Goal: Information Seeking & Learning: Learn about a topic

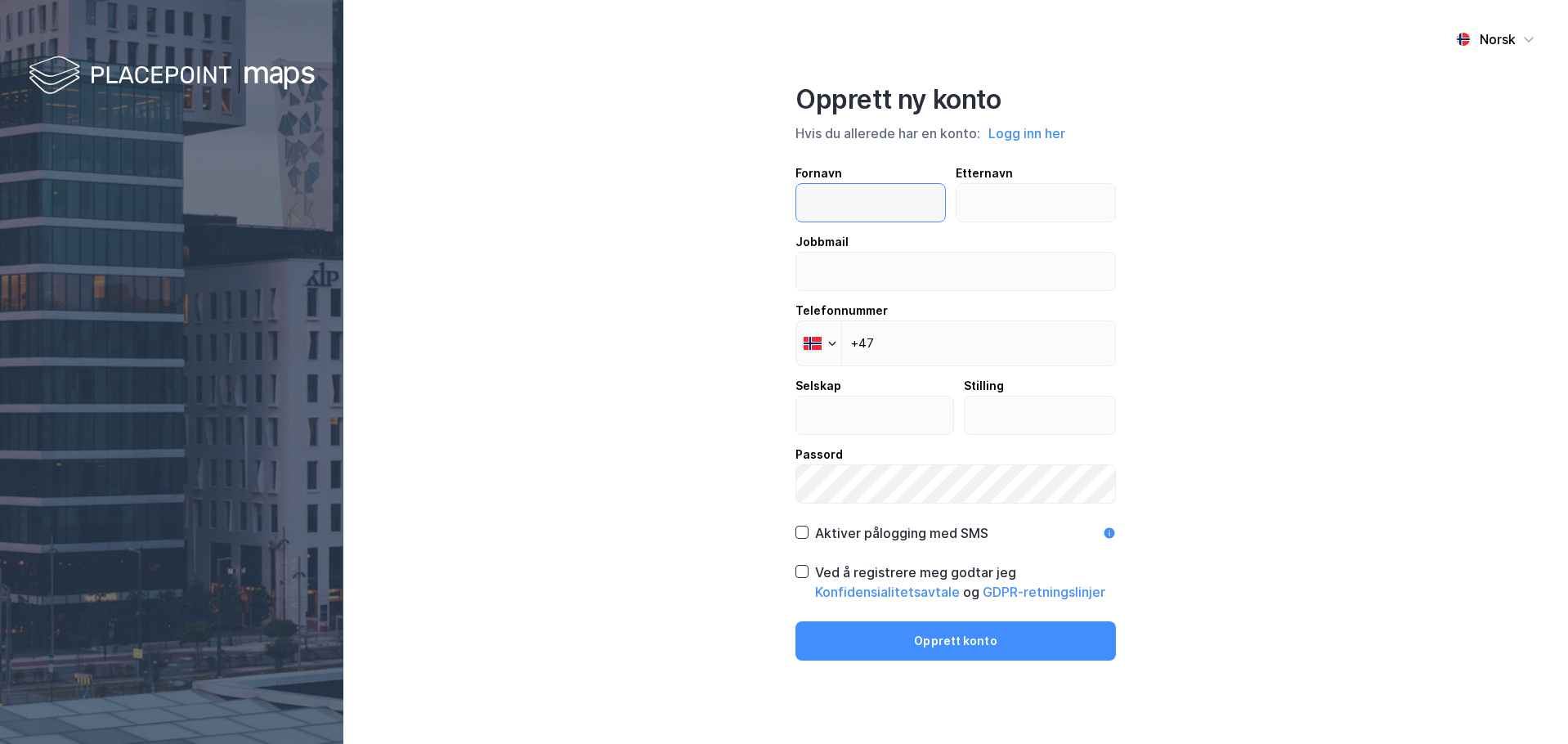
click at [907, 201] on input "text" at bounding box center [871, 203] width 149 height 38
type input "[PERSON_NAME]"
type input "BANG"
type input "[EMAIL_ADDRESS][DOMAIN_NAME]"
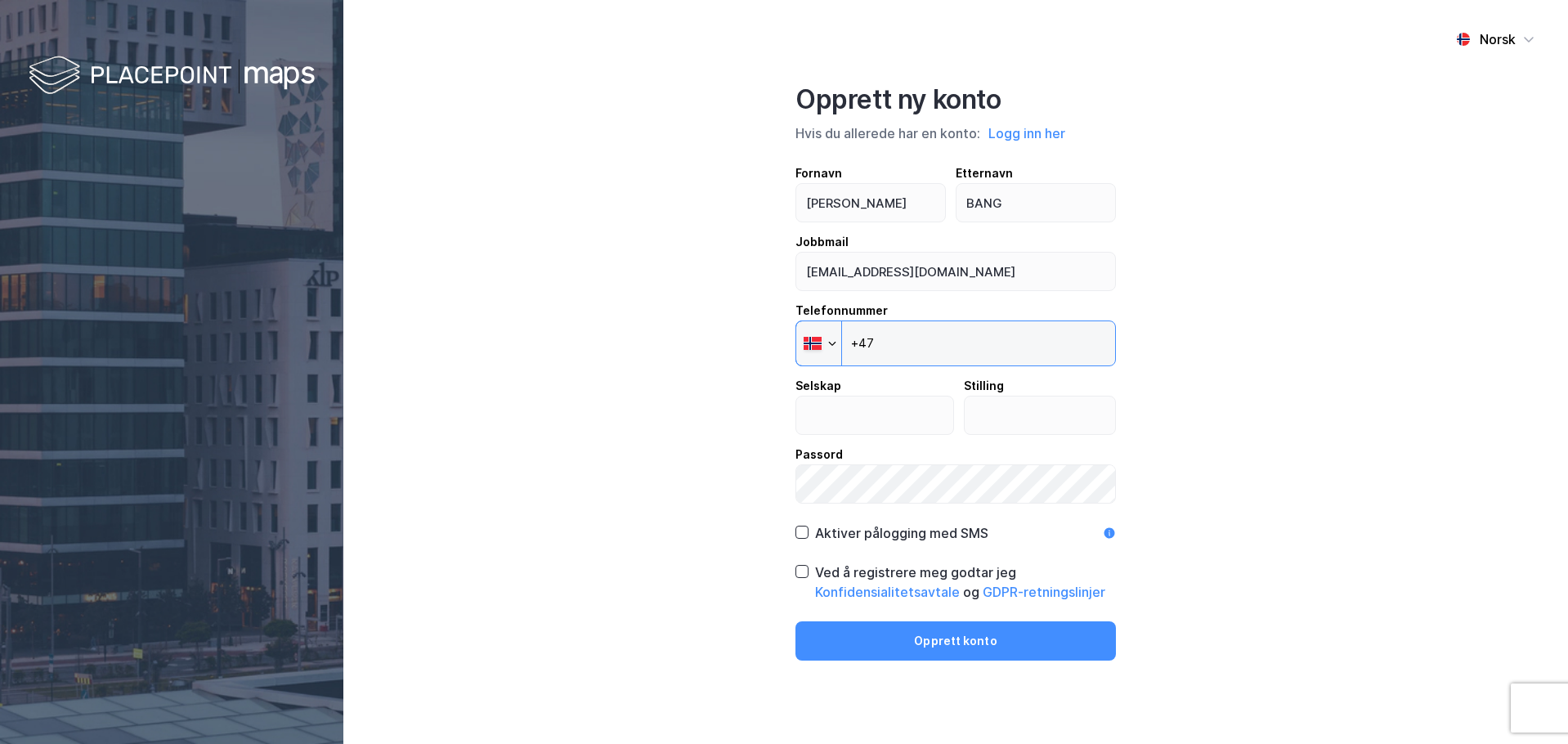
click at [991, 334] on input "+47" at bounding box center [956, 343] width 321 height 46
type input "[PHONE_NUMBER]"
click at [908, 456] on div "Passord" at bounding box center [956, 455] width 321 height 20
click at [899, 429] on div "Fornavn [PERSON_NAME] Etternavn BANG Jobbmail [EMAIL_ADDRESS][DOMAIN_NAME] Tele…" at bounding box center [956, 333] width 321 height 340
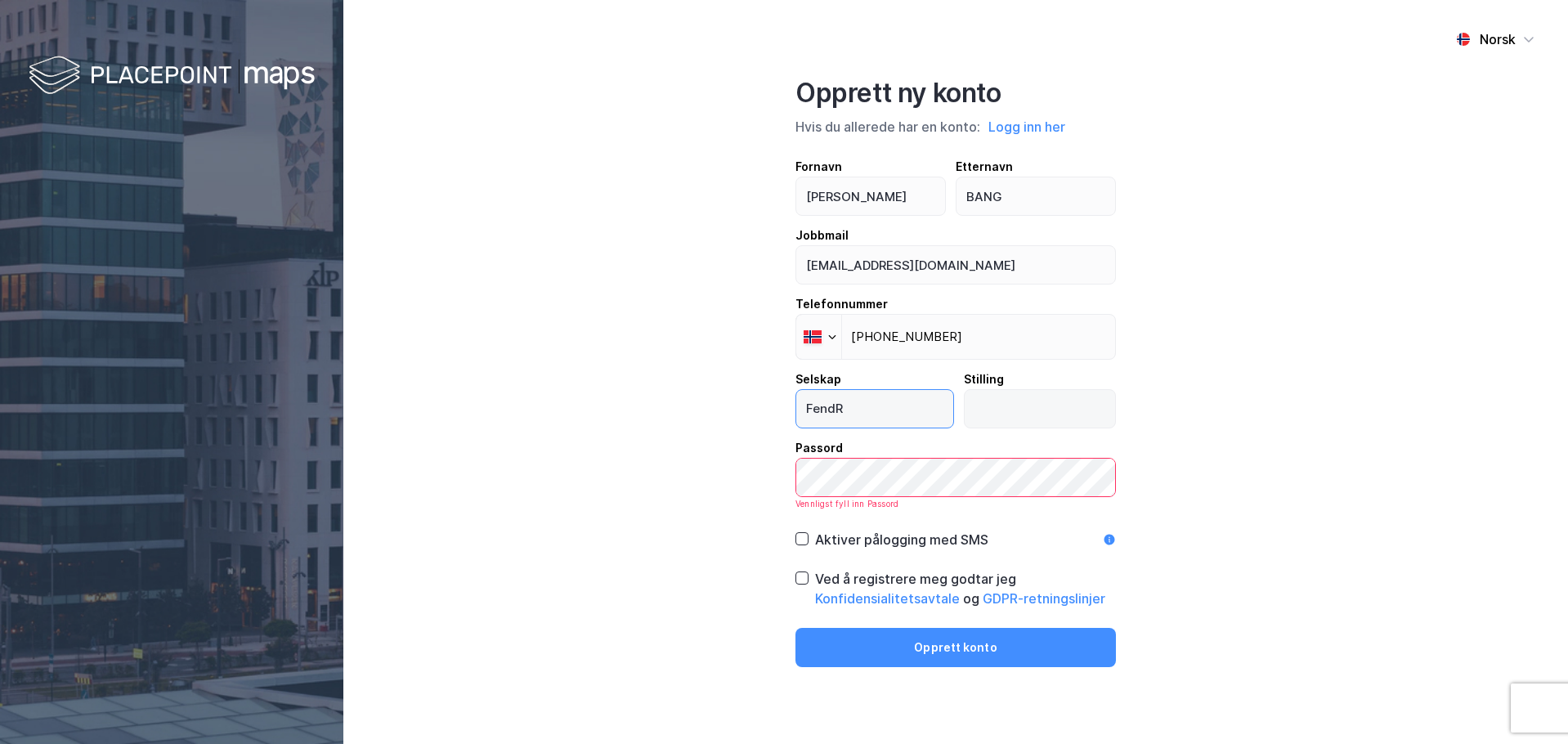
type input "FendR"
click at [1044, 423] on input "text" at bounding box center [1040, 409] width 151 height 38
type input "Managing Partner"
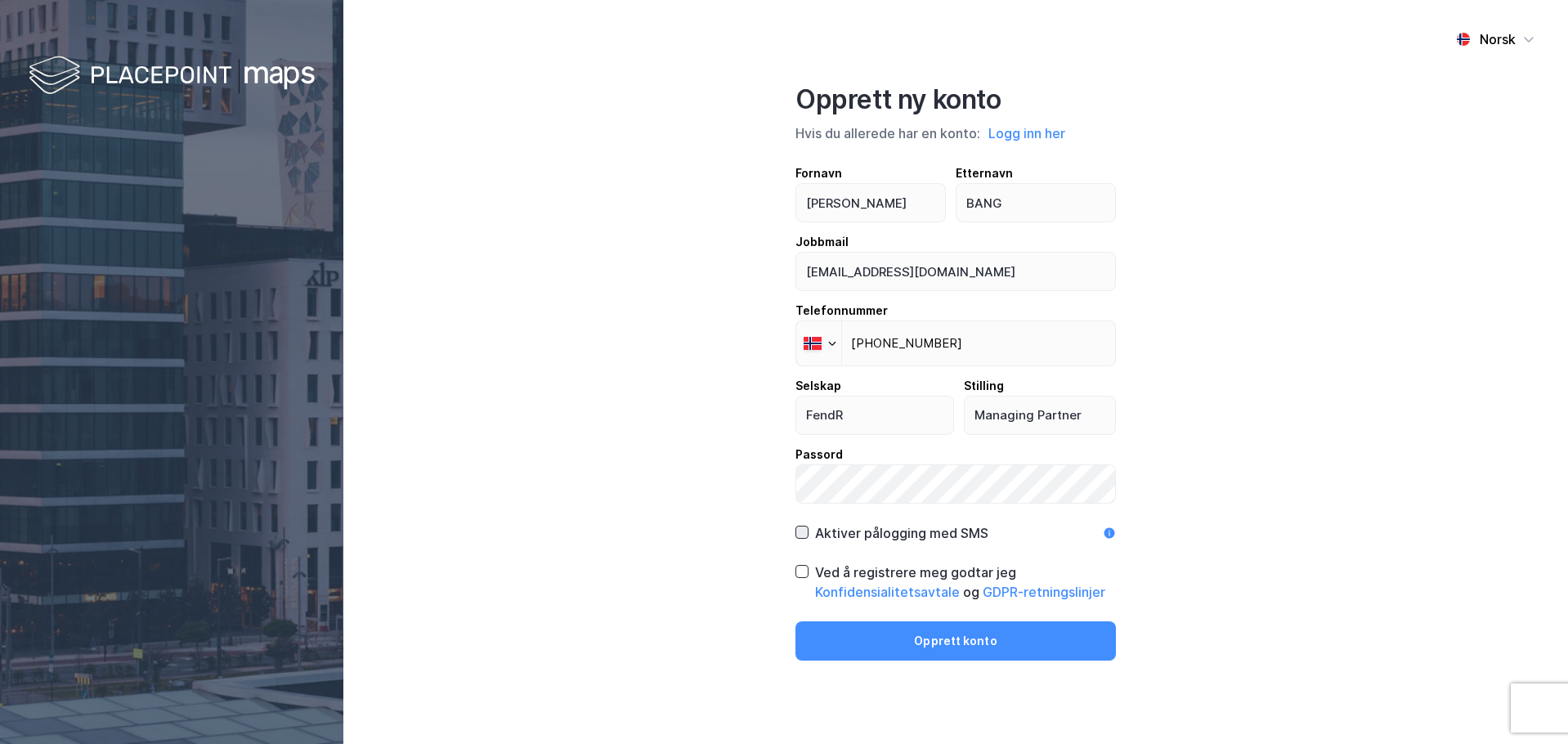
click at [807, 533] on icon at bounding box center [802, 532] width 12 height 12
click at [803, 573] on icon at bounding box center [802, 571] width 12 height 12
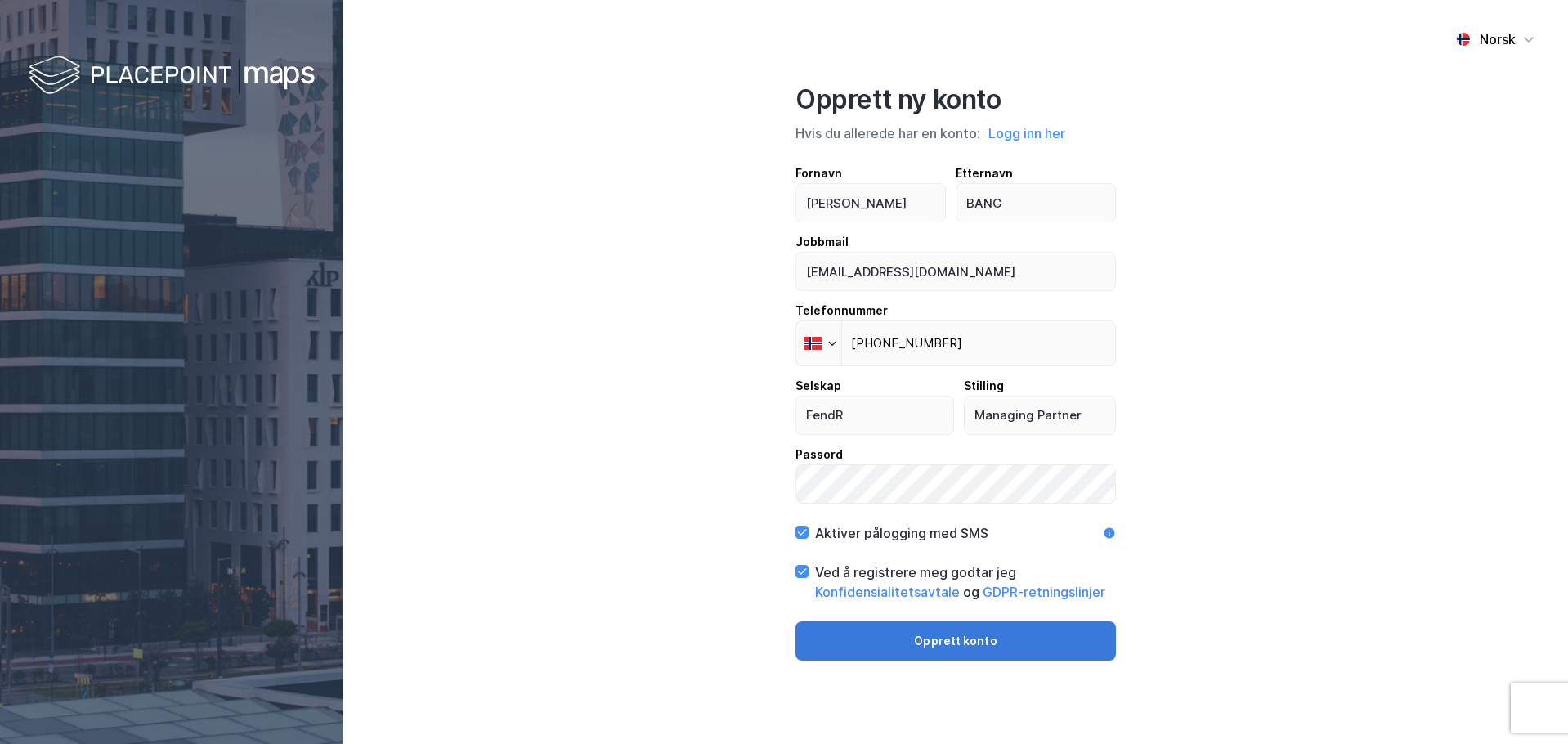
click at [909, 654] on button "Opprett konto" at bounding box center [956, 641] width 321 height 40
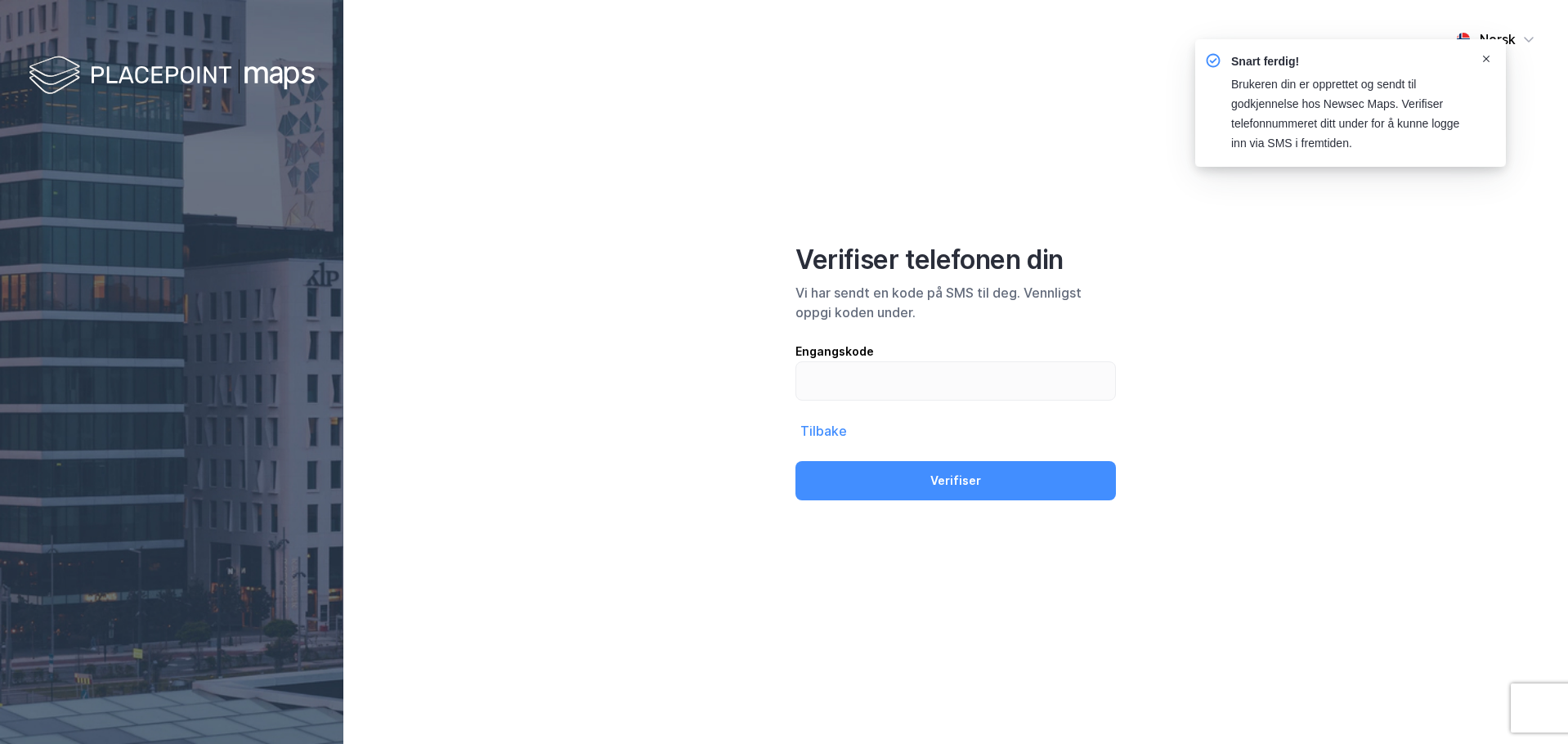
click at [1485, 53] on div "Notifications Alt+T" at bounding box center [1486, 58] width 10 height 13
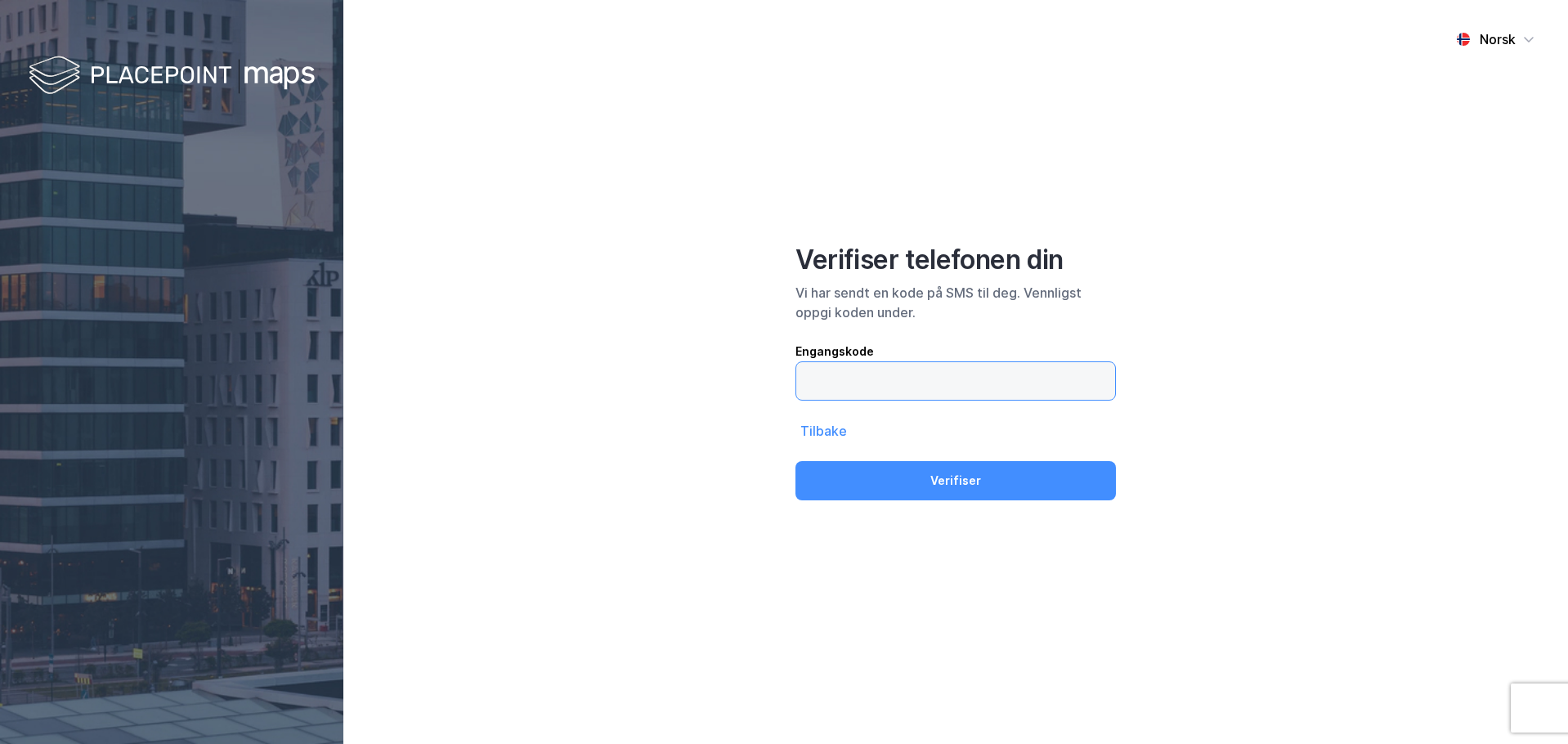
click at [944, 379] on input "text" at bounding box center [956, 381] width 319 height 38
type input "366140"
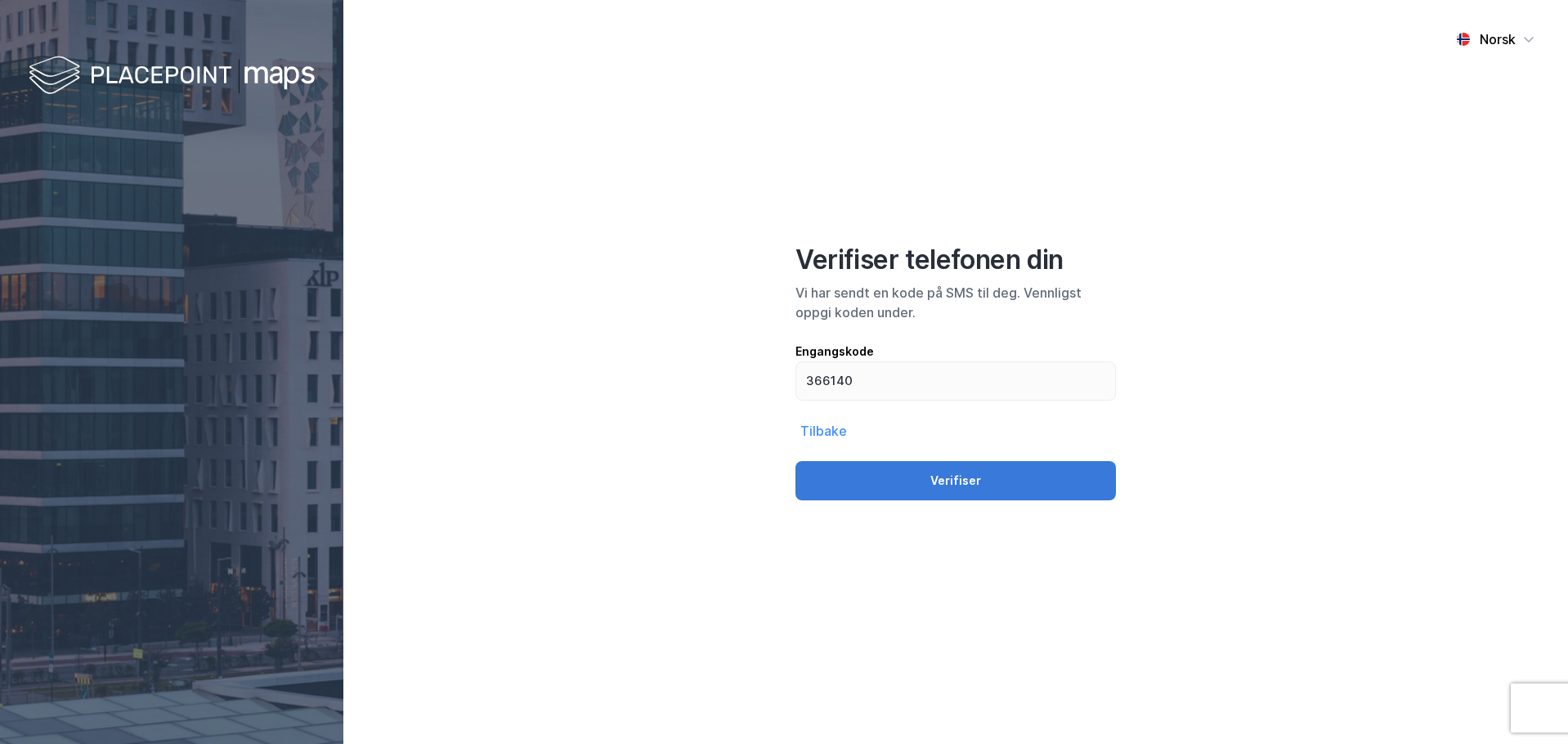
click at [951, 483] on button "Verifiser" at bounding box center [956, 481] width 321 height 40
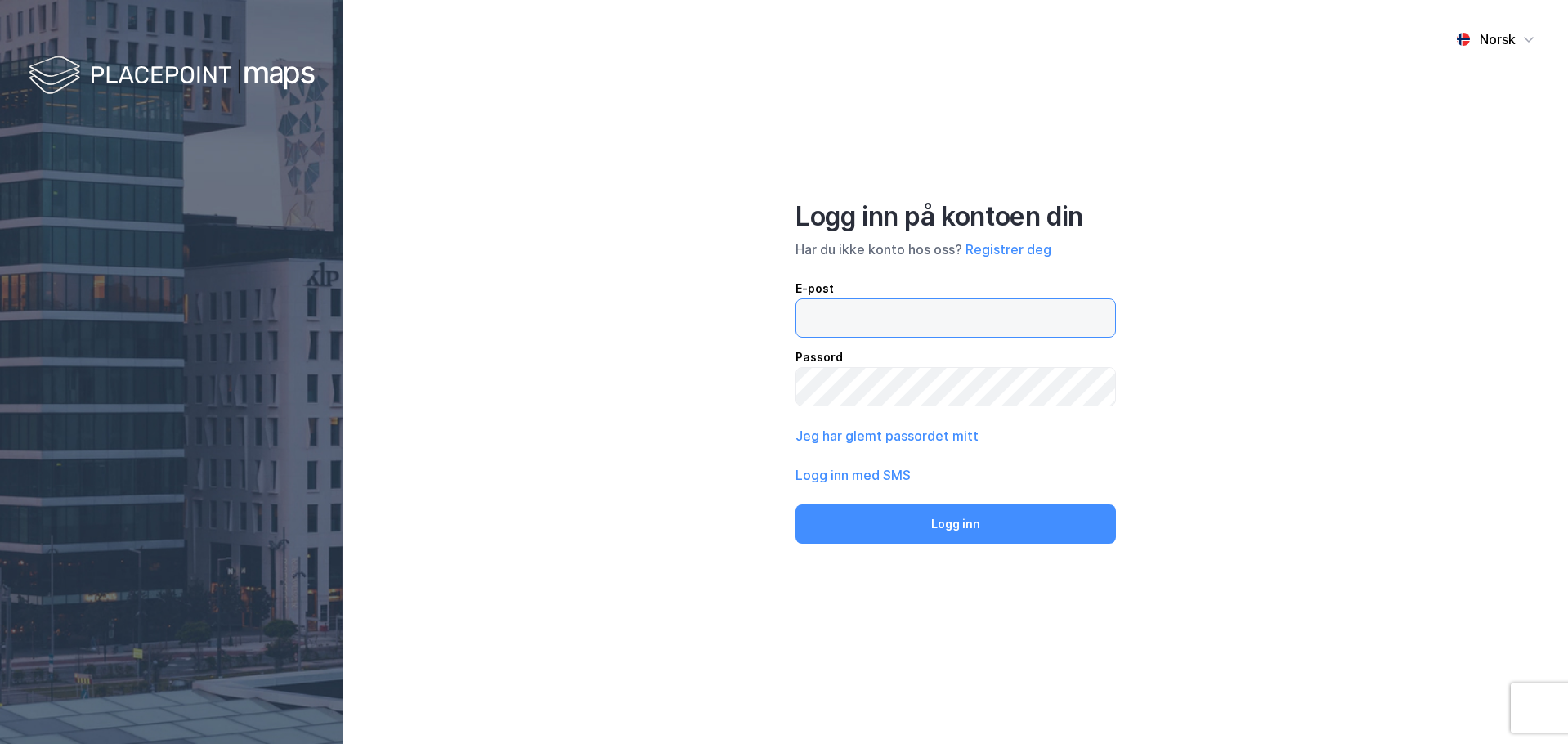
click at [898, 330] on input "email" at bounding box center [956, 318] width 319 height 38
type input "[EMAIL_ADDRESS][DOMAIN_NAME]"
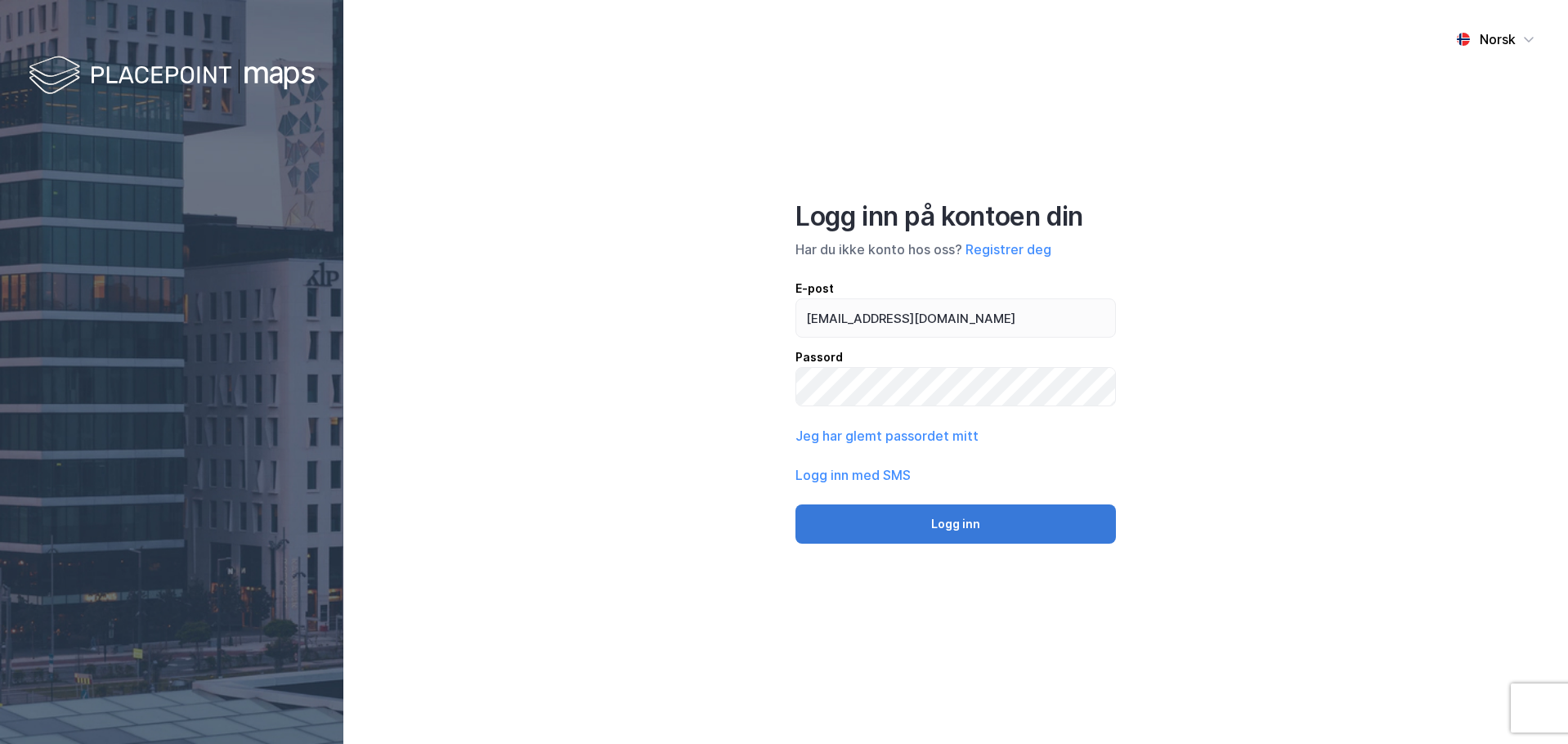
click at [1012, 524] on button "Logg inn" at bounding box center [956, 524] width 321 height 40
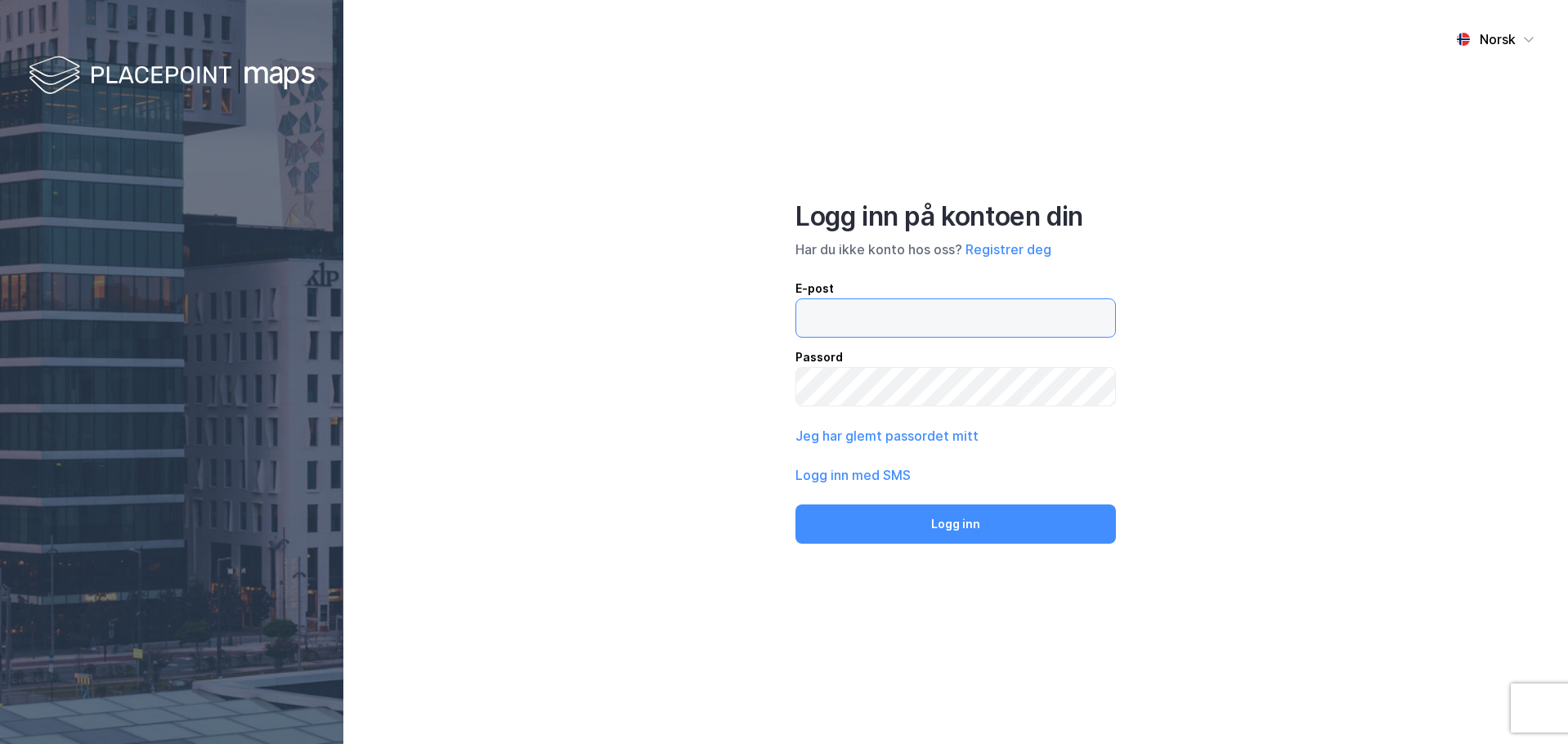
click at [893, 305] on input "email" at bounding box center [956, 318] width 319 height 38
type input "[EMAIL_ADDRESS][DOMAIN_NAME]"
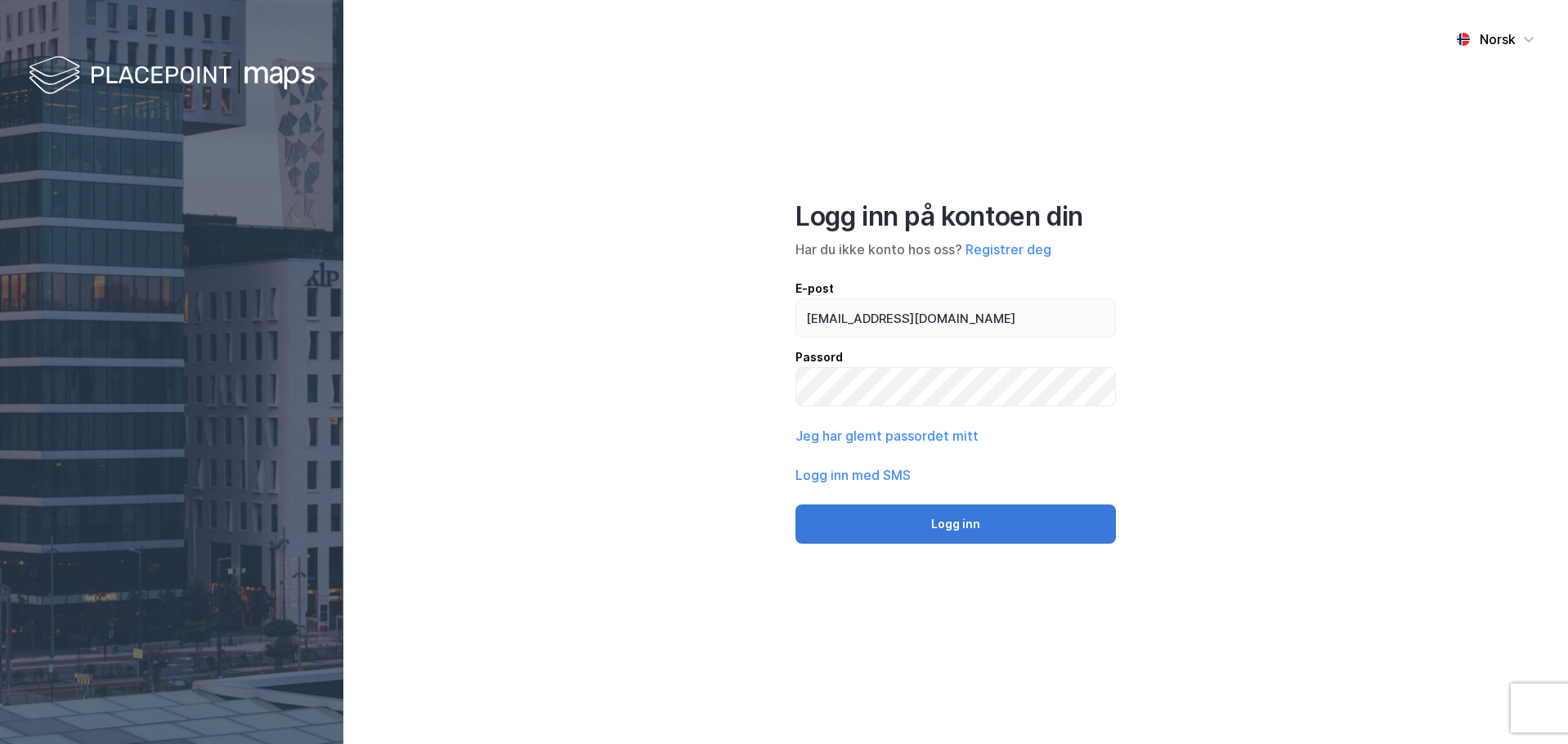
click at [971, 537] on button "Logg inn" at bounding box center [956, 524] width 321 height 40
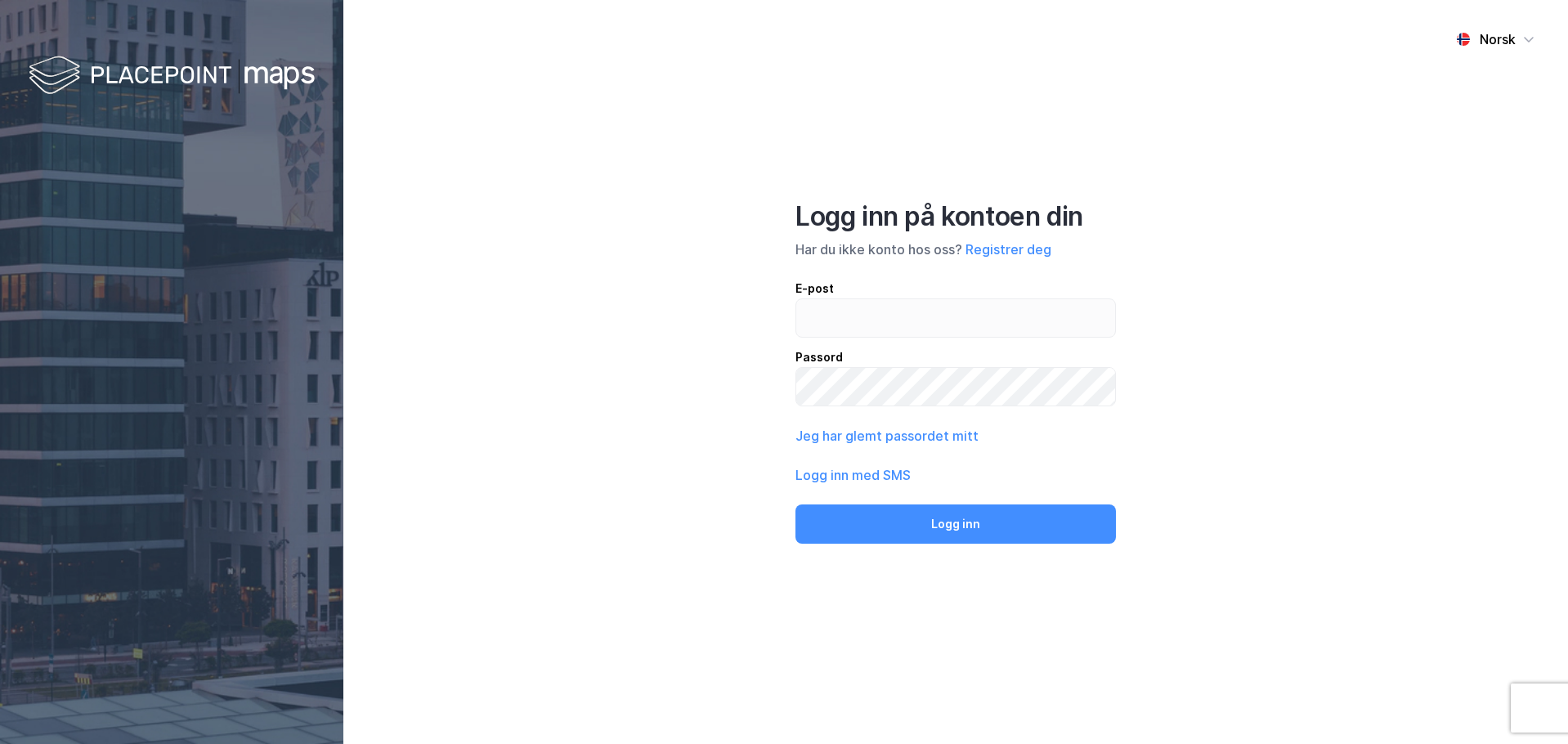
click at [875, 284] on div "E-post" at bounding box center [956, 288] width 321 height 20
click at [875, 299] on input "email" at bounding box center [956, 318] width 319 height 38
click at [892, 297] on div "E-post" at bounding box center [956, 288] width 321 height 20
click at [892, 299] on input "ab" at bounding box center [956, 318] width 319 height 38
drag, startPoint x: 899, startPoint y: 306, endPoint x: 931, endPoint y: 334, distance: 42.5
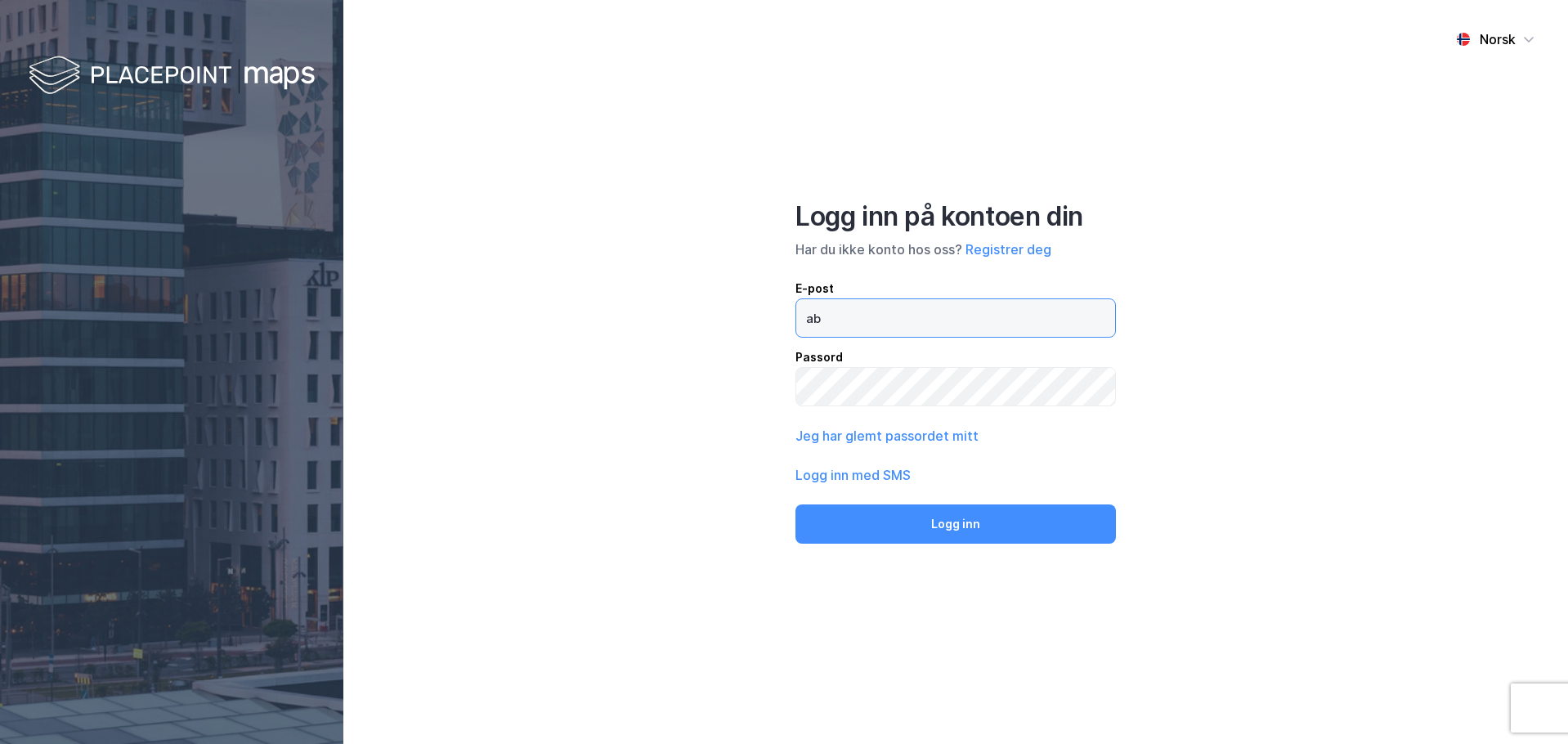
click at [899, 306] on input "ab" at bounding box center [956, 318] width 319 height 38
type input "[EMAIL_ADDRESS][DOMAIN_NAME]"
click at [796, 504] on button "Logg inn" at bounding box center [956, 524] width 321 height 40
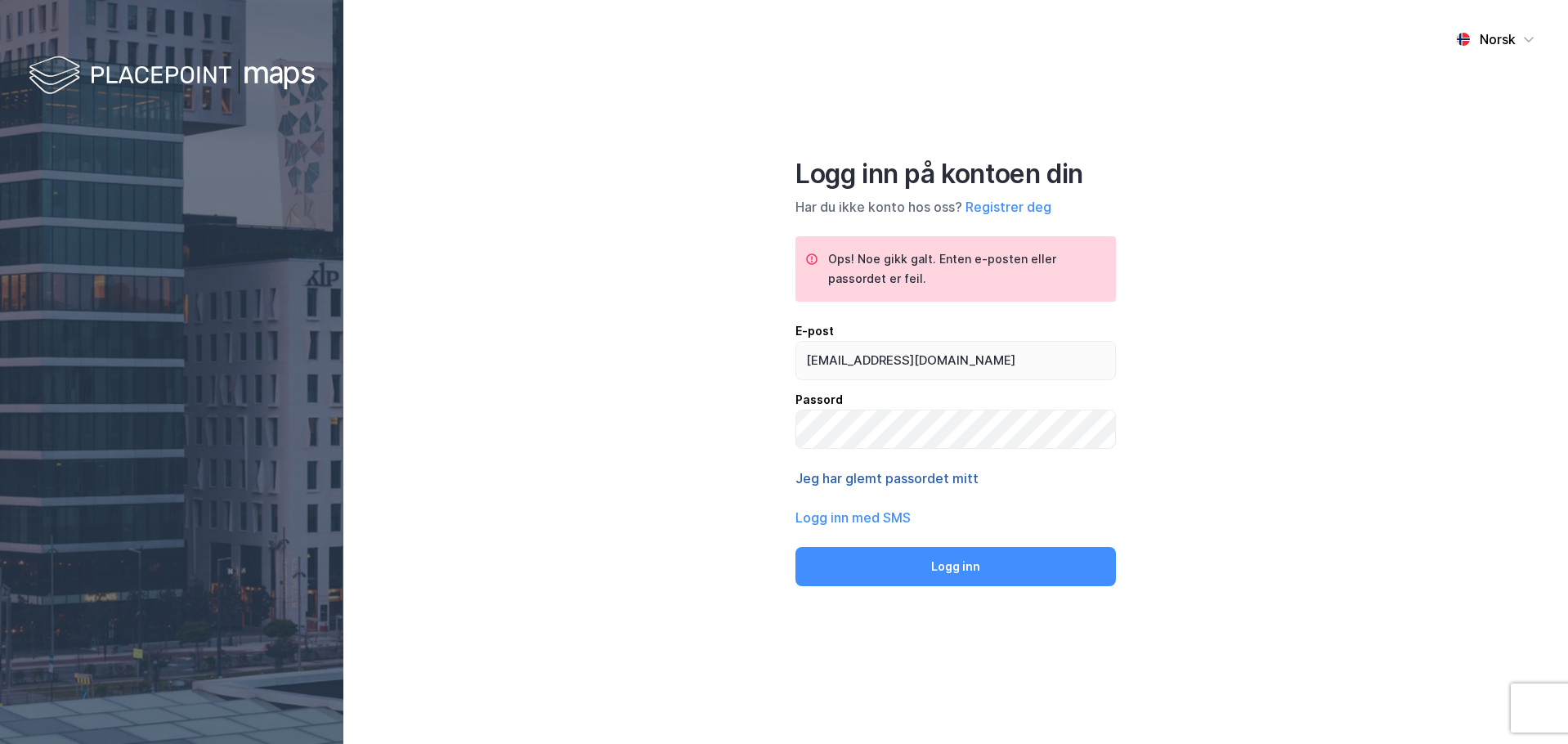
click at [946, 474] on button "Jeg har glemt passordet mitt" at bounding box center [887, 478] width 183 height 20
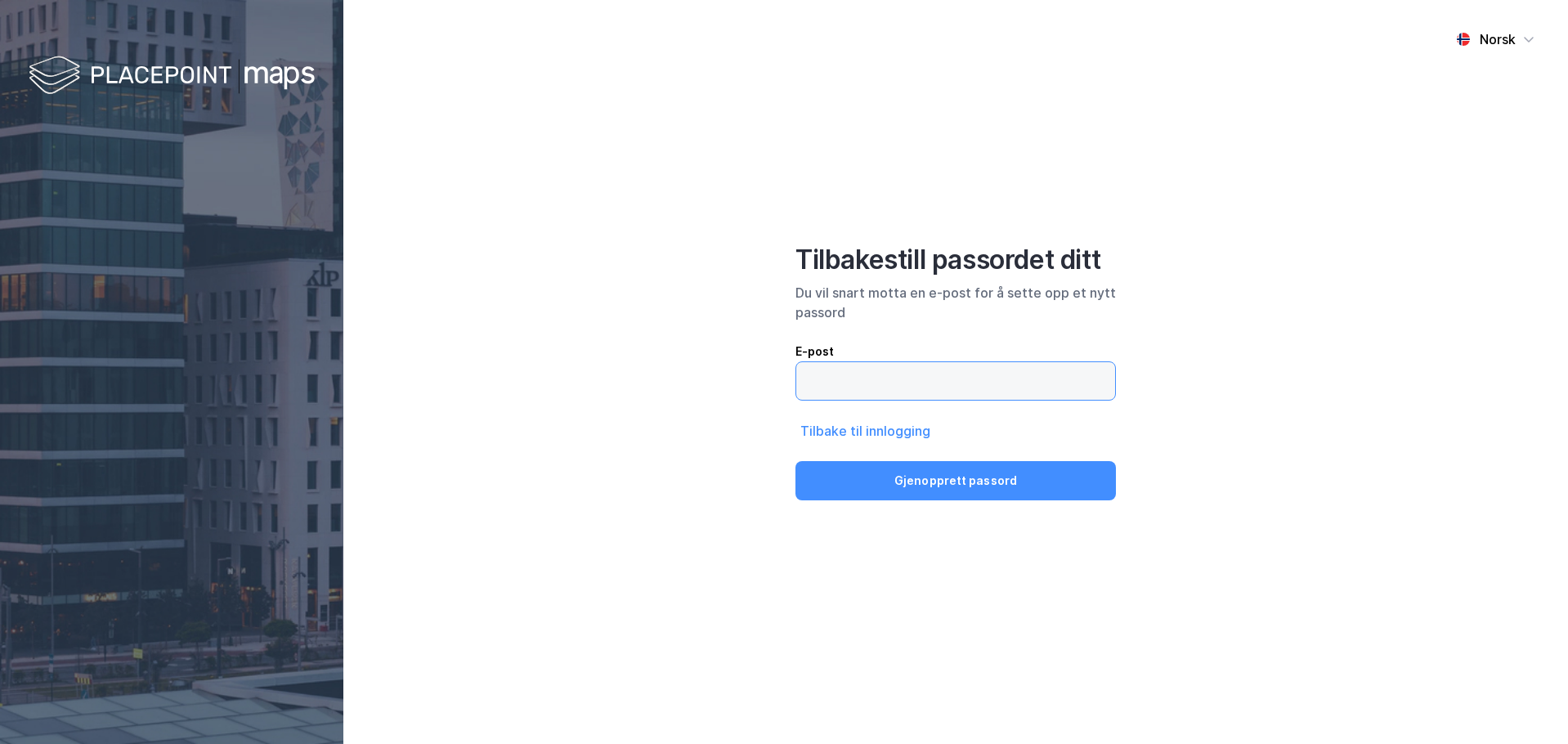
click at [873, 384] on input "email" at bounding box center [956, 381] width 319 height 38
type input "[EMAIL_ADDRESS][DOMAIN_NAME]"
click at [958, 492] on button "Gjenopprett passord" at bounding box center [956, 481] width 321 height 40
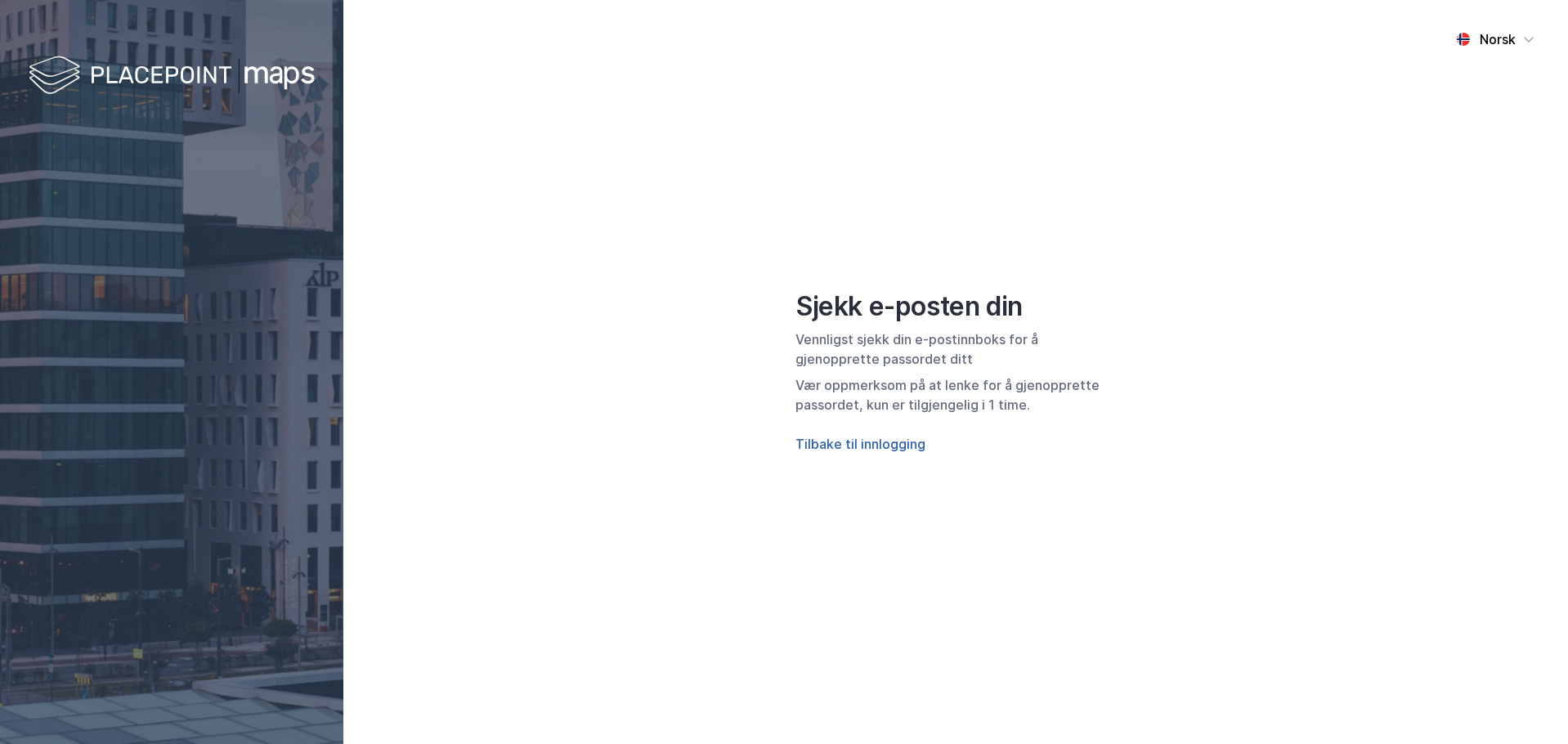
click at [851, 447] on button "Tilbake til innlogging" at bounding box center [860, 444] width 130 height 20
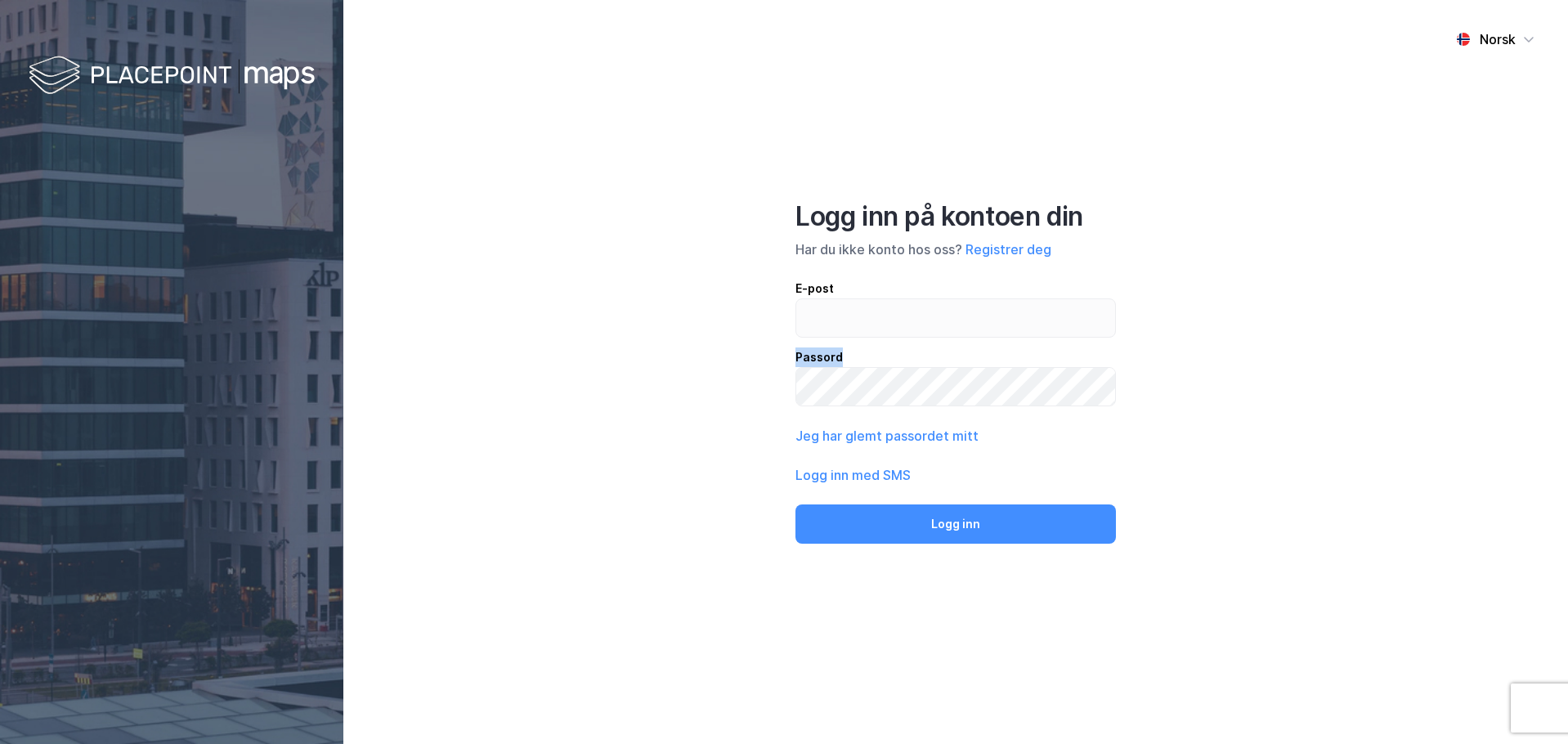
click at [842, 341] on div "E-post Passord" at bounding box center [956, 342] width 321 height 128
click at [852, 329] on input "email" at bounding box center [956, 318] width 319 height 38
click at [658, 420] on div "Norsk Logg inn på kontoen din Har du ikke konto hos oss? Registrer deg E-post P…" at bounding box center [956, 372] width 1225 height 744
click at [871, 320] on input "email" at bounding box center [956, 318] width 319 height 38
type input "[EMAIL_ADDRESS][DOMAIN_NAME]"
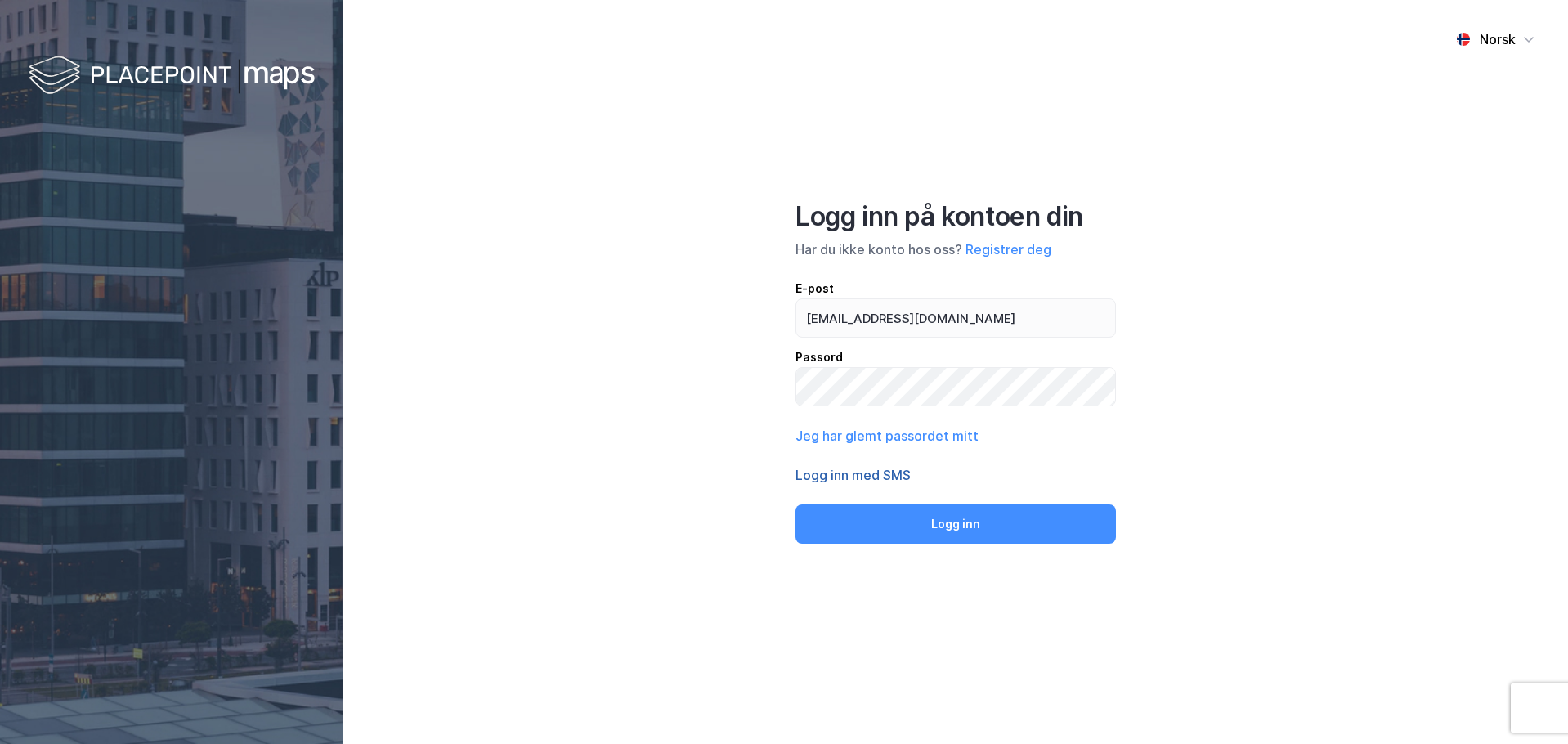
click at [882, 485] on div "Logg inn på kontoen din Har du ikke konto hos oss? Registrer deg E-post [EMAIL_…" at bounding box center [956, 372] width 321 height 343
click at [875, 479] on button "Logg inn med SMS" at bounding box center [853, 474] width 115 height 20
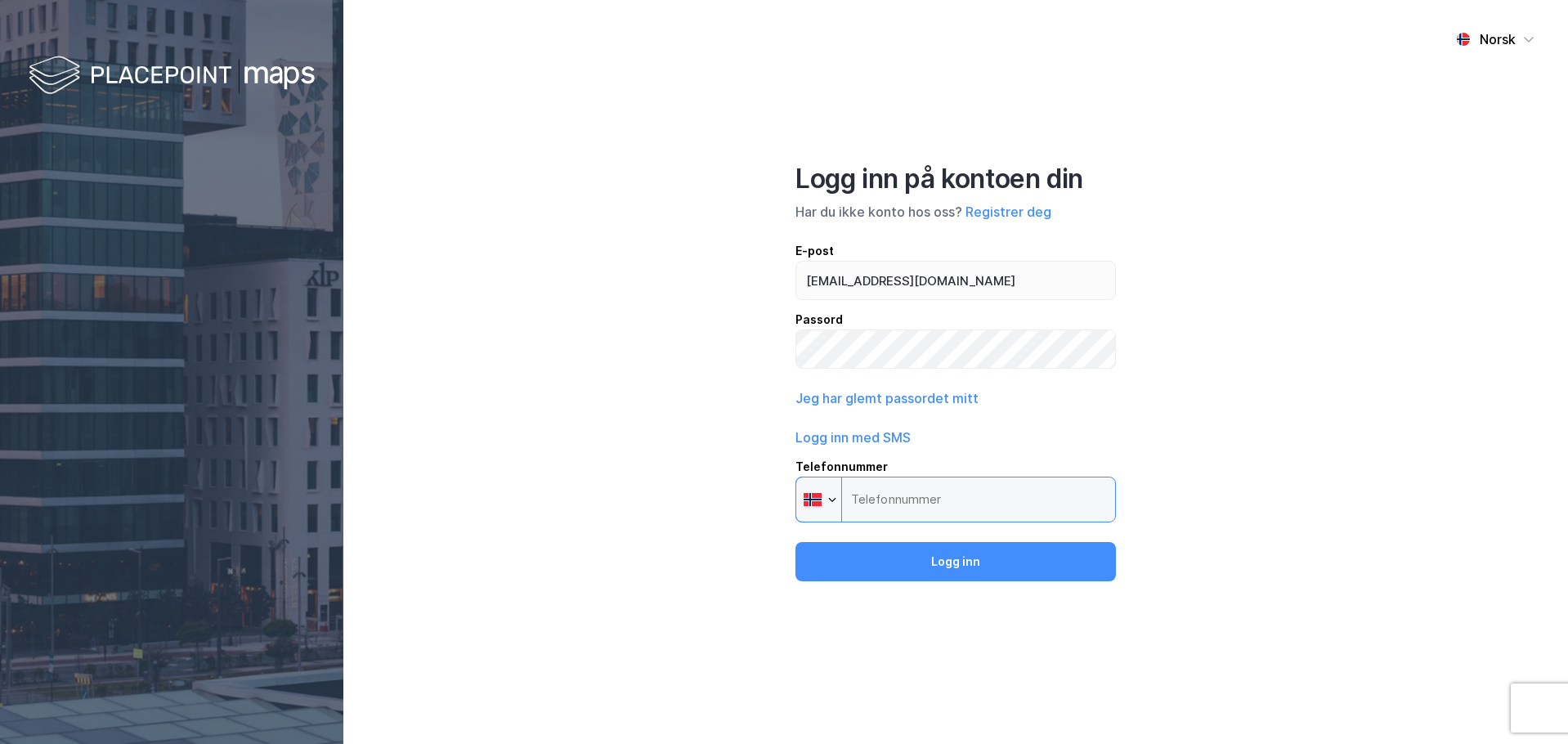
click at [932, 500] on input "Telefonnummer Phone" at bounding box center [956, 499] width 321 height 46
drag, startPoint x: 935, startPoint y: 503, endPoint x: 927, endPoint y: 499, distance: 8.9
click at [929, 500] on input "Telefonnummer Phone" at bounding box center [956, 499] width 321 height 46
click at [872, 483] on input "Telefonnummer Phone" at bounding box center [956, 499] width 321 height 46
type input "[PHONE_NUMBER]"
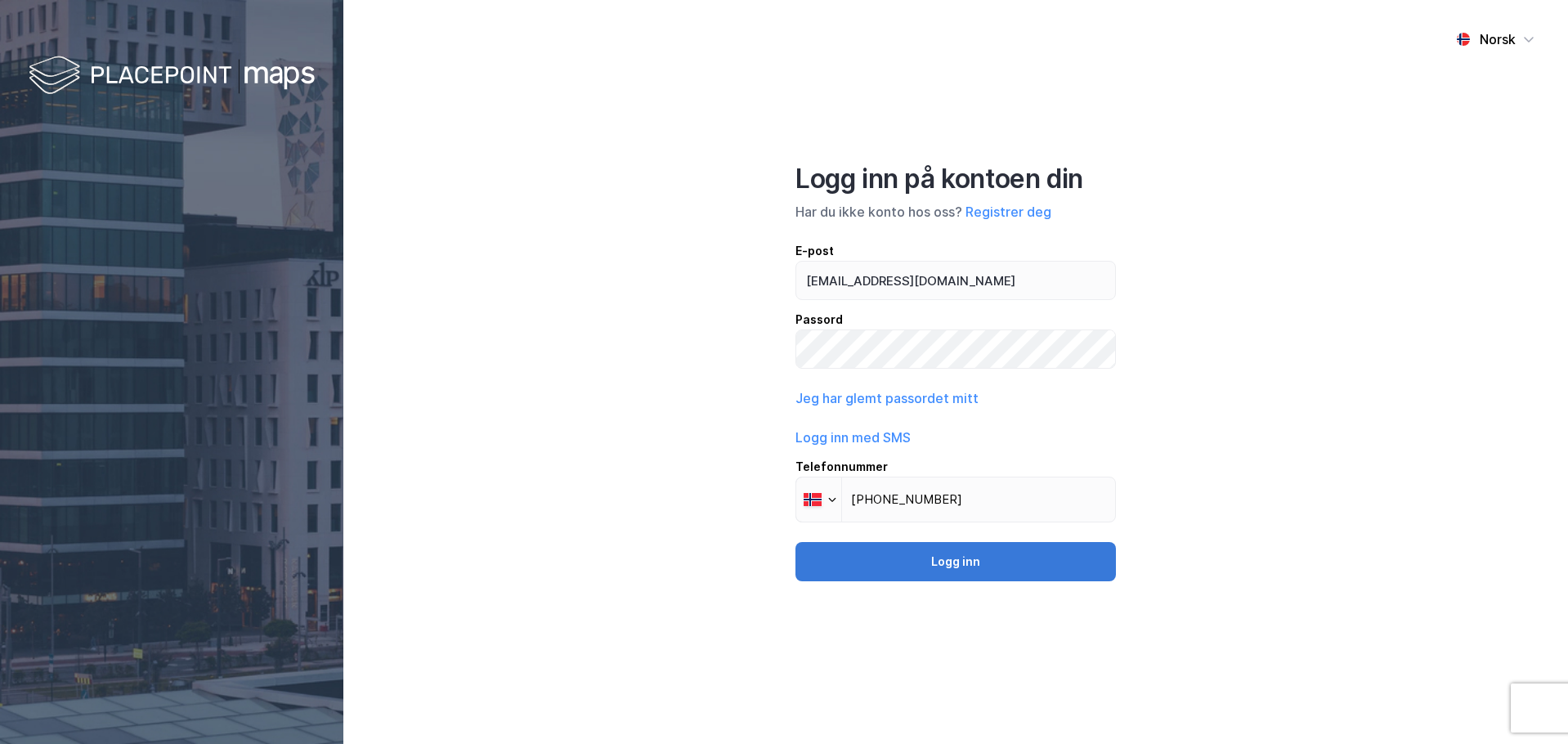
click at [940, 562] on button "Logg inn" at bounding box center [956, 562] width 321 height 40
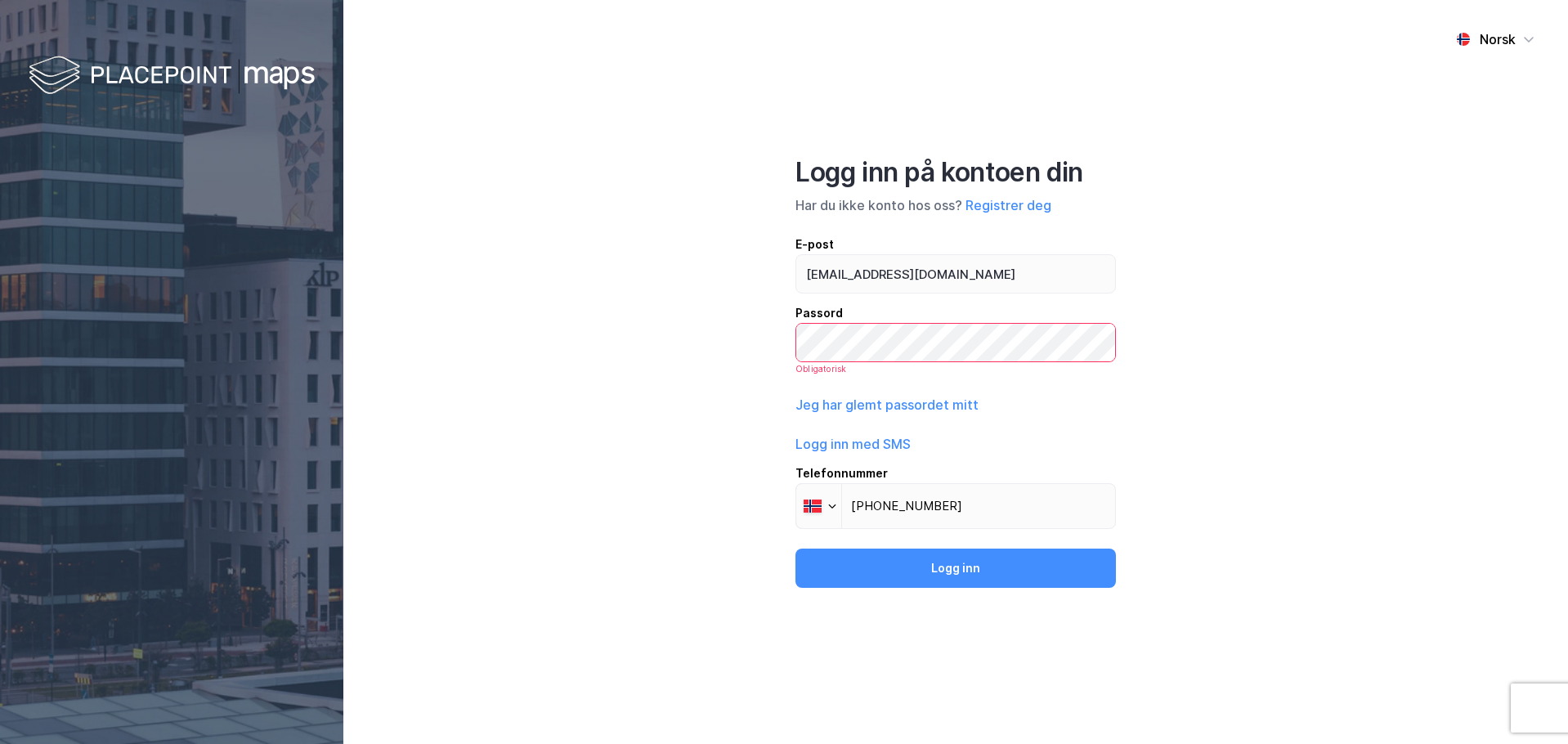
click at [1145, 440] on div "Norsk Logg inn på kontoen din Har du ikke konto hos oss? Registrer deg E-post […" at bounding box center [956, 372] width 1225 height 744
click at [896, 321] on div "Passord" at bounding box center [956, 313] width 321 height 20
click at [933, 566] on button "Logg inn" at bounding box center [956, 568] width 321 height 40
drag, startPoint x: 643, startPoint y: 357, endPoint x: 596, endPoint y: 257, distance: 110.5
click at [637, 356] on div "Norsk Logg inn på kontoen din Har du ikke konto hos oss? Registrer deg E-post […" at bounding box center [956, 372] width 1225 height 744
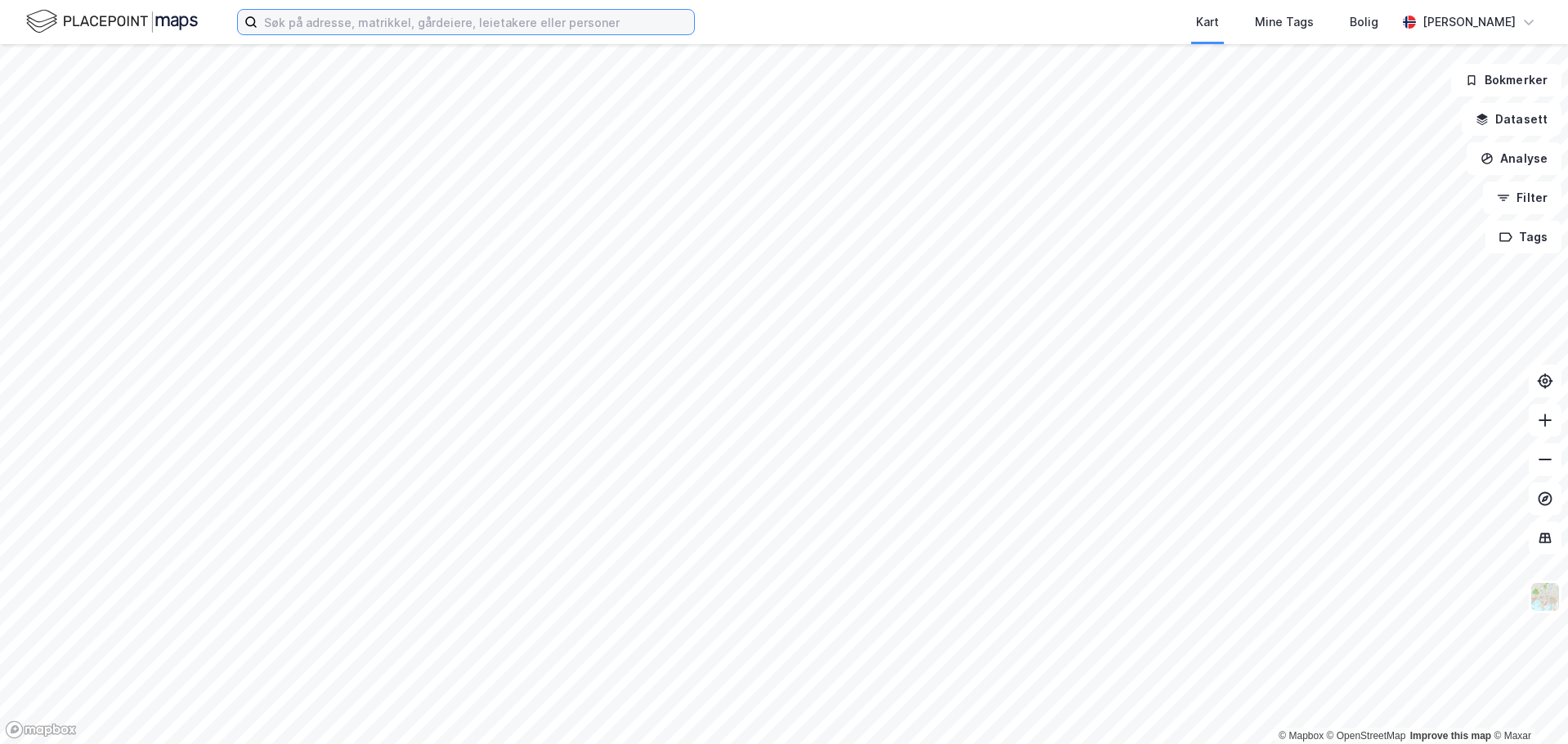
click at [342, 28] on input at bounding box center [476, 22] width 437 height 24
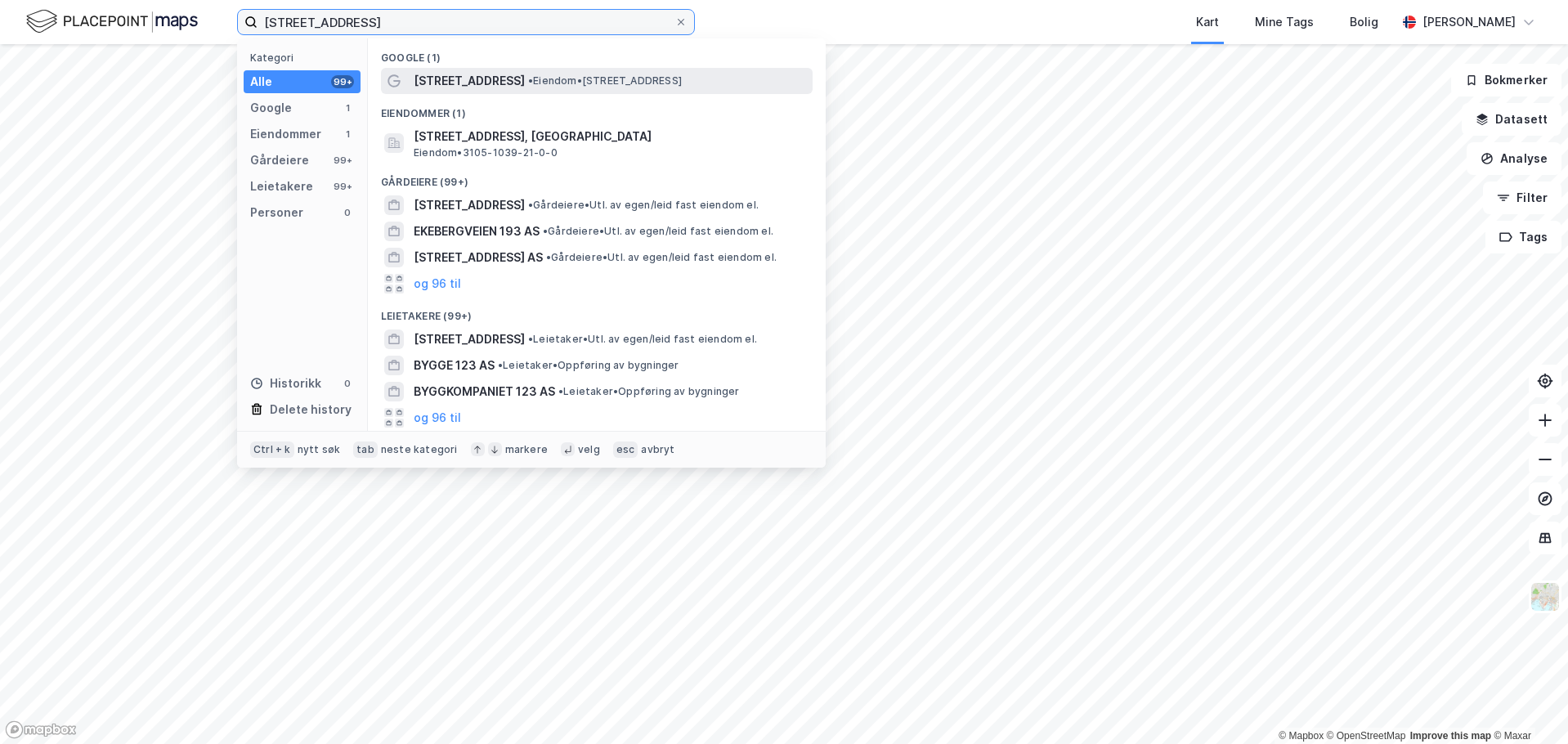
type input "[STREET_ADDRESS]"
click at [473, 69] on div "[STREET_ADDRESS] • Eiendom • [STREET_ADDRESS]" at bounding box center [597, 80] width 432 height 26
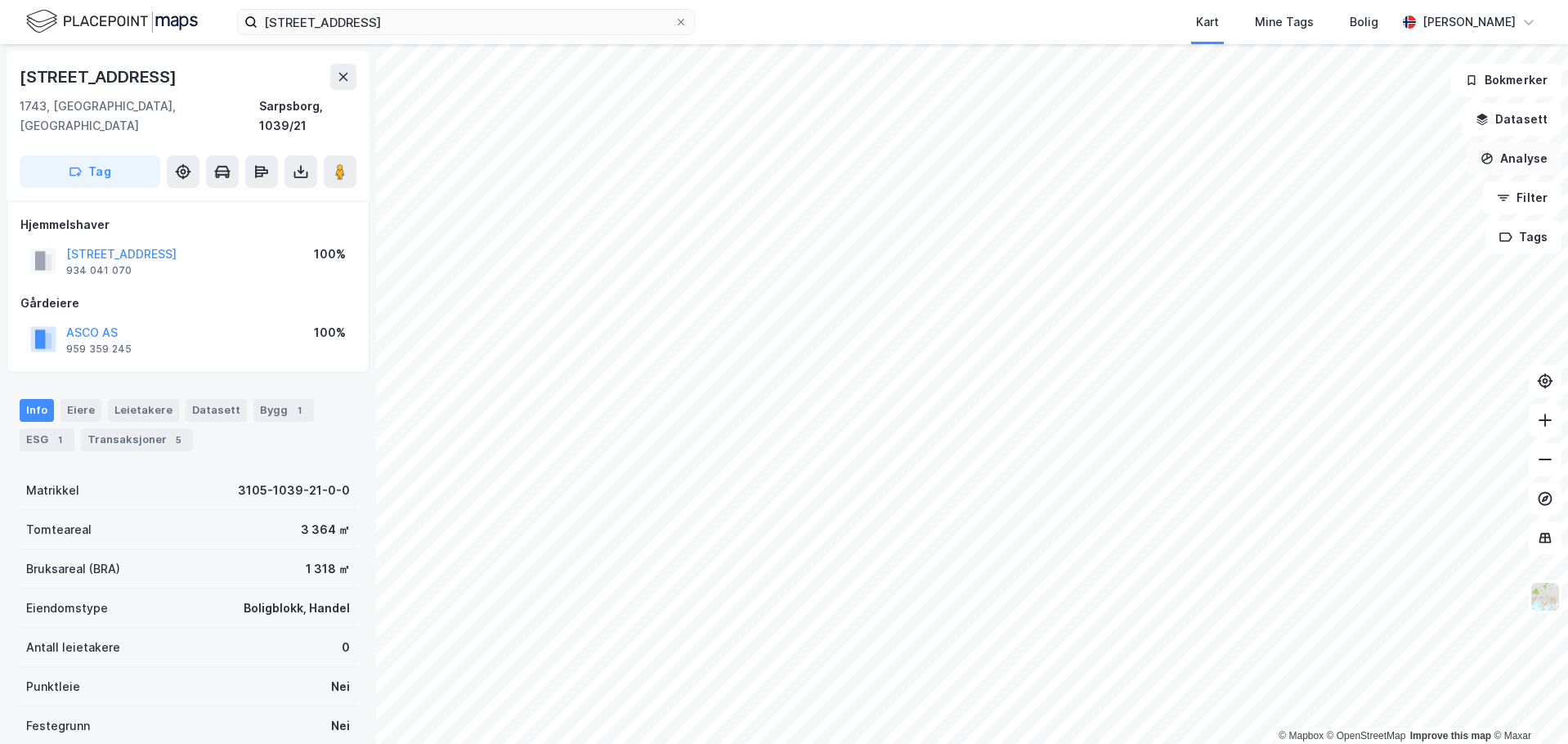
click at [1507, 159] on button "Analyse" at bounding box center [1514, 158] width 94 height 32
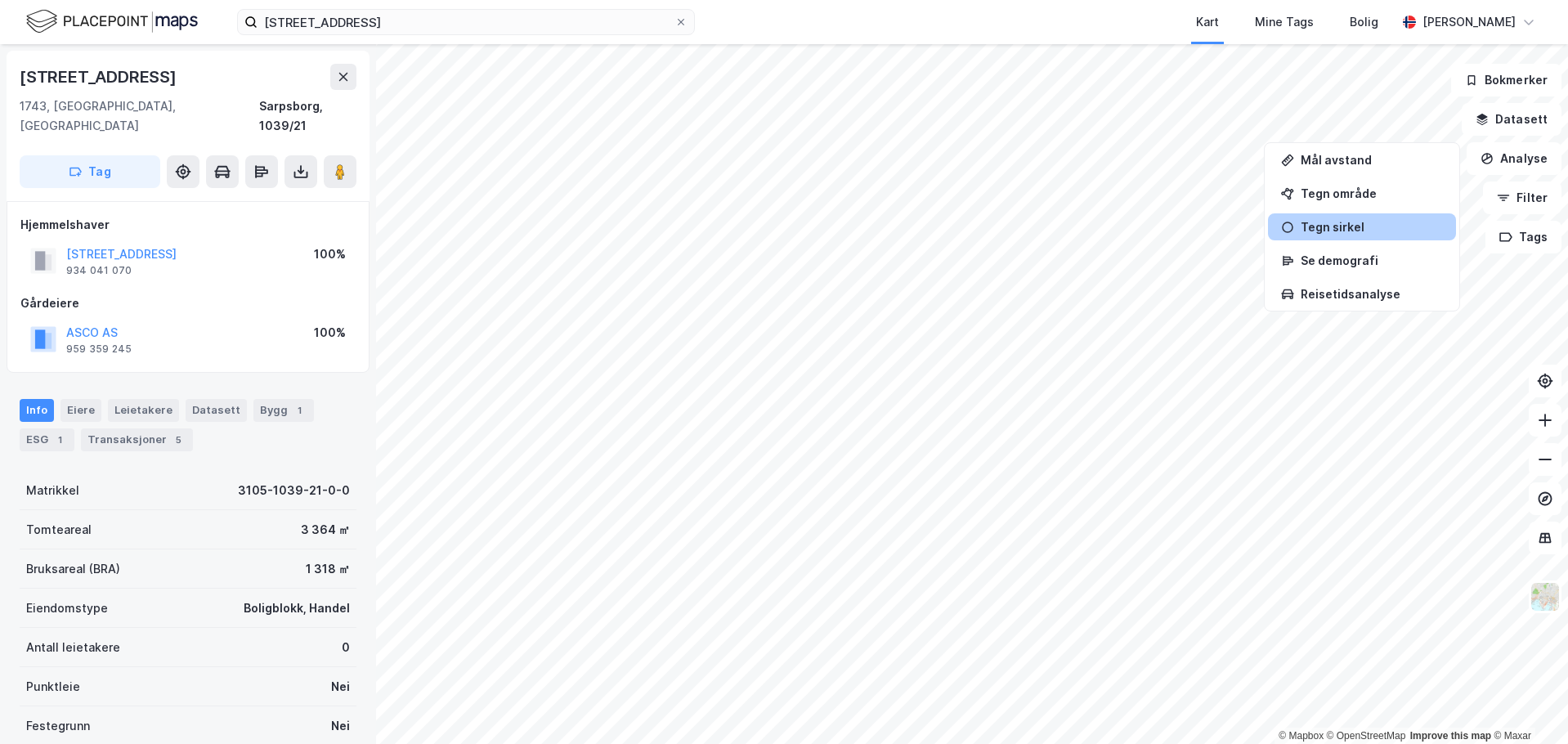
click at [1357, 233] on div "Tegn sirkel" at bounding box center [1372, 226] width 142 height 13
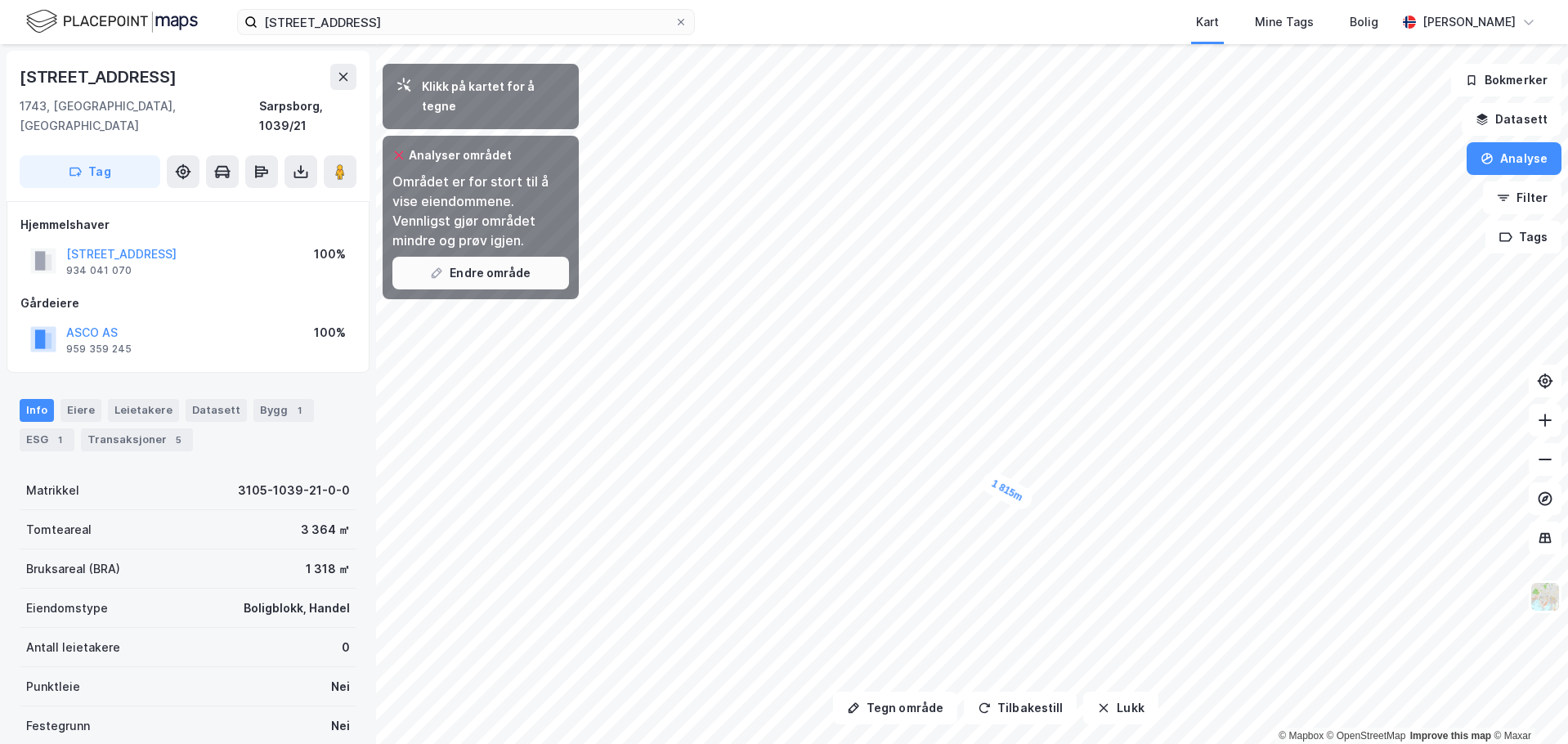
click at [492, 257] on button "Endre område" at bounding box center [481, 273] width 176 height 32
click at [1118, 711] on button "Lukk" at bounding box center [1120, 707] width 75 height 32
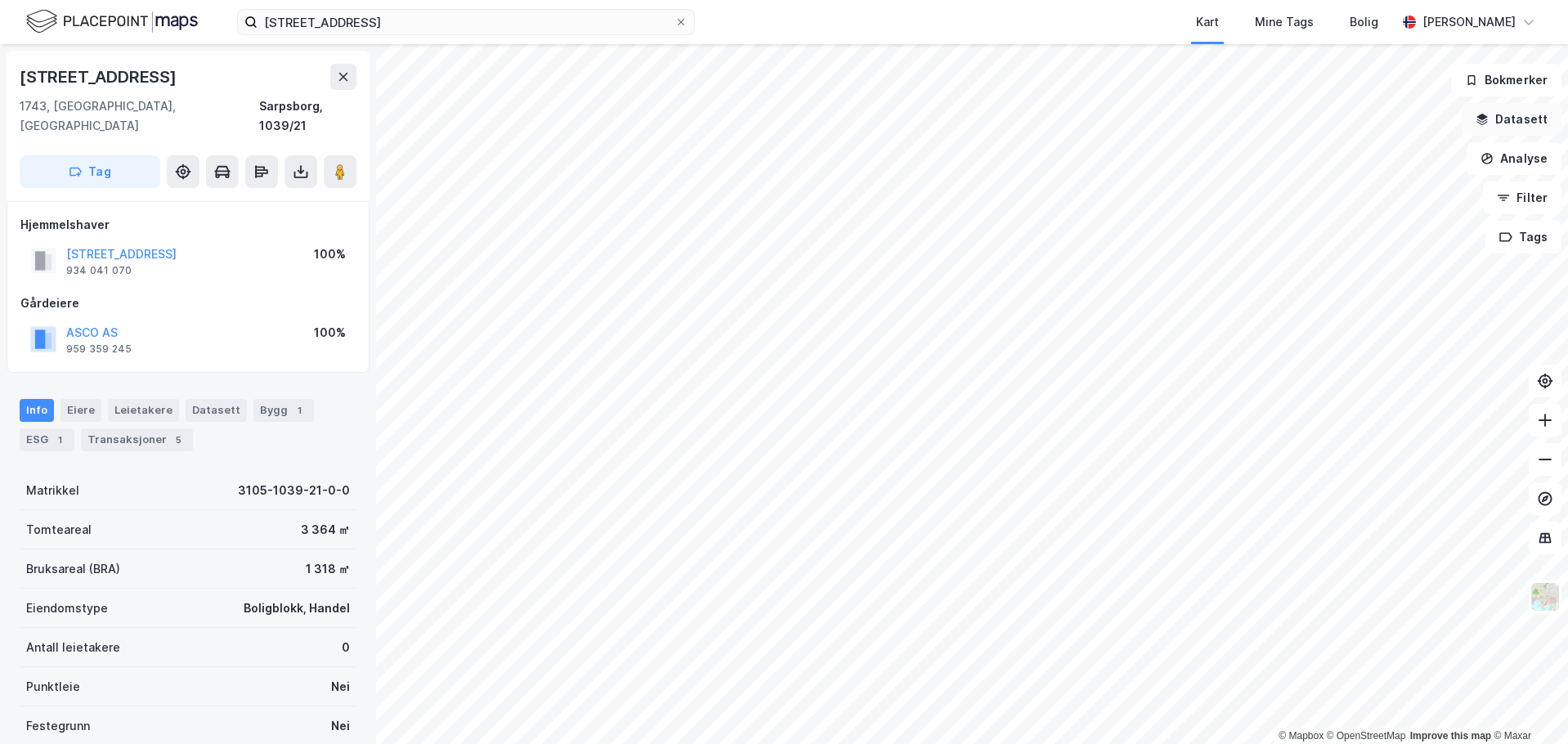
click at [1507, 128] on button "Datasett" at bounding box center [1511, 120] width 100 height 32
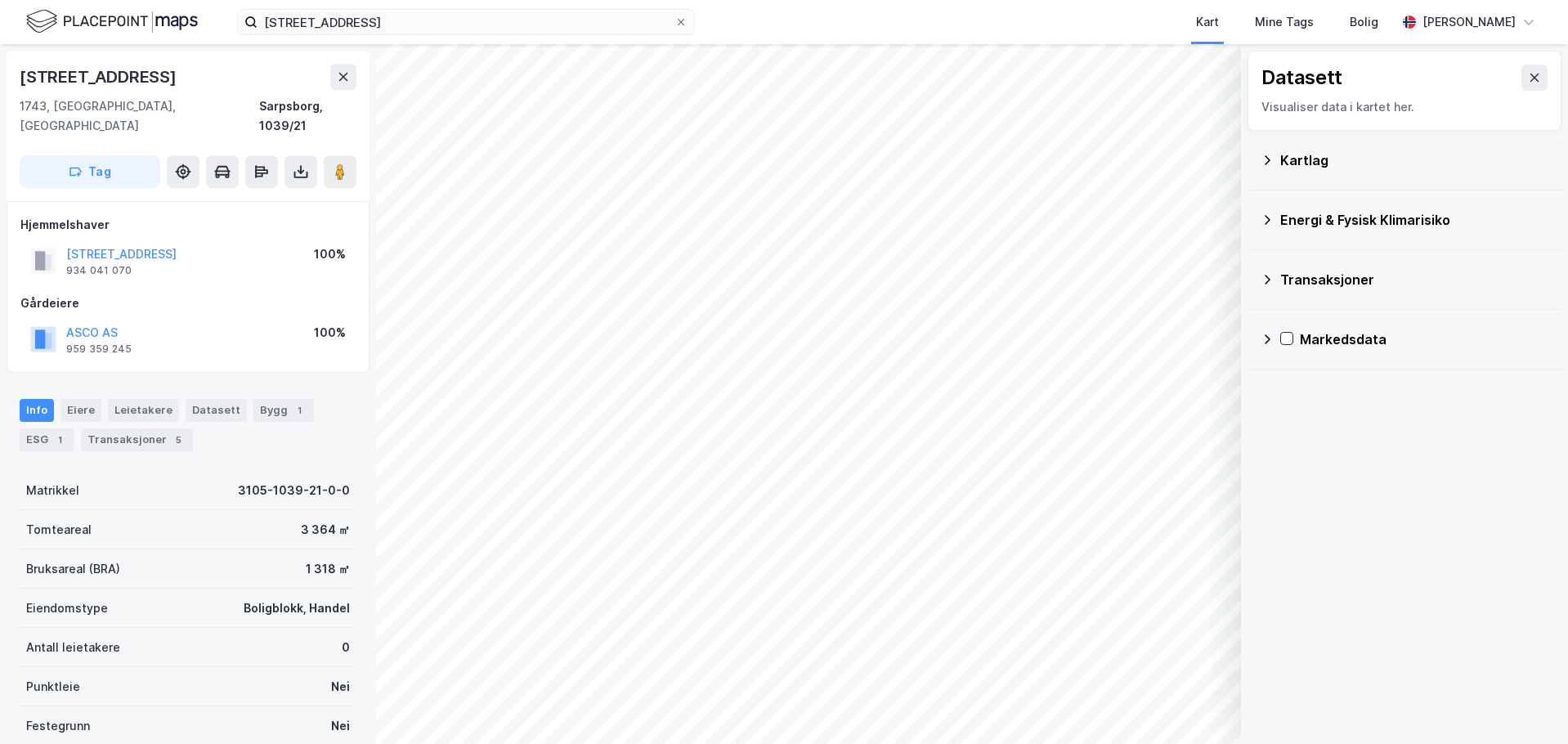
click at [1263, 160] on icon at bounding box center [1267, 160] width 13 height 13
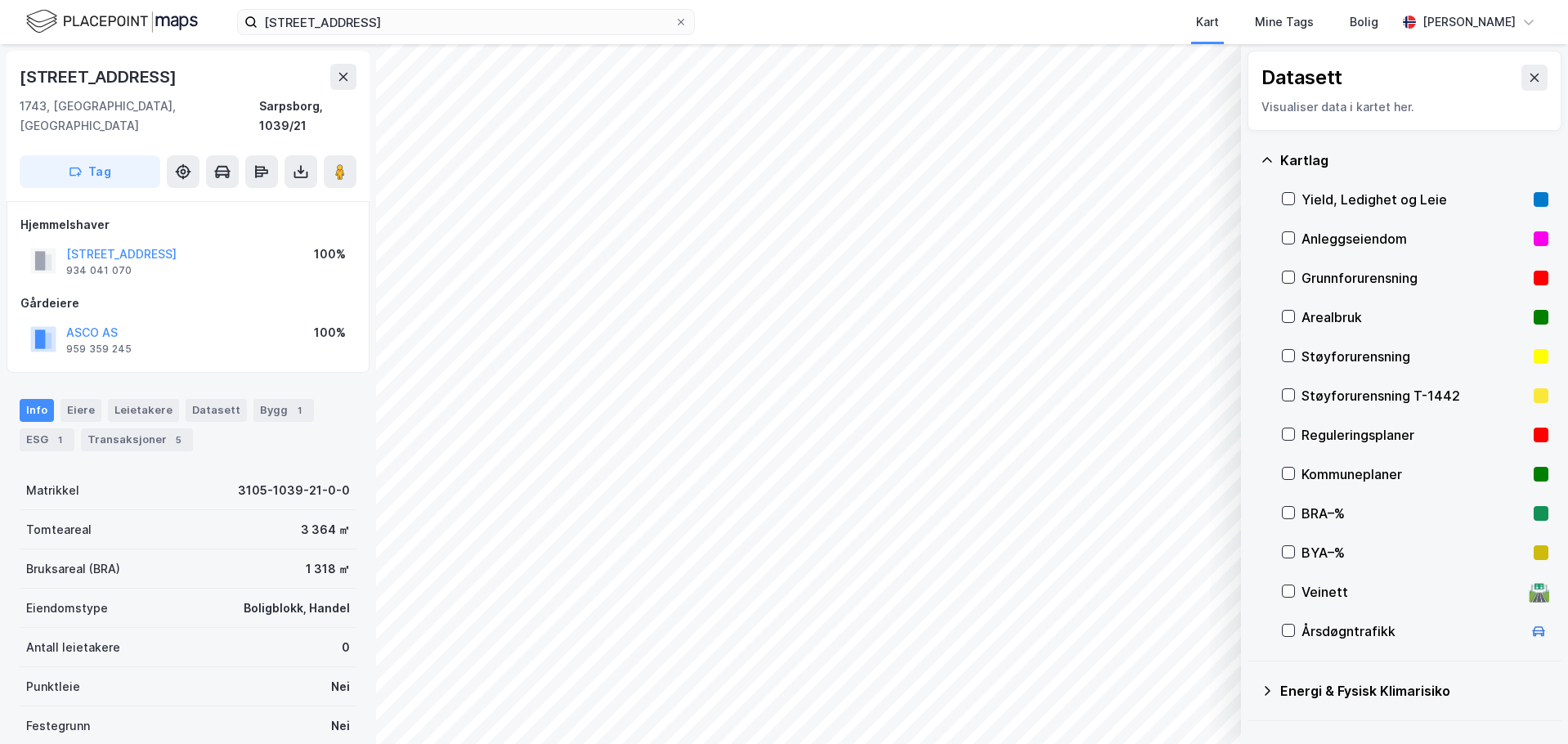
click at [1266, 160] on icon at bounding box center [1267, 160] width 13 height 13
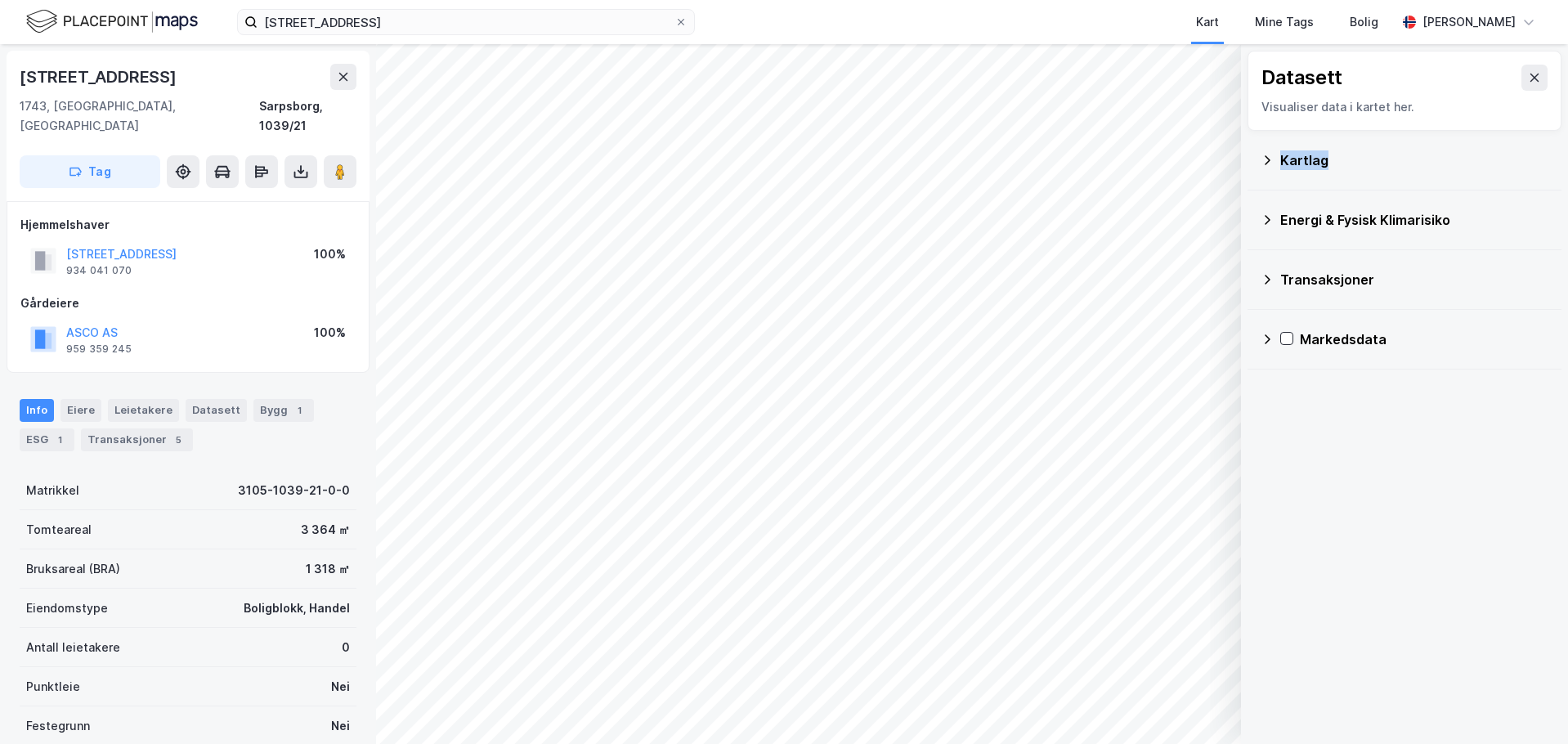
click at [1266, 160] on icon at bounding box center [1267, 160] width 13 height 13
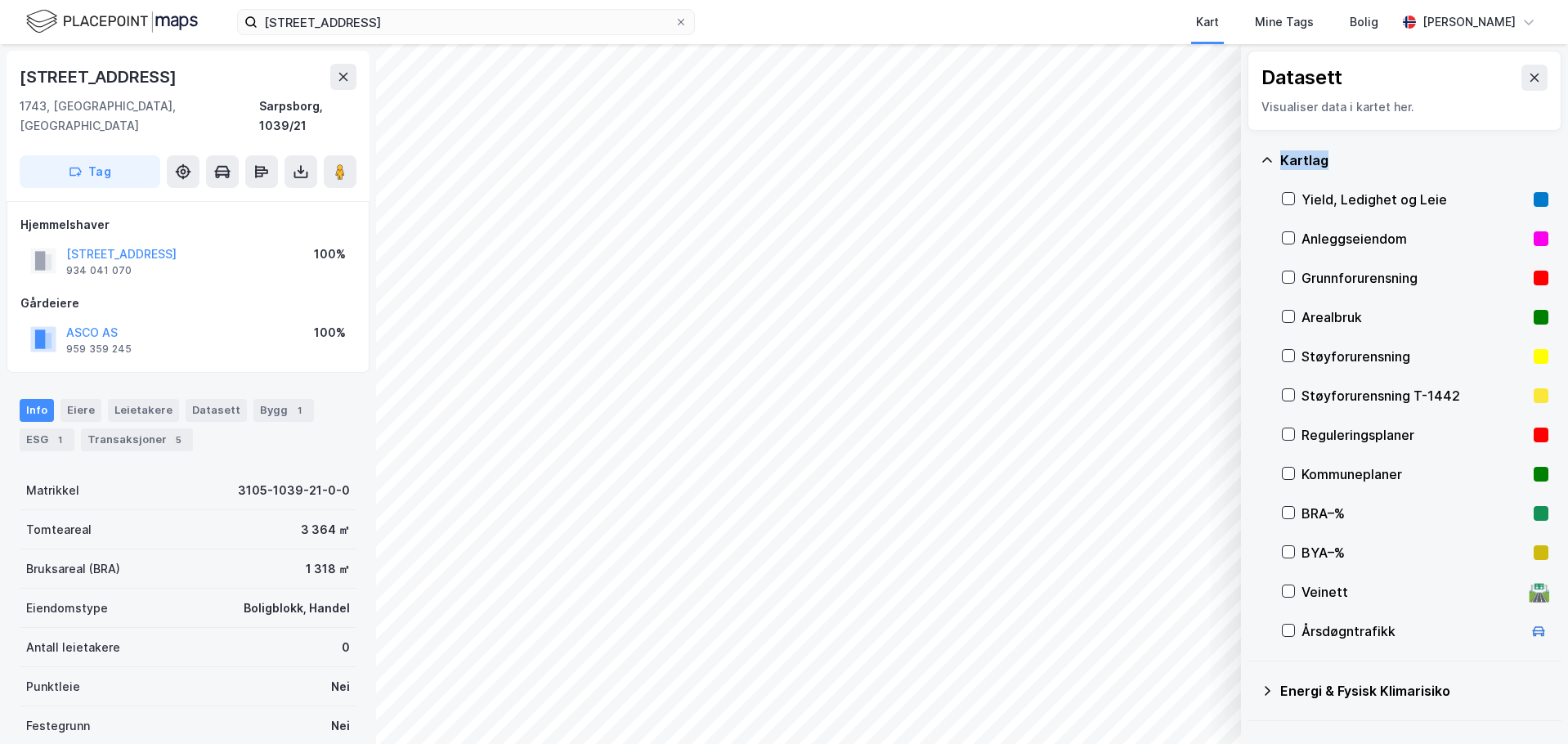
click at [1278, 158] on div "Kartlag" at bounding box center [1404, 160] width 288 height 40
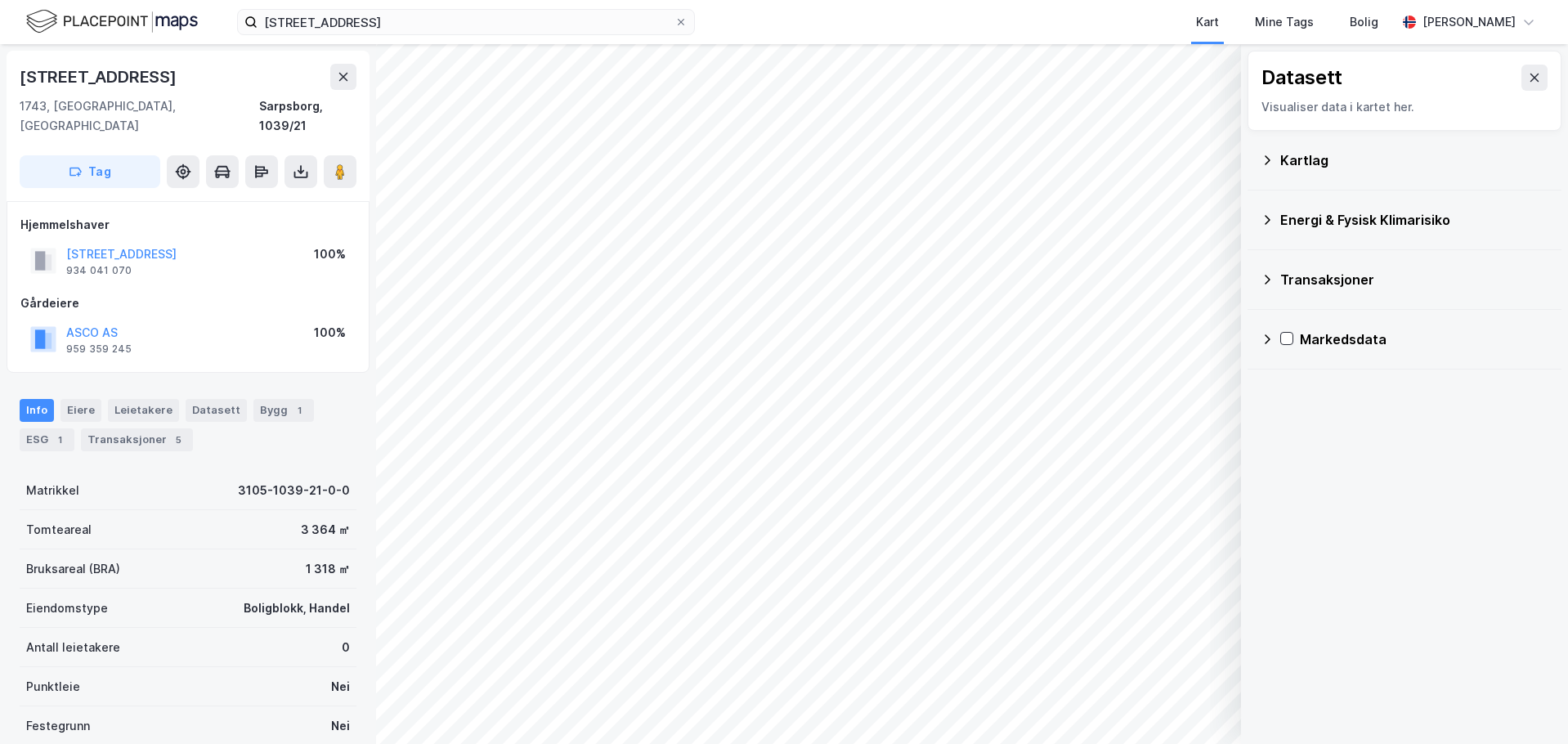
click at [1278, 205] on div "Energi & Fysisk Klimarisiko" at bounding box center [1404, 220] width 288 height 40
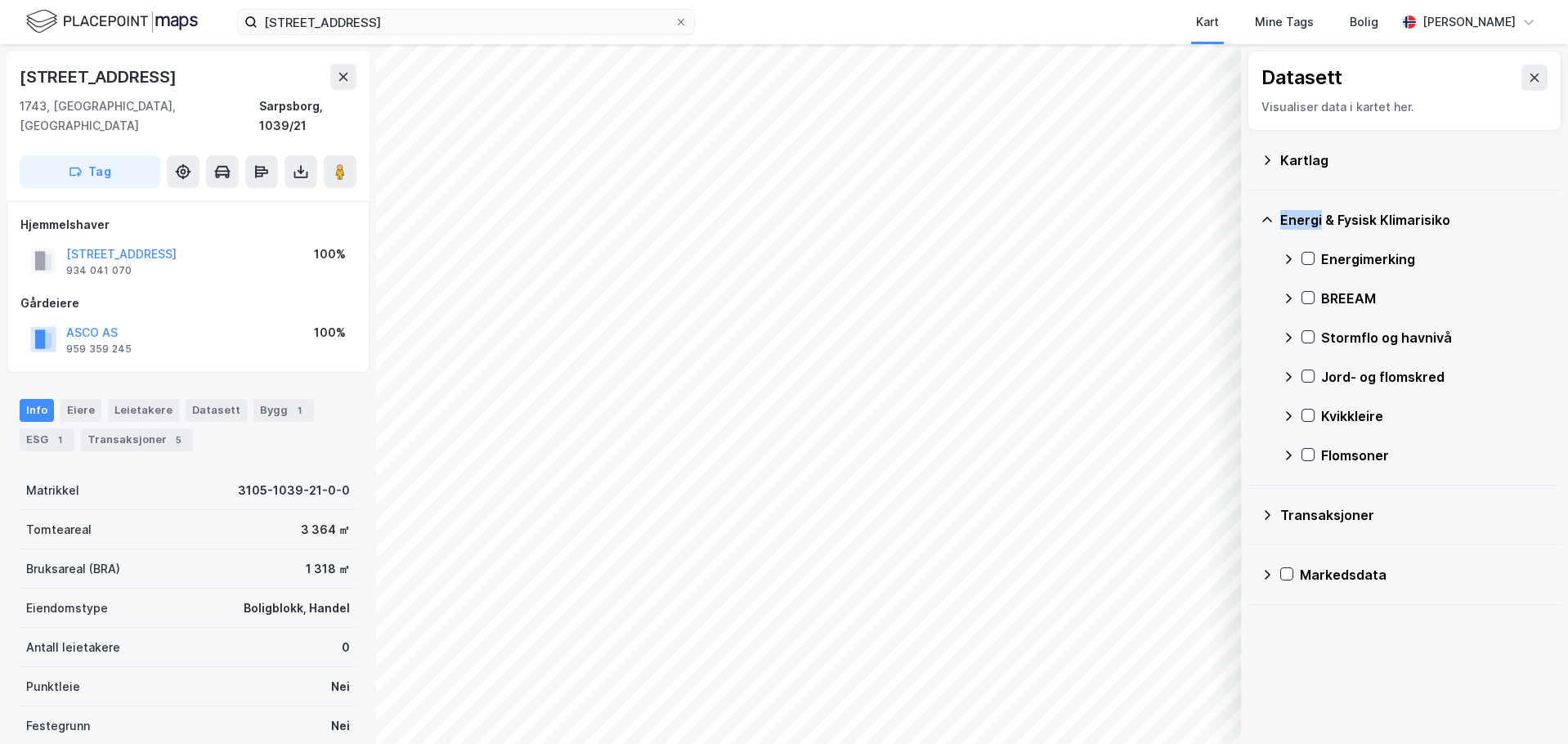
click at [1273, 204] on div "Energi & Fysisk Klimarisiko" at bounding box center [1404, 220] width 288 height 40
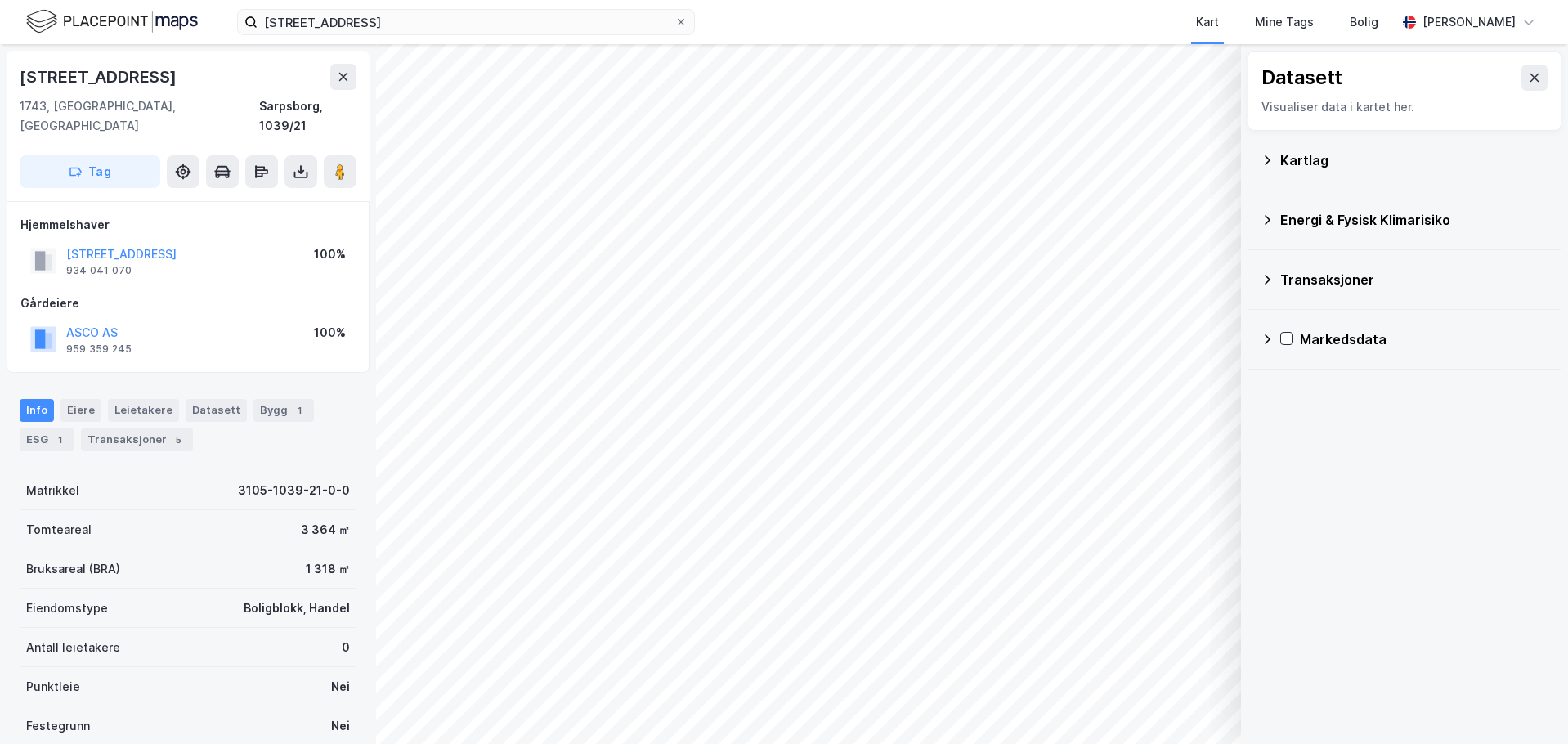
click at [1269, 274] on icon at bounding box center [1267, 279] width 13 height 13
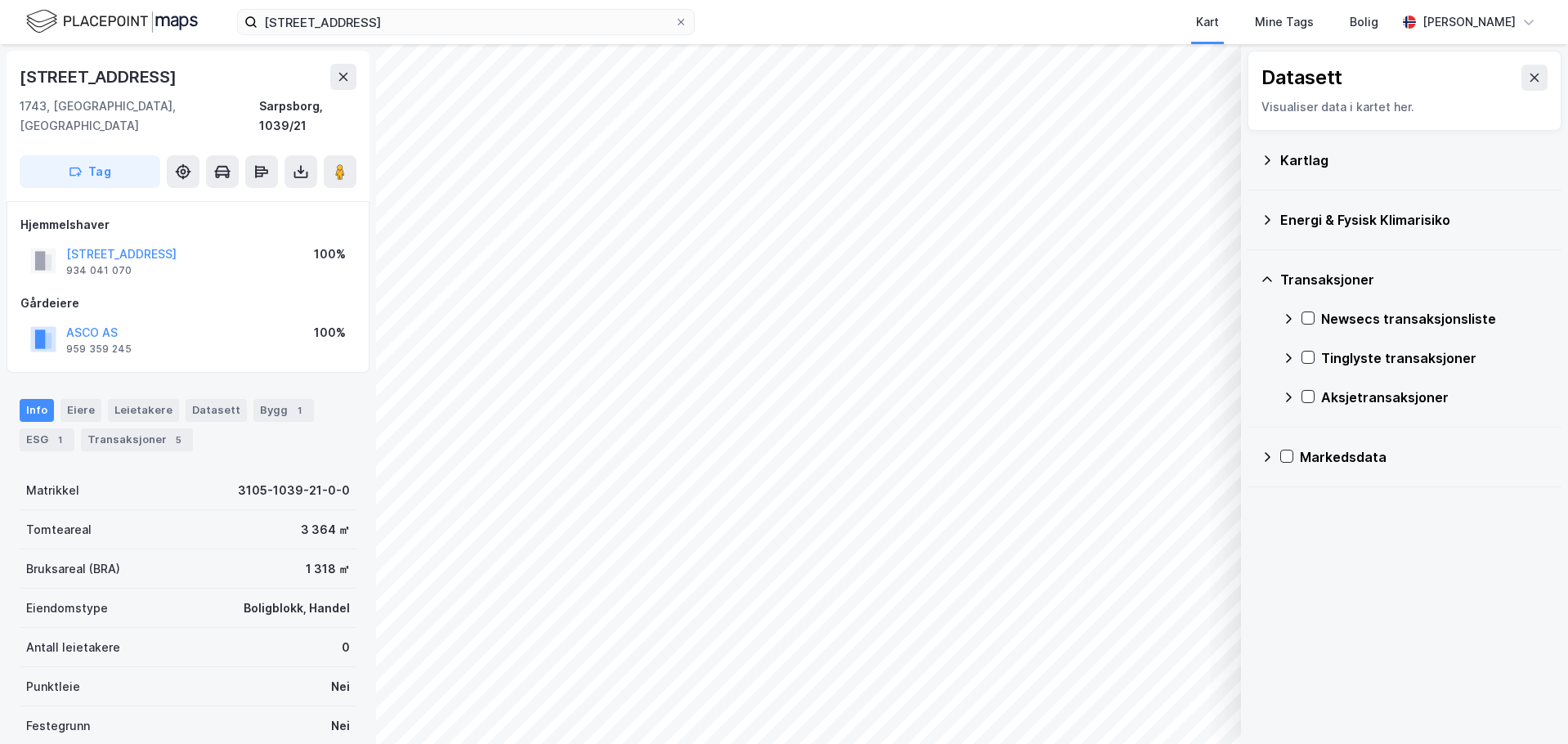
click at [1270, 274] on icon at bounding box center [1267, 279] width 13 height 13
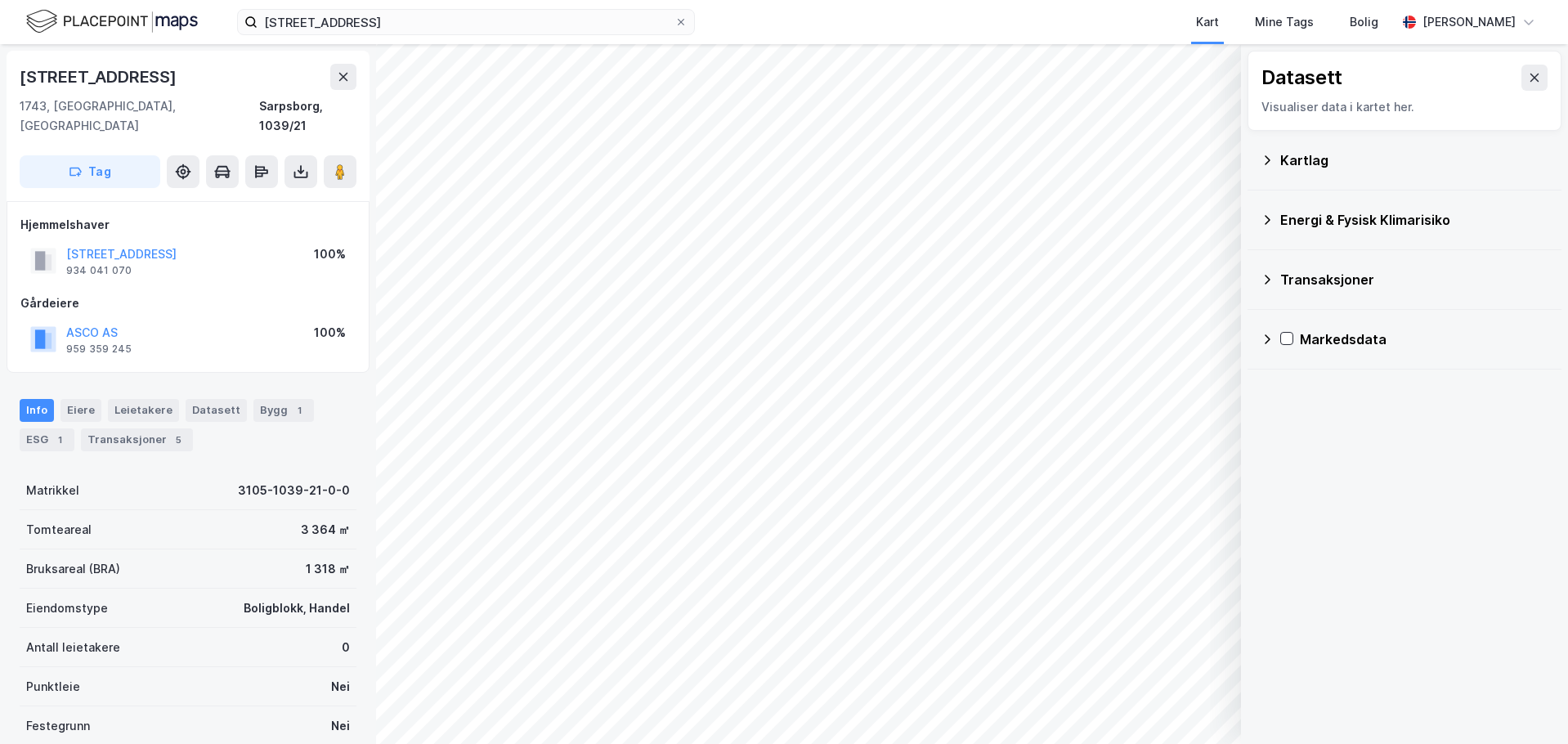
drag, startPoint x: 1255, startPoint y: 326, endPoint x: 1269, endPoint y: 343, distance: 22.0
click at [1255, 329] on div "Markedsdata" at bounding box center [1404, 340] width 314 height 59
click at [1269, 343] on icon at bounding box center [1267, 339] width 13 height 13
click at [1261, 330] on div "Markedsdata" at bounding box center [1404, 340] width 288 height 40
click at [1522, 76] on button at bounding box center [1535, 77] width 26 height 26
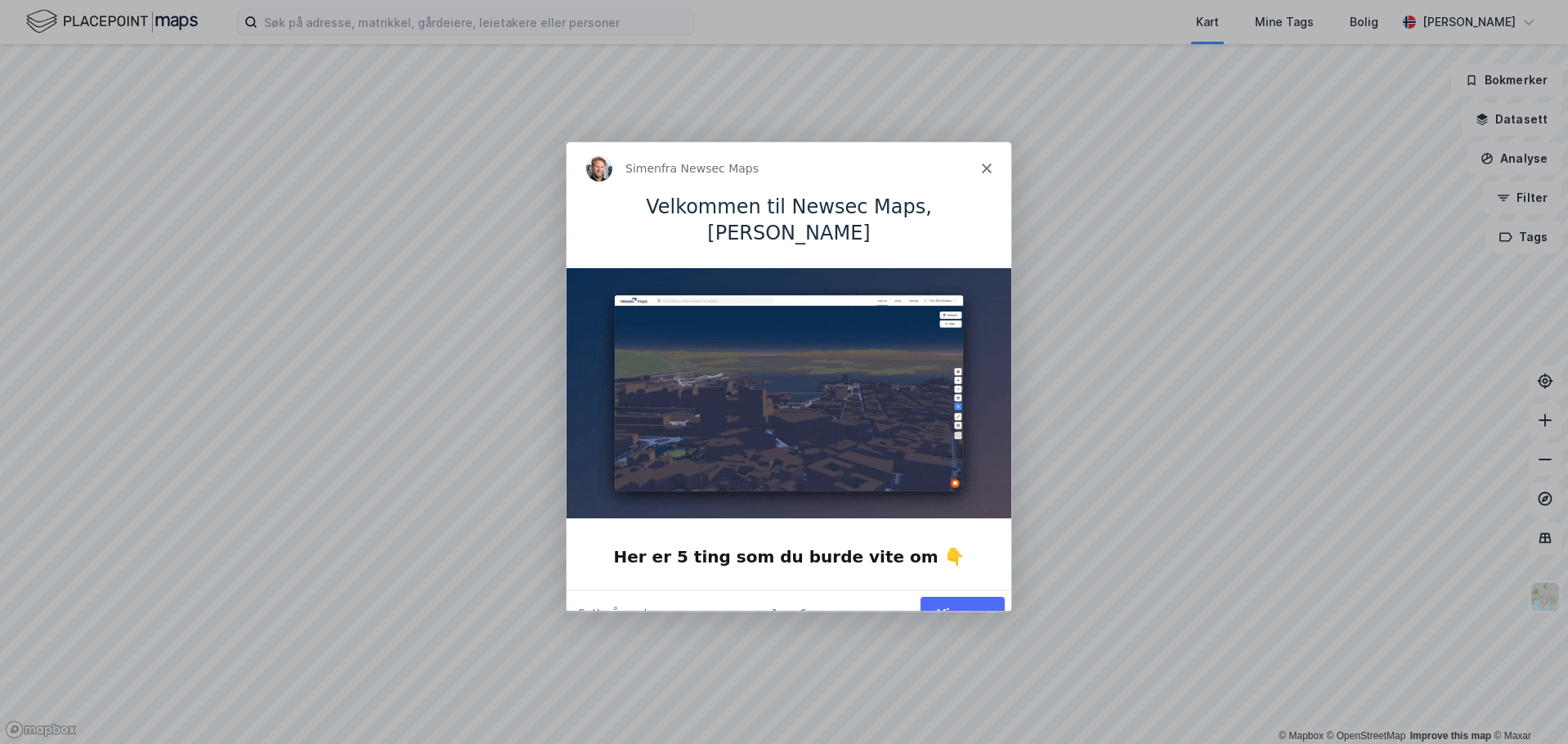
click at [974, 589] on div "1 av 6 Vis meg Sett på vent" at bounding box center [788, 612] width 445 height 48
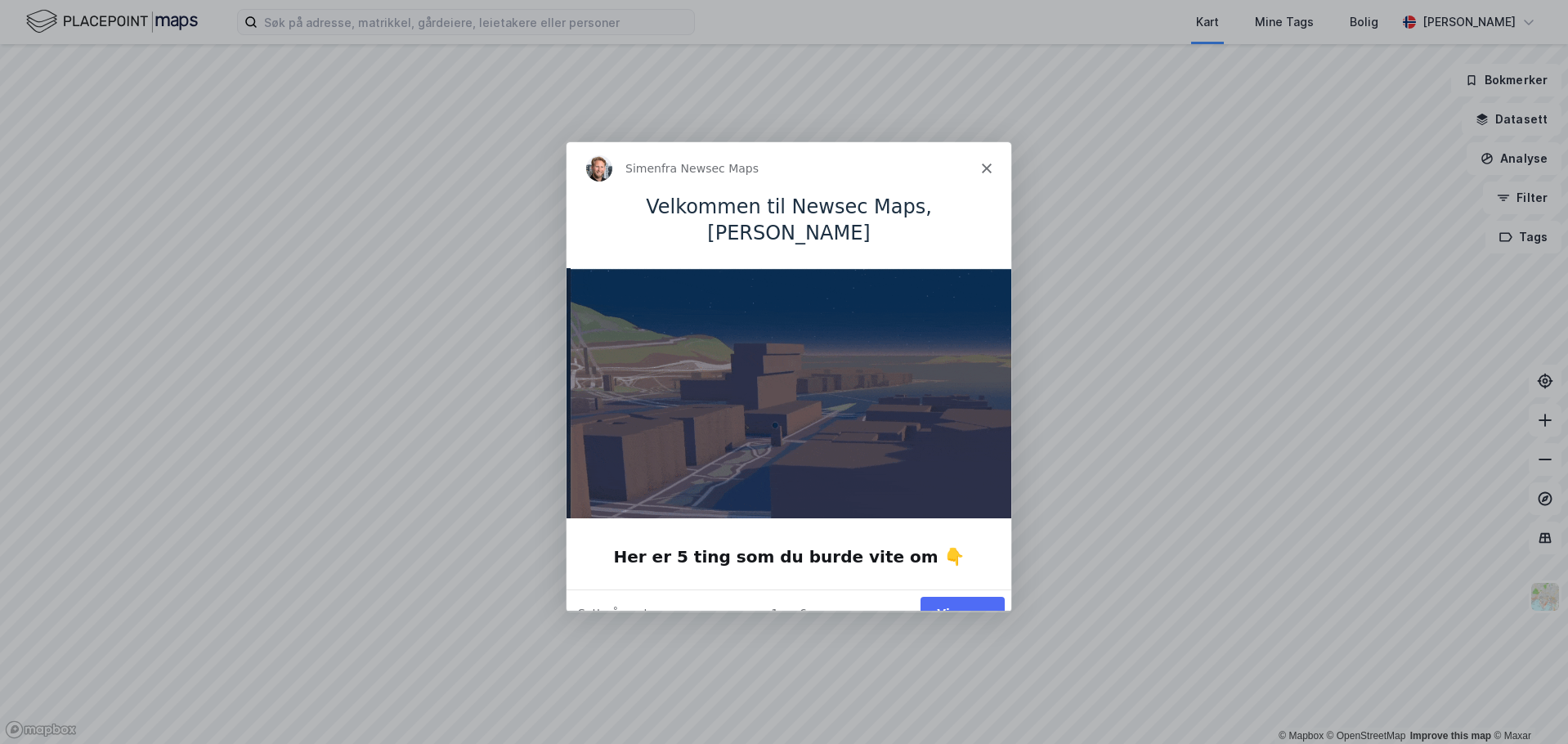
click at [976, 596] on button "Vis meg" at bounding box center [962, 612] width 85 height 33
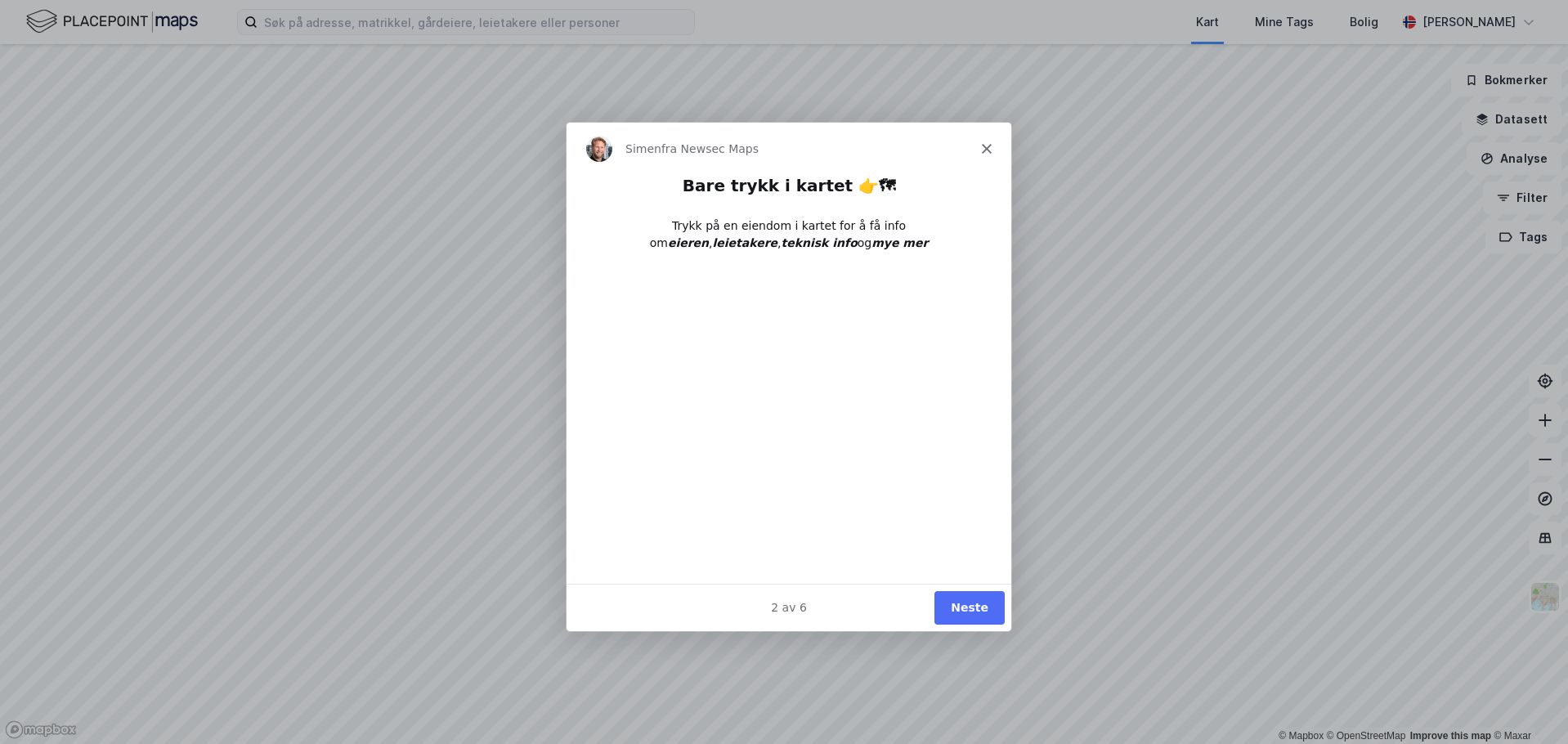
click at [973, 613] on button "Neste" at bounding box center [969, 607] width 70 height 33
click at [991, 615] on button "Neste" at bounding box center [969, 607] width 70 height 33
click at [986, 606] on button "Neste" at bounding box center [969, 607] width 70 height 33
click at [975, 597] on button "Neste" at bounding box center [969, 607] width 70 height 33
click at [971, 610] on button "Ferdig" at bounding box center [967, 607] width 74 height 33
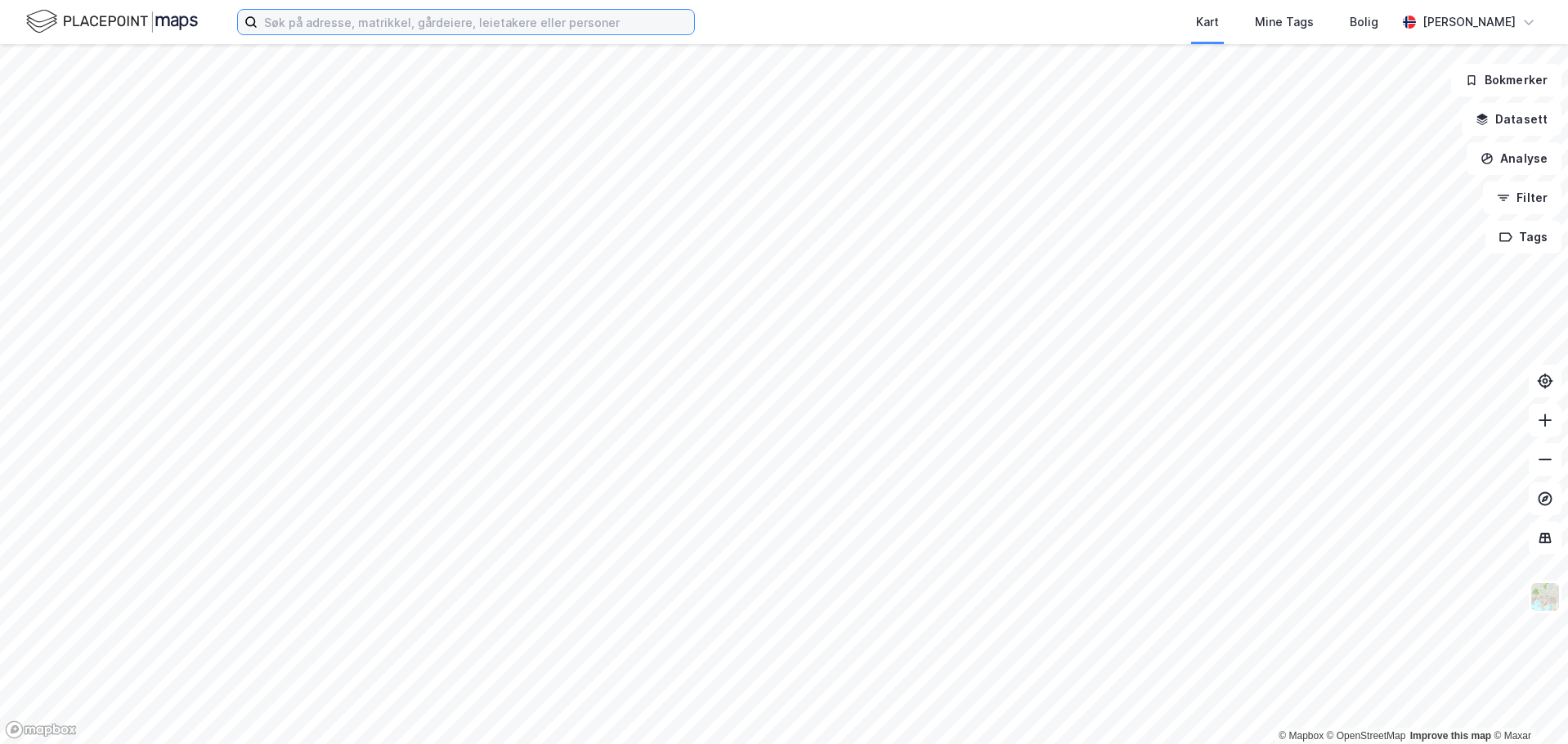
click at [334, 31] on input at bounding box center [476, 22] width 437 height 24
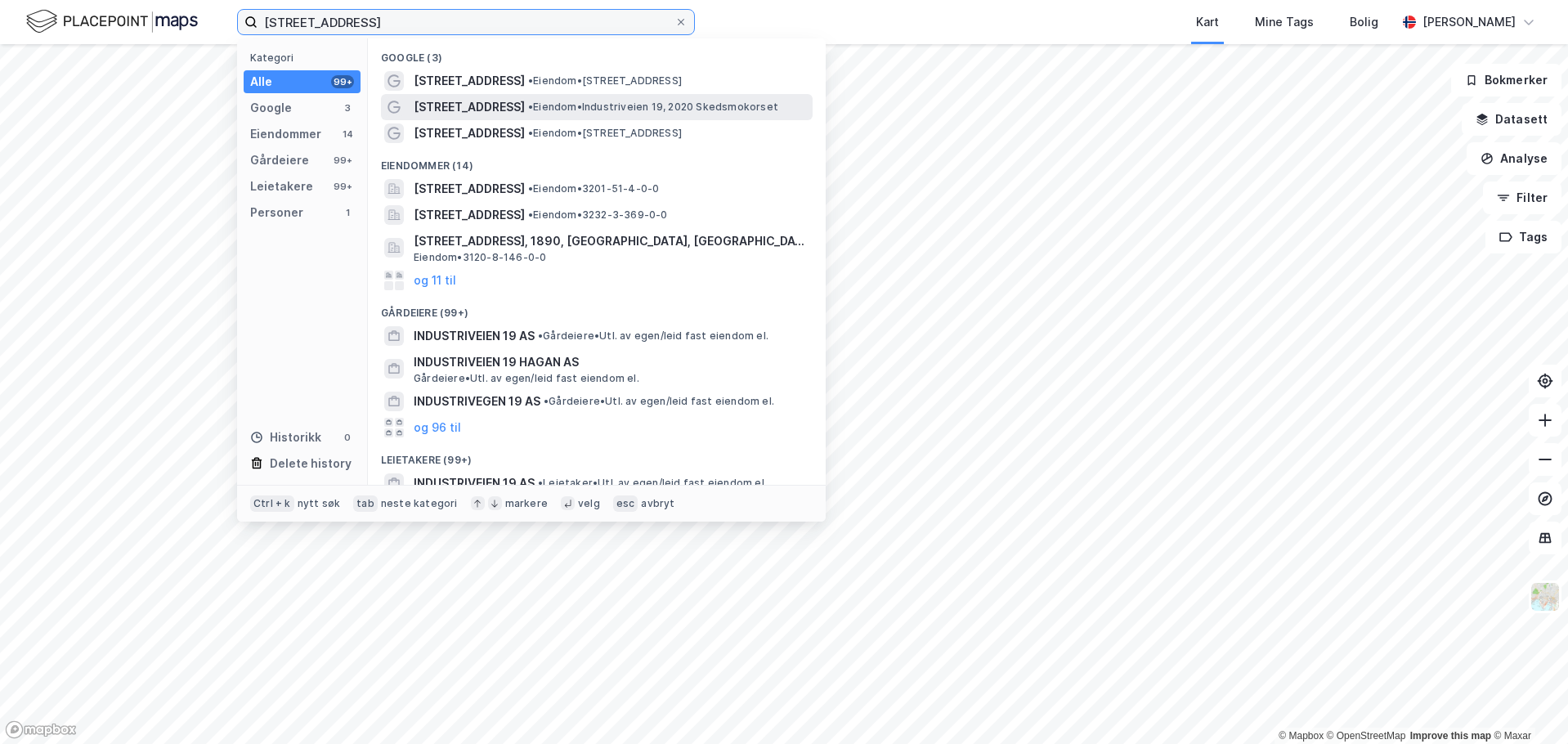
type input "industriveien 19"
click at [479, 102] on span "[STREET_ADDRESS]" at bounding box center [469, 107] width 111 height 20
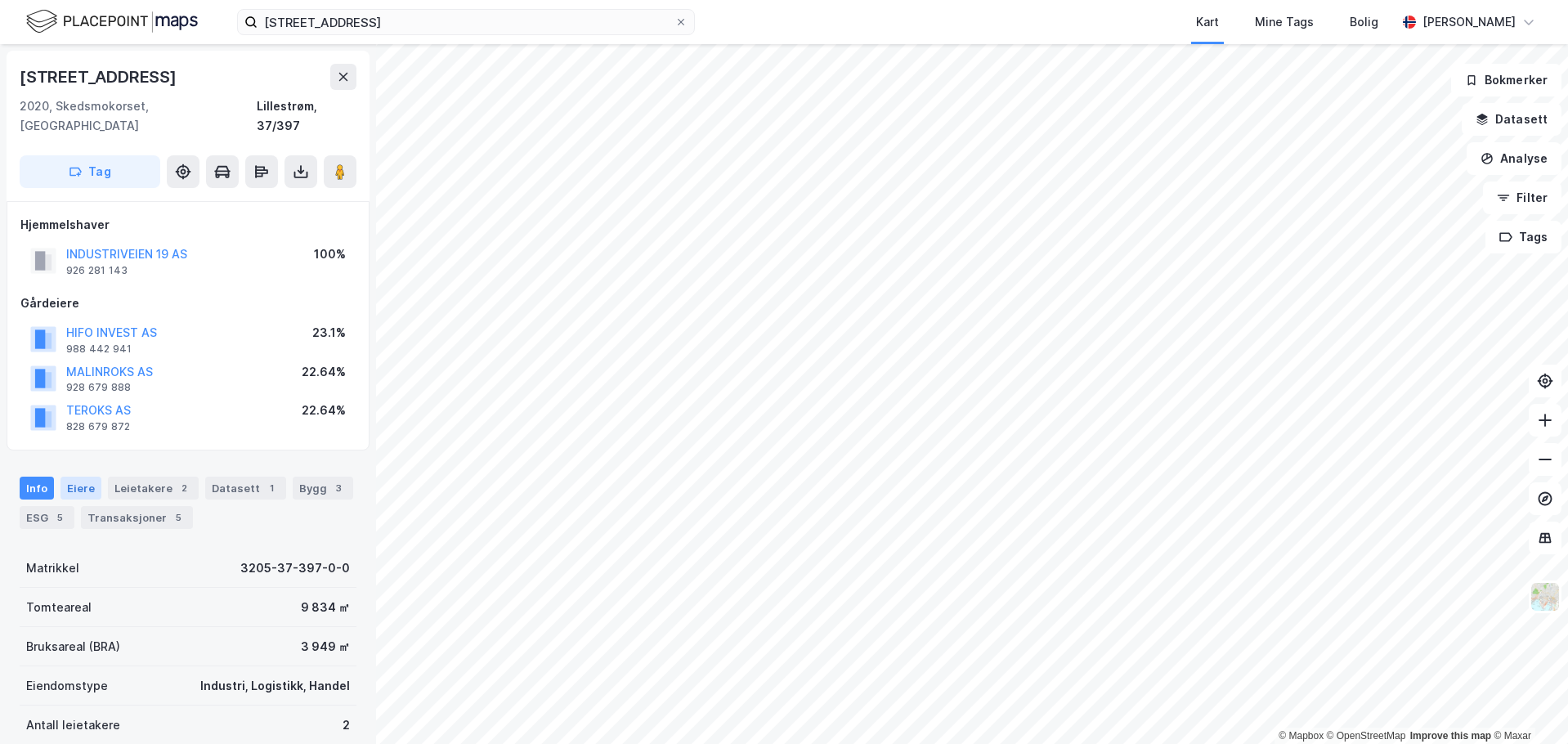
click at [88, 476] on div "Eiere" at bounding box center [80, 487] width 40 height 22
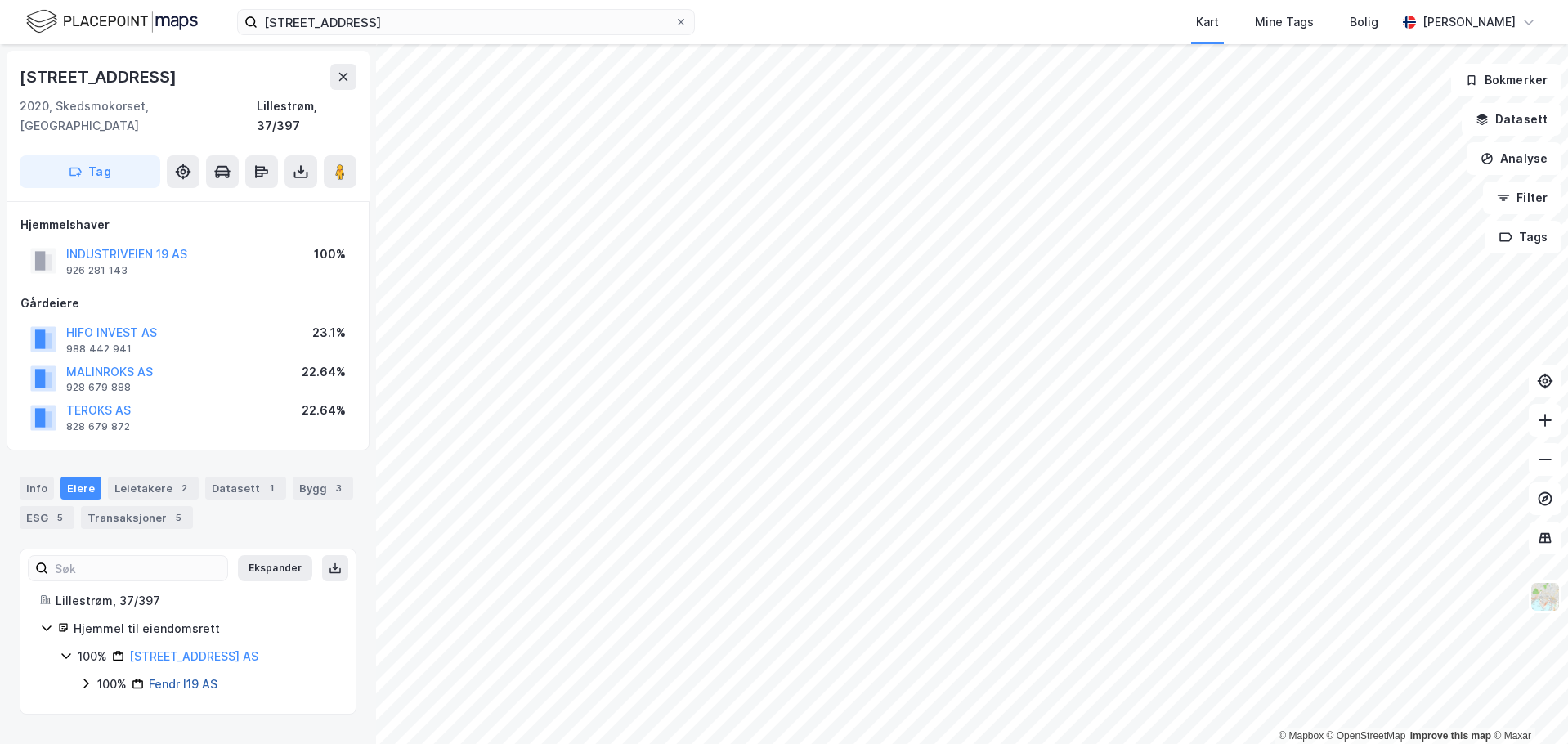
click at [185, 677] on link "Fendr I19 AS" at bounding box center [183, 683] width 68 height 13
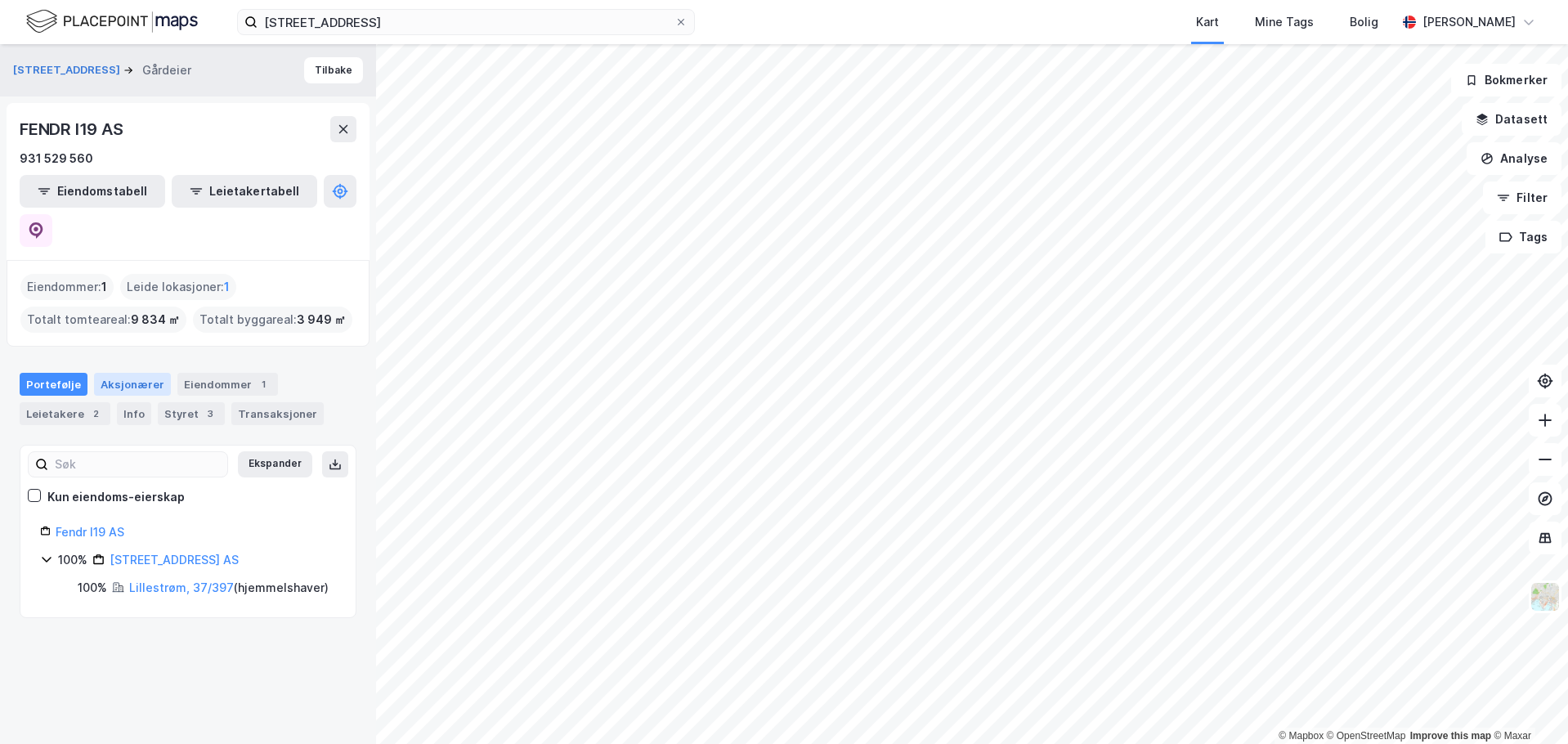
click at [130, 373] on div "Aksjonærer" at bounding box center [132, 384] width 76 height 22
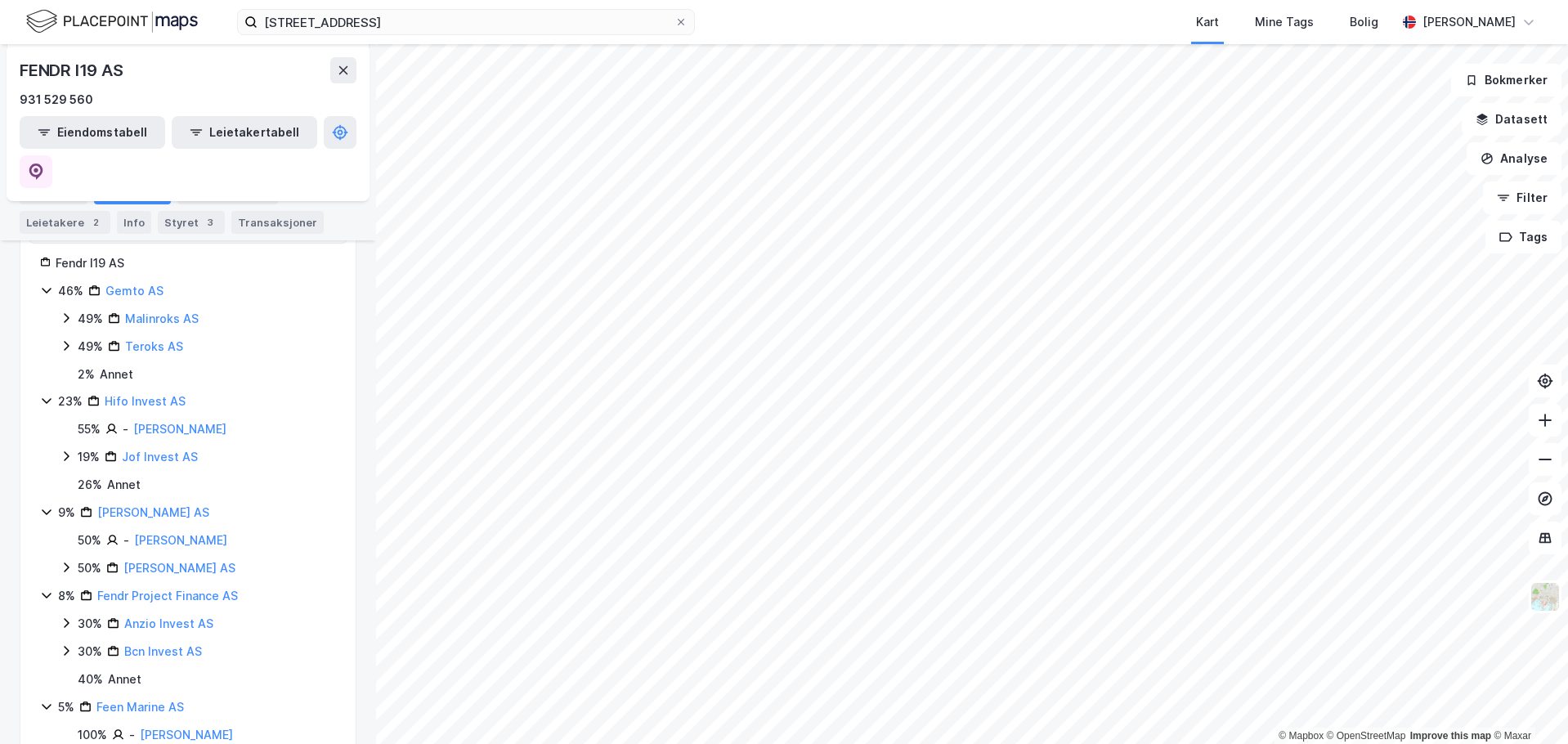
scroll to position [184, 0]
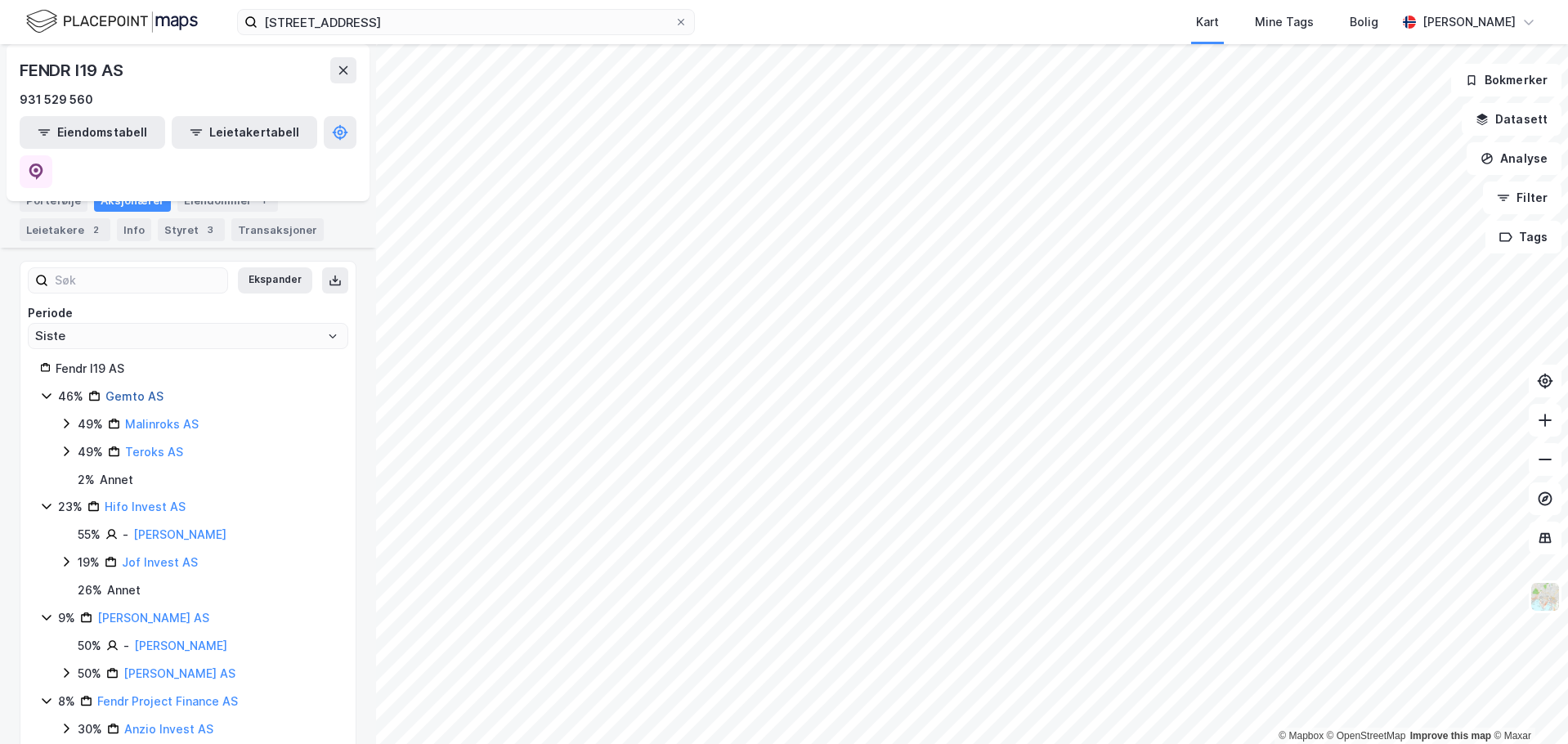
click at [132, 389] on link "Gemto AS" at bounding box center [134, 395] width 58 height 13
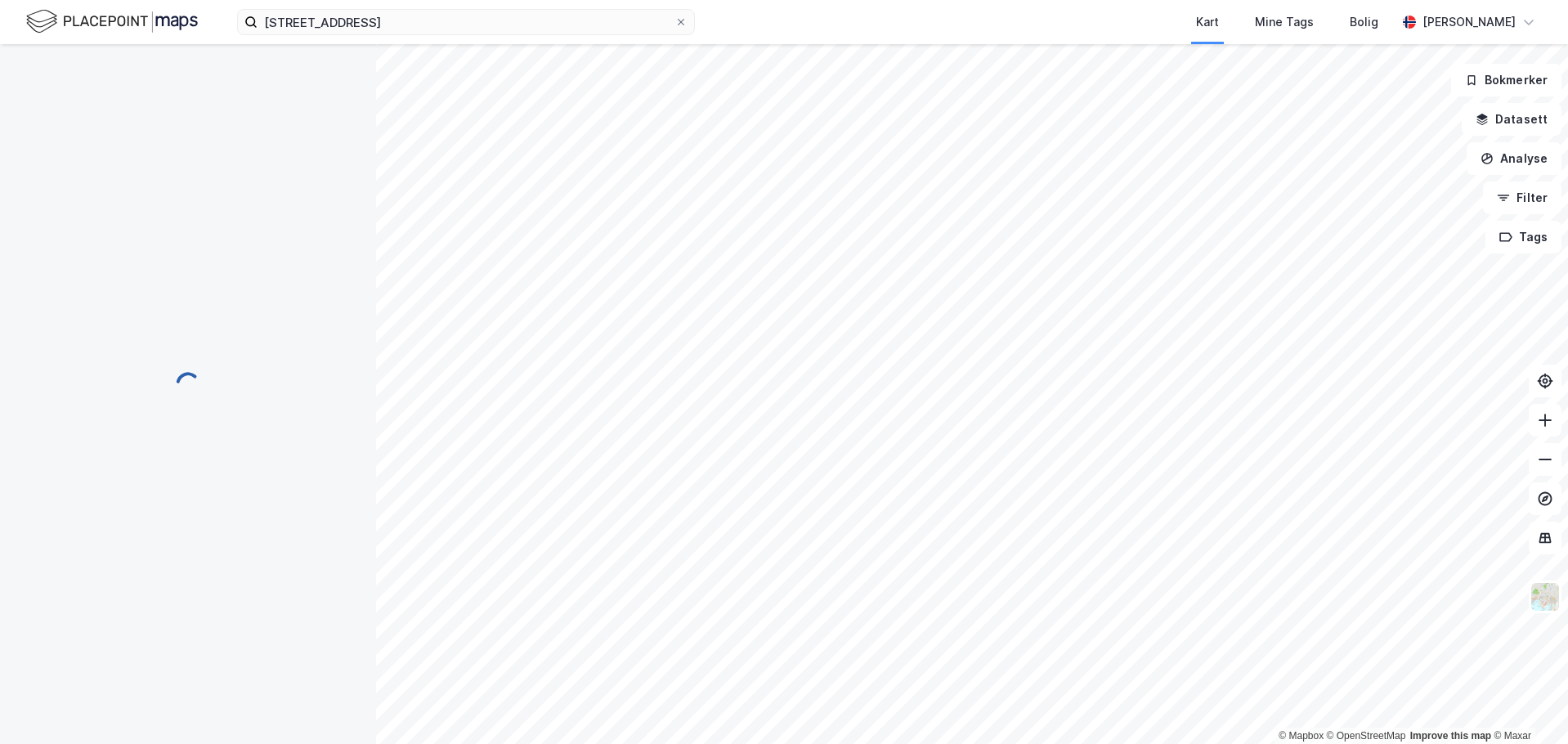
scroll to position [0, 0]
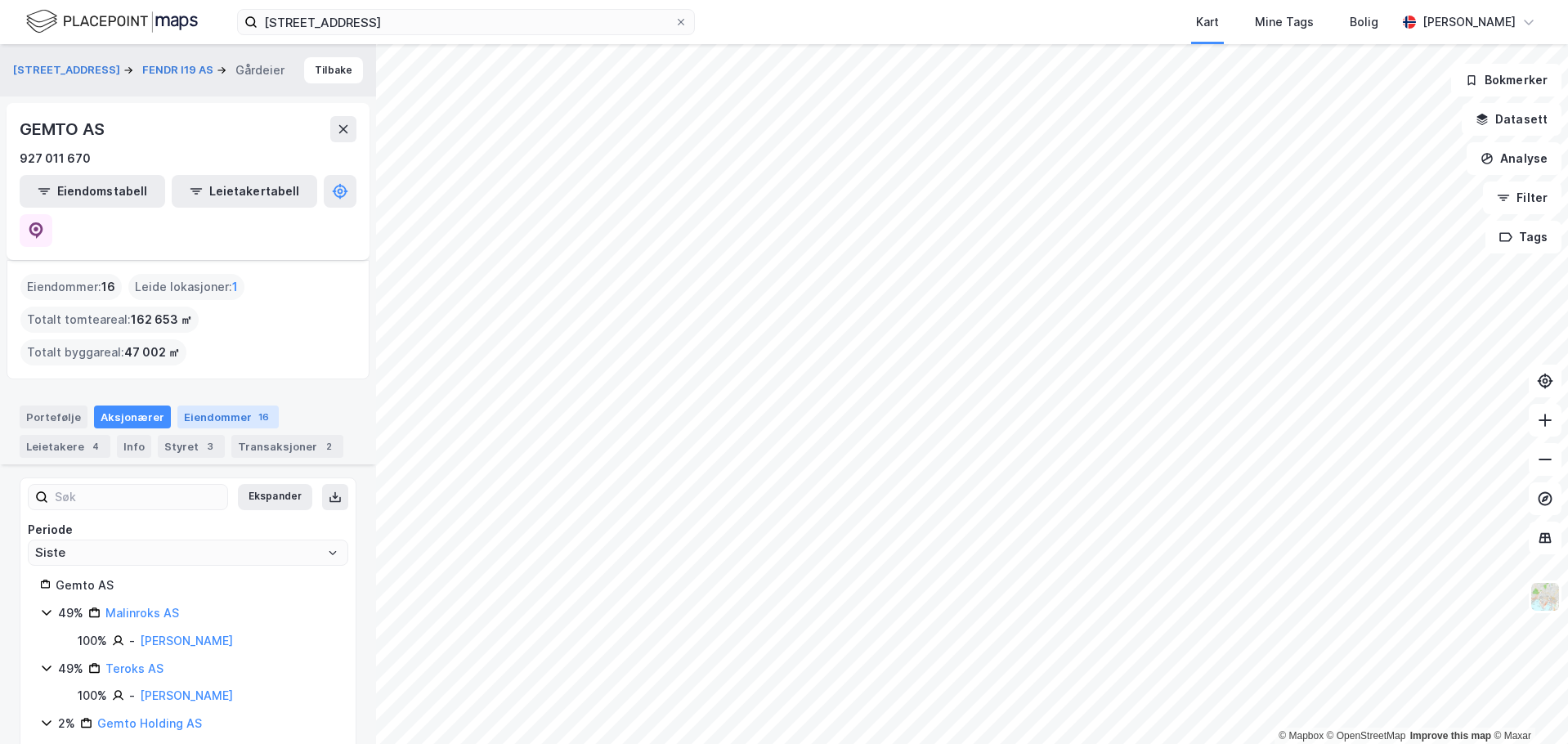
click at [215, 405] on div "Eiendommer 16" at bounding box center [227, 416] width 102 height 22
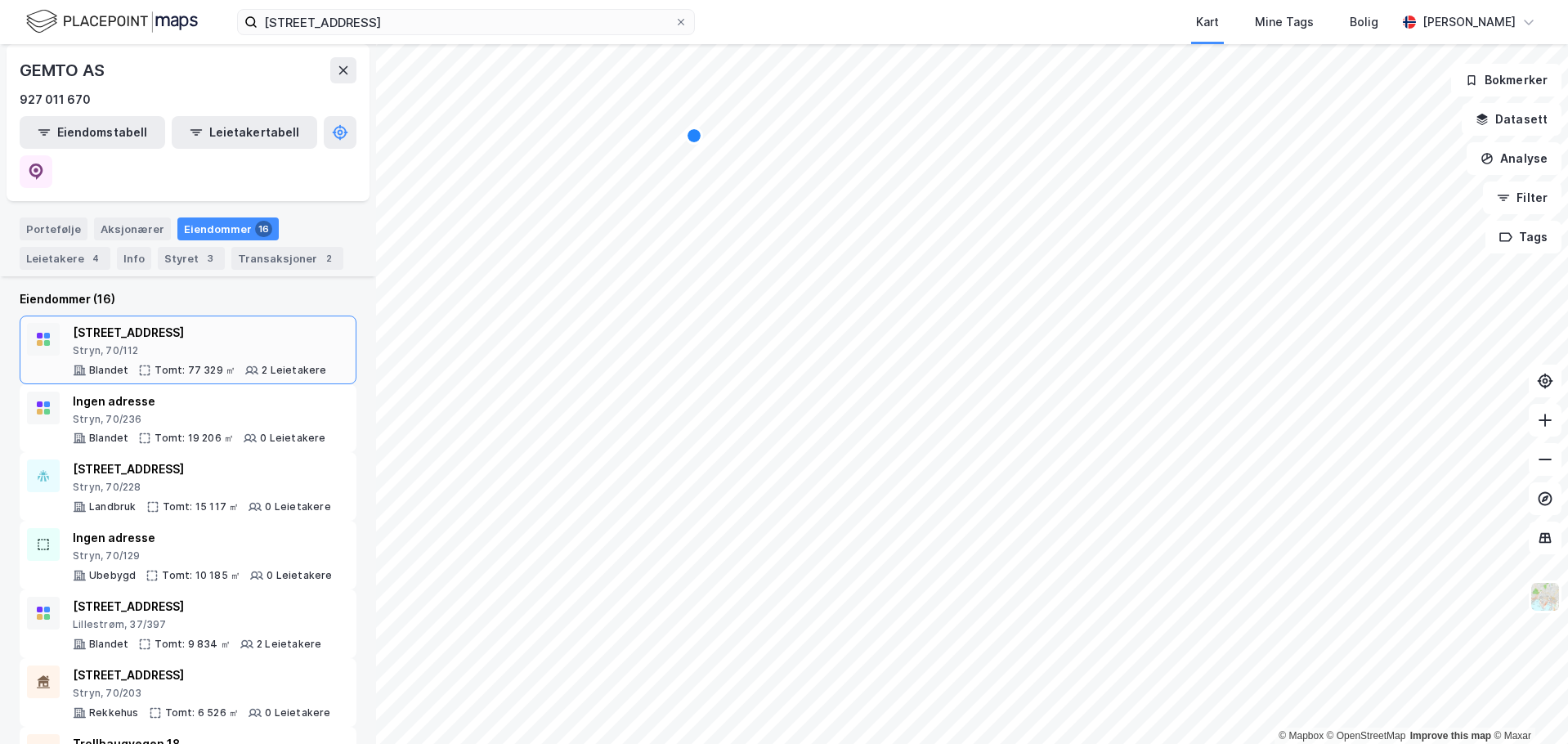
scroll to position [164, 0]
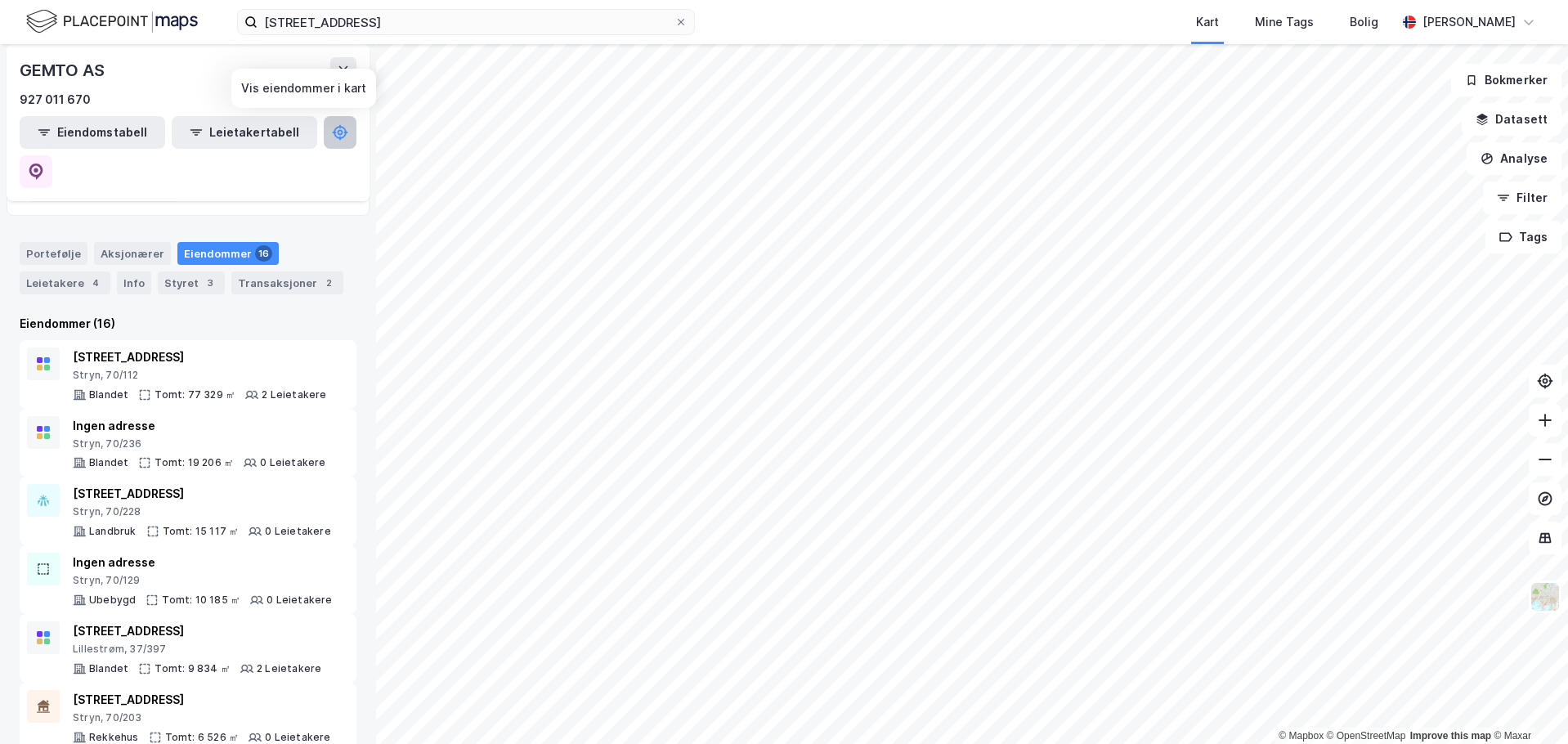
click at [332, 124] on icon at bounding box center [340, 132] width 16 height 16
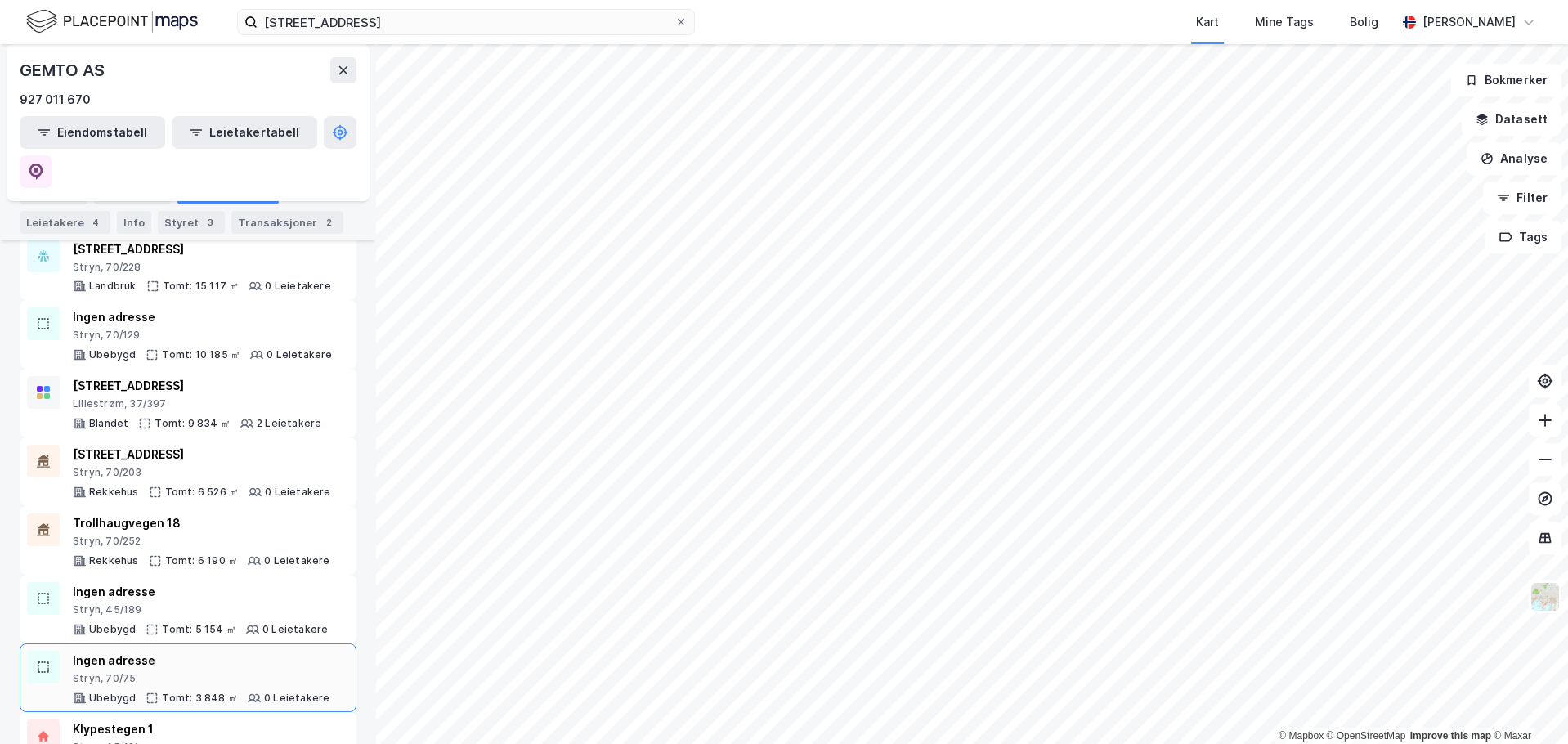
scroll to position [838, 0]
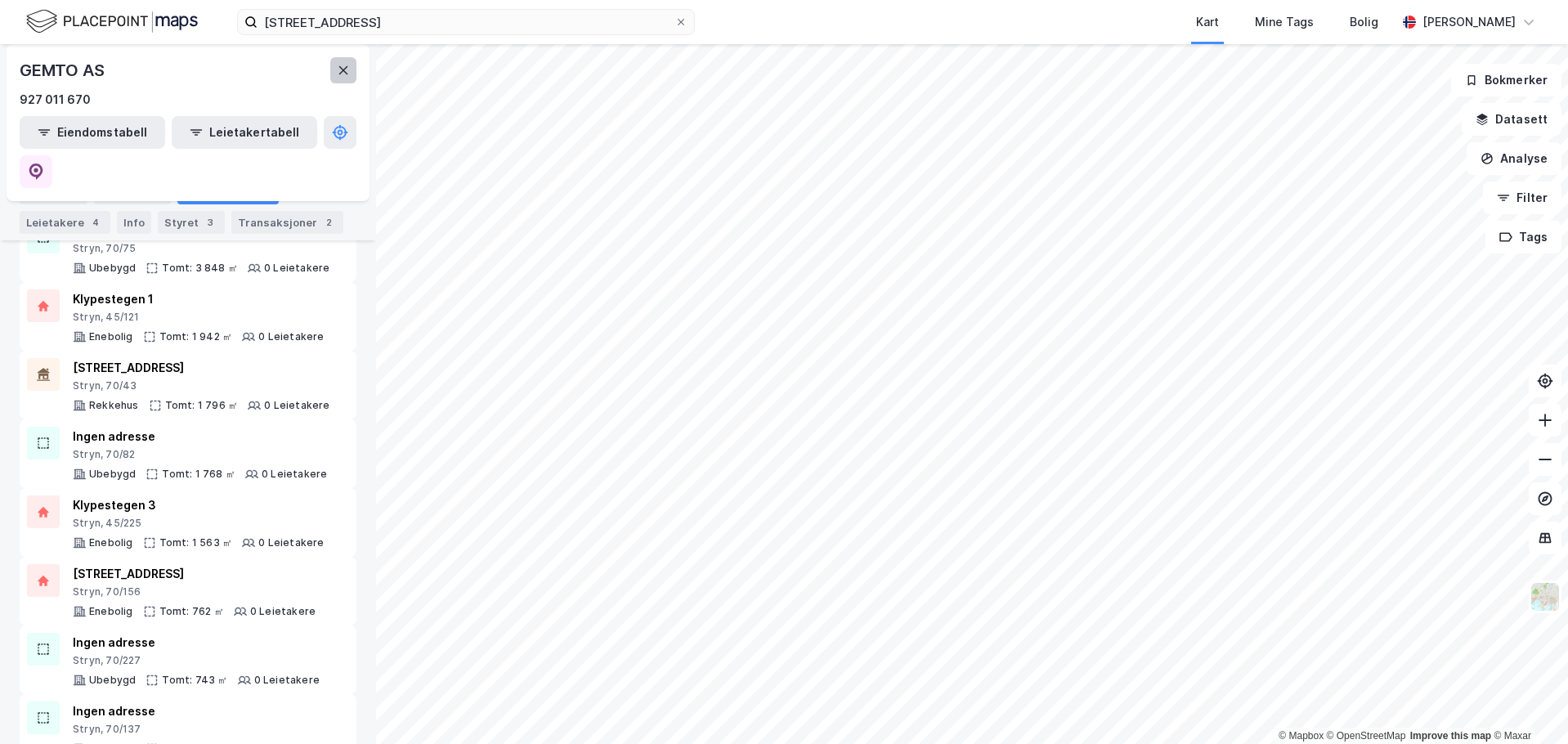
click at [339, 72] on icon at bounding box center [343, 70] width 13 height 13
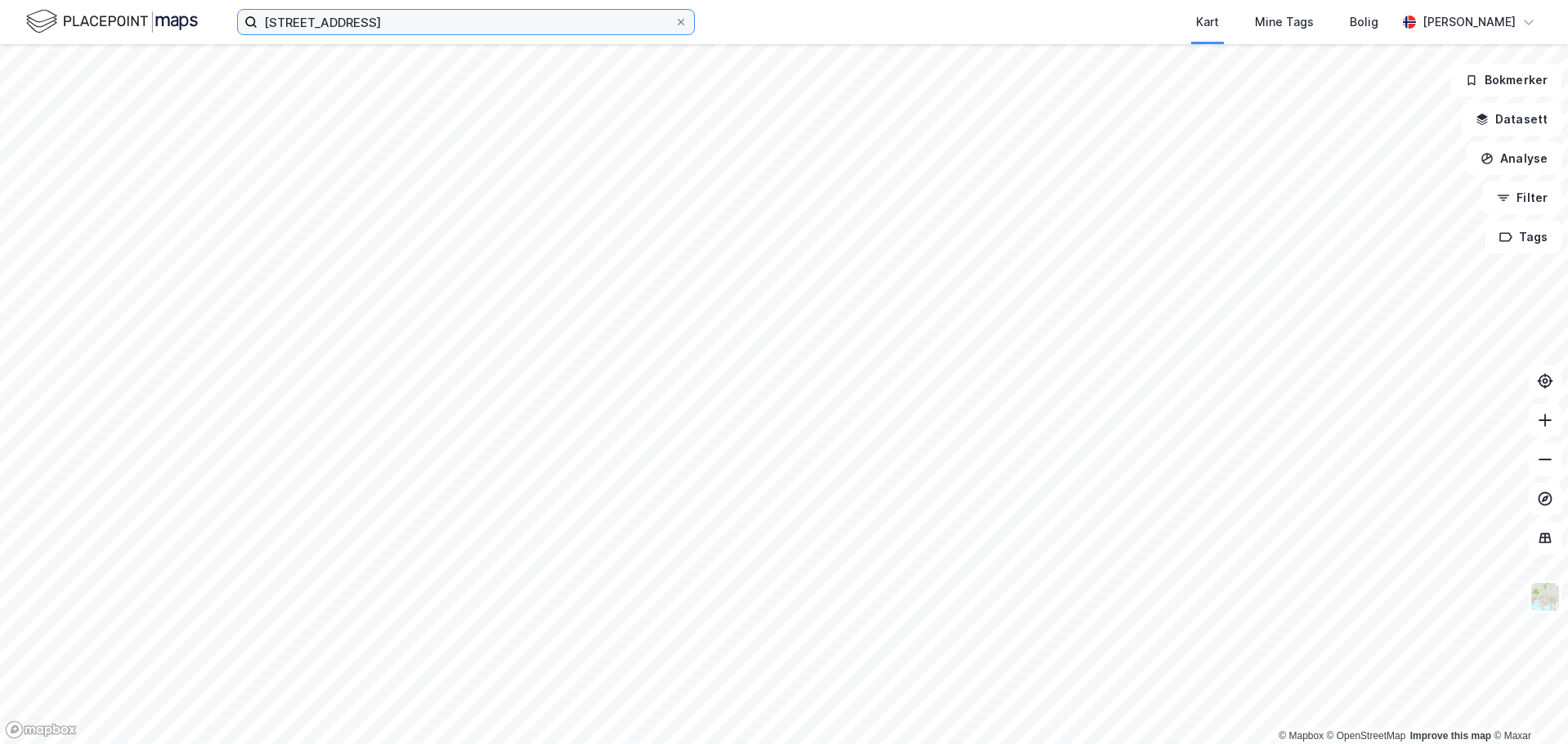
click at [386, 30] on input "industriveien 19" at bounding box center [466, 22] width 417 height 24
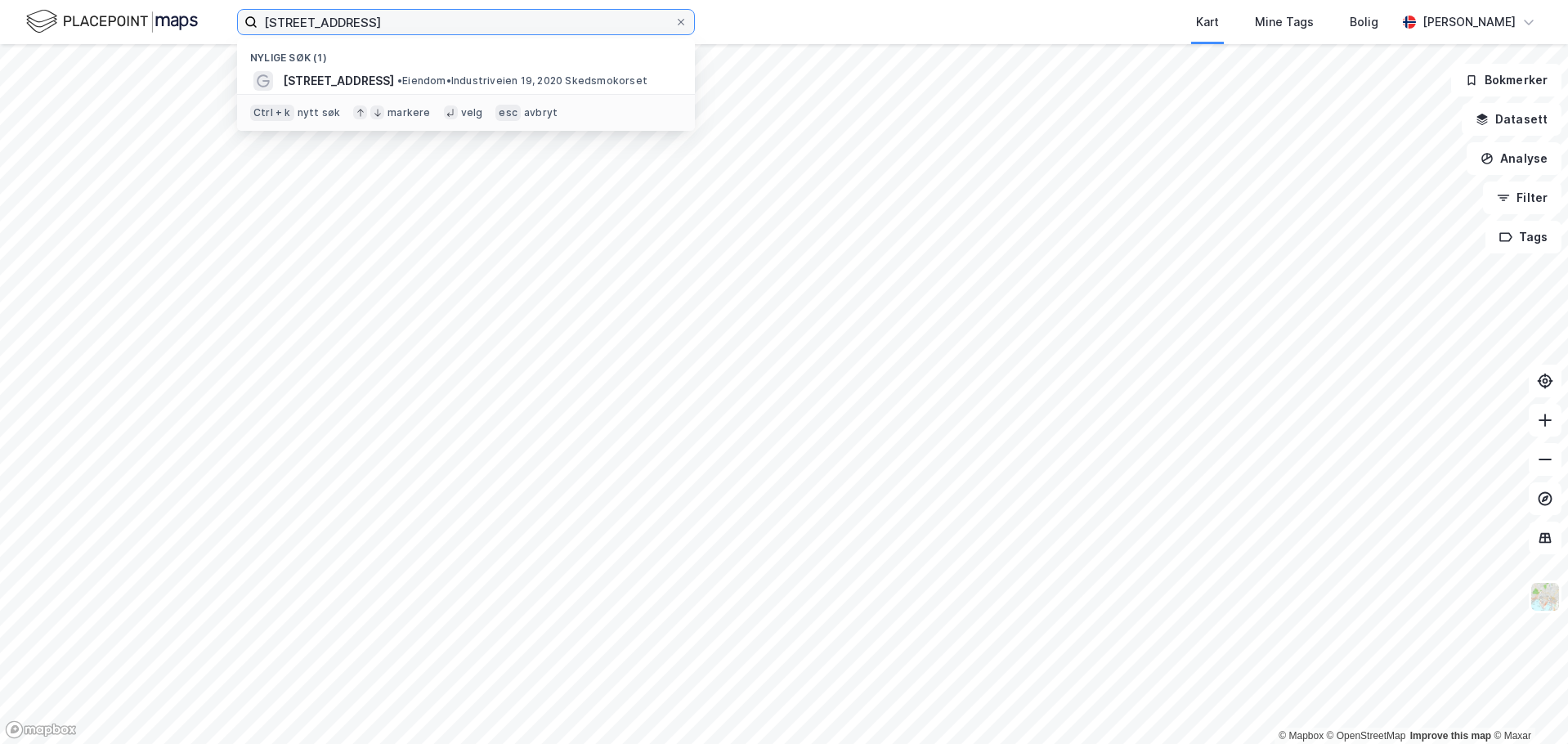
drag, startPoint x: 352, startPoint y: 16, endPoint x: 115, endPoint y: 27, distance: 237.3
click at [152, 9] on div "industriveien 19 Nylige søk (1) Industriveien 19 • Eiendom • Industriveien 19, …" at bounding box center [784, 22] width 1568 height 44
click at [379, 21] on input at bounding box center [476, 22] width 437 height 24
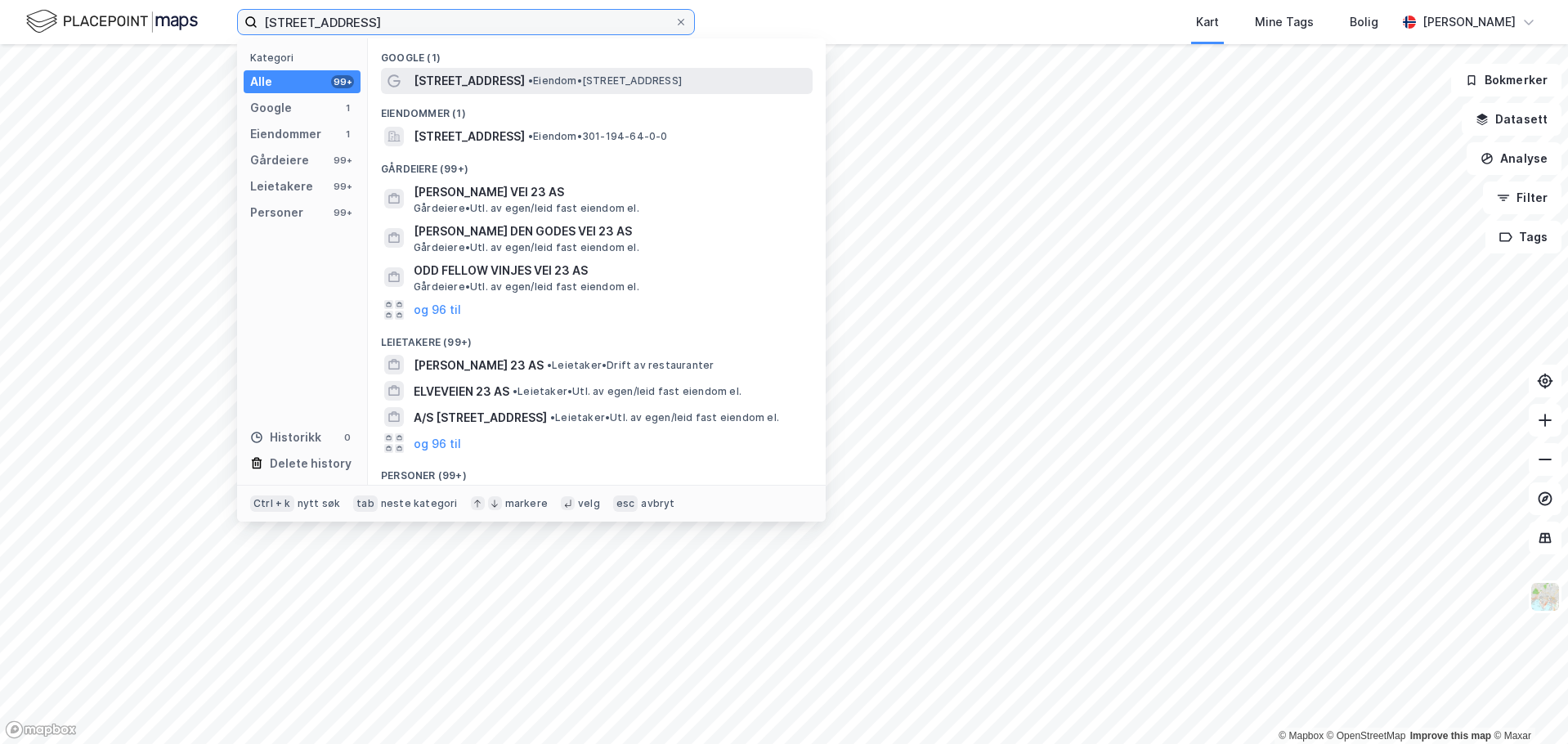
type input "ingiers vei 23"
click at [529, 86] on span "• Eiendom • Ingiers vei 23, 1167 Oslo" at bounding box center [605, 81] width 154 height 13
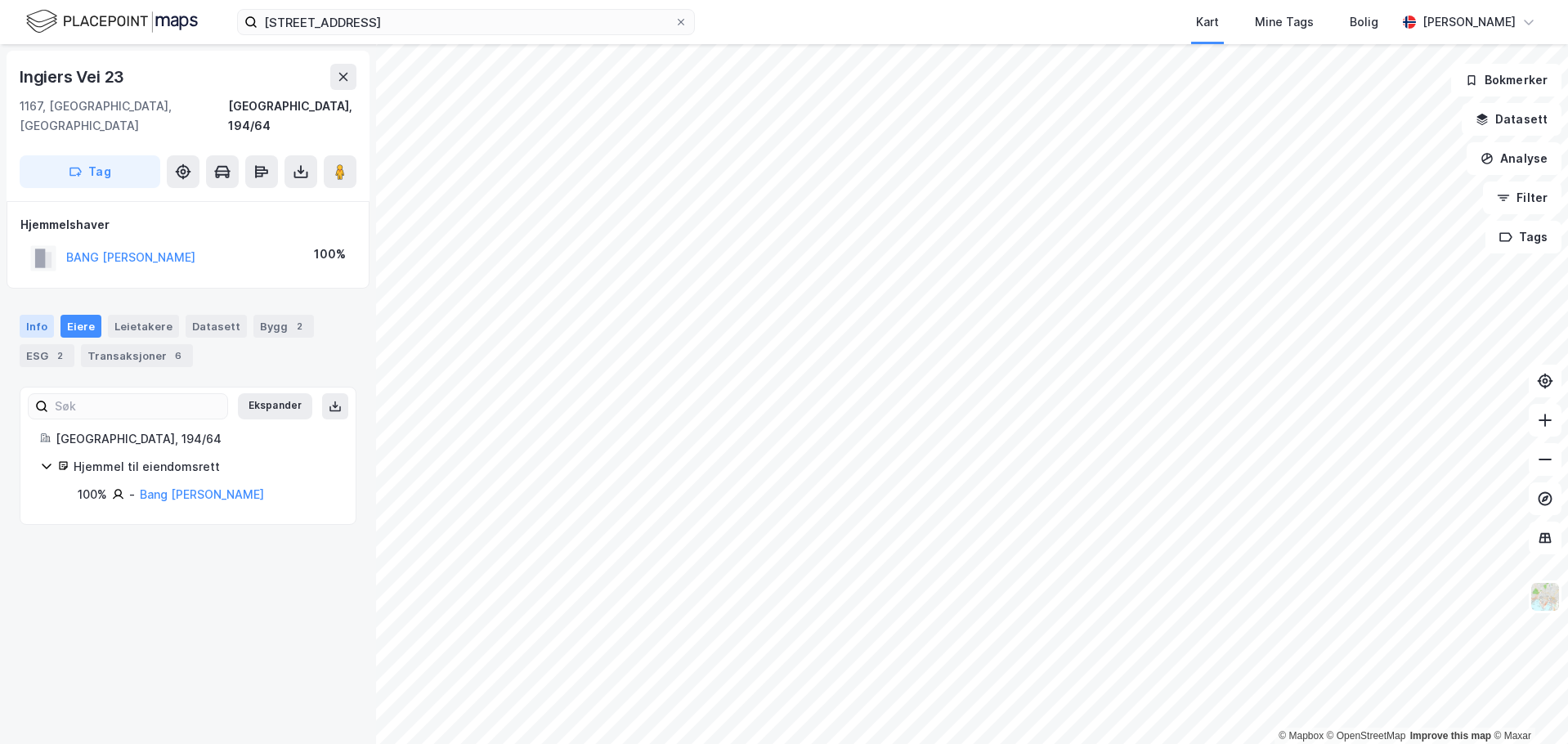
click at [48, 314] on div "Info" at bounding box center [37, 325] width 34 height 22
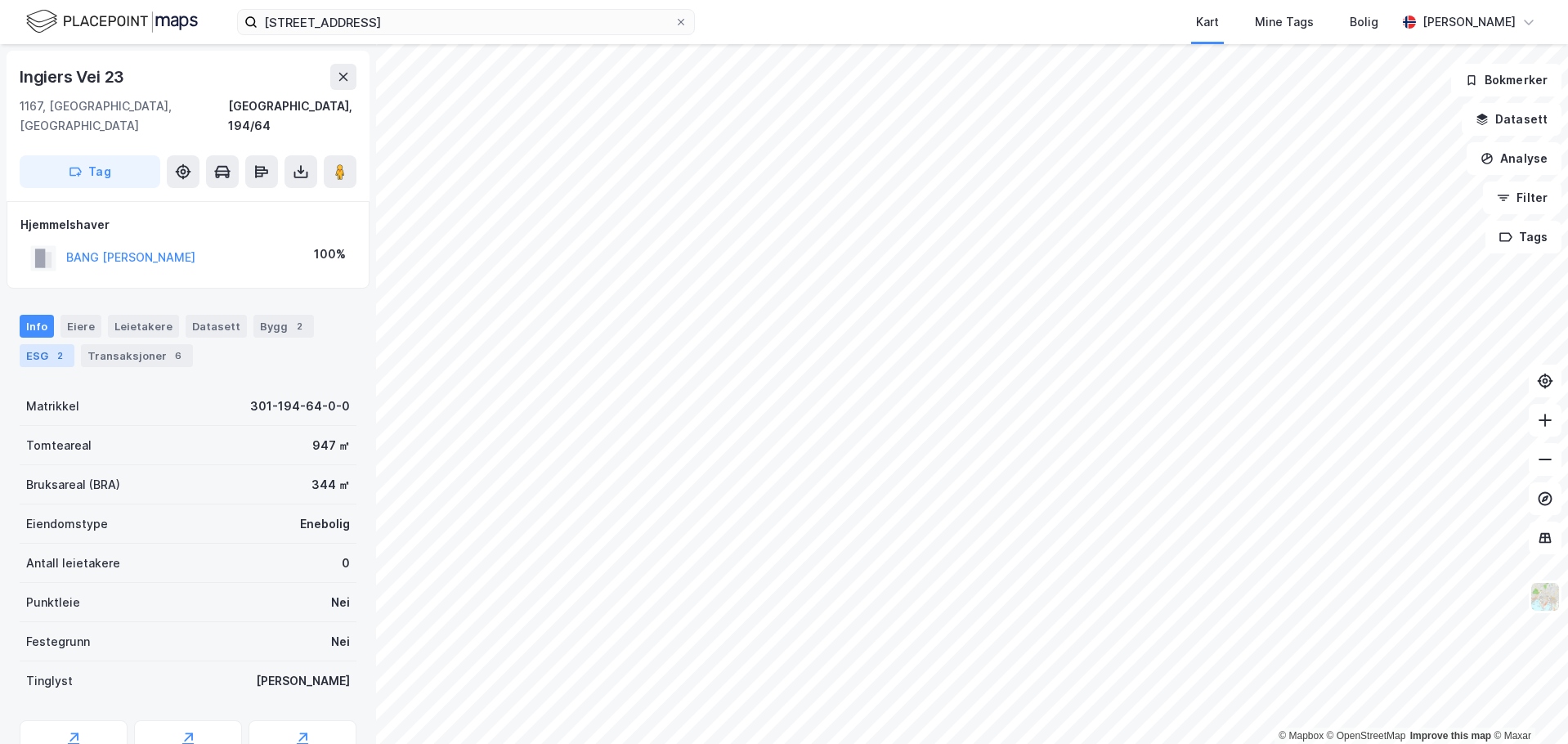
click at [35, 344] on div "ESG 2" at bounding box center [47, 355] width 55 height 22
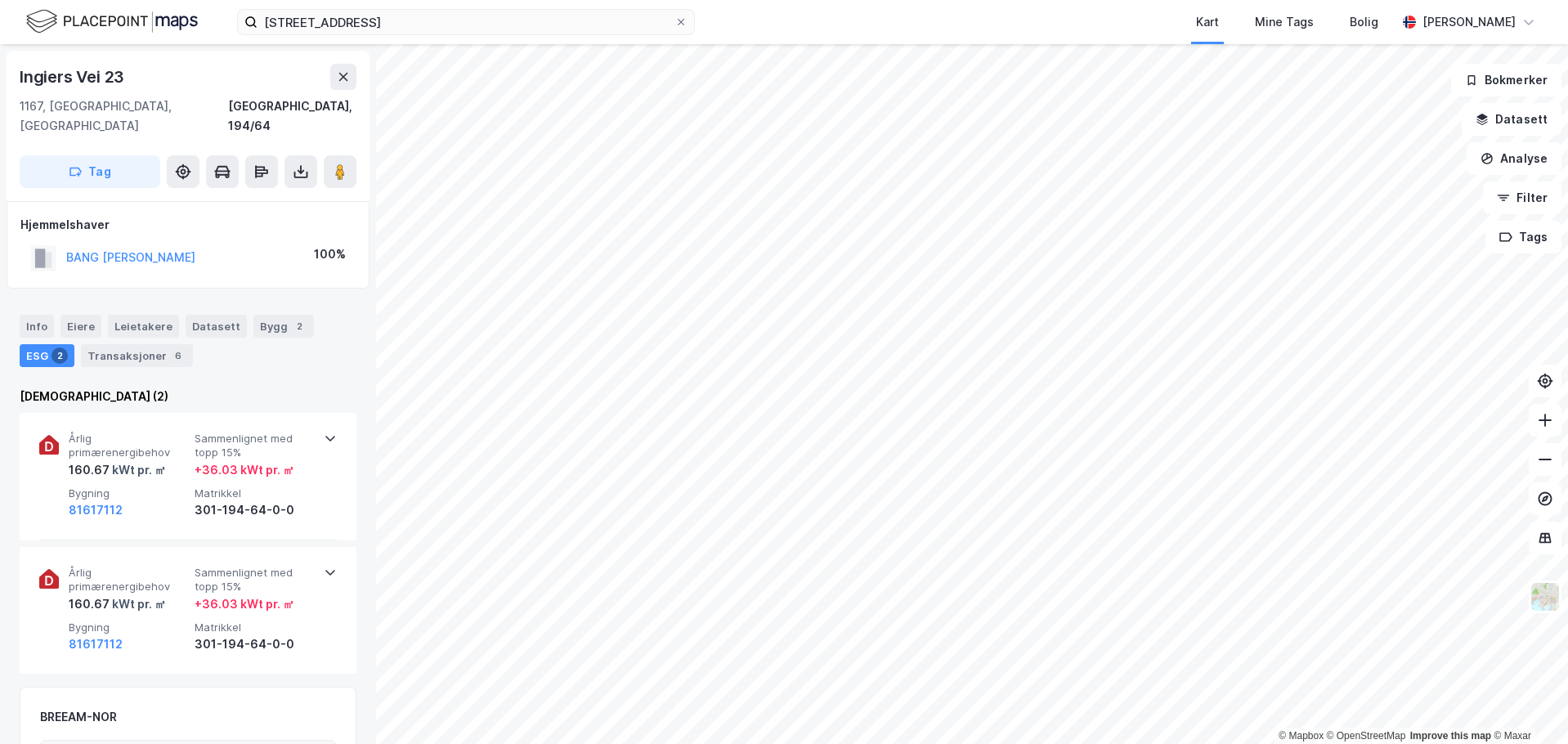
click at [176, 350] on div "Info Eiere Leietakere Datasett Bygg 2 ESG 2 Transaksjoner 6" at bounding box center [188, 333] width 376 height 78
click at [296, 314] on div "Bygg 2" at bounding box center [283, 325] width 60 height 22
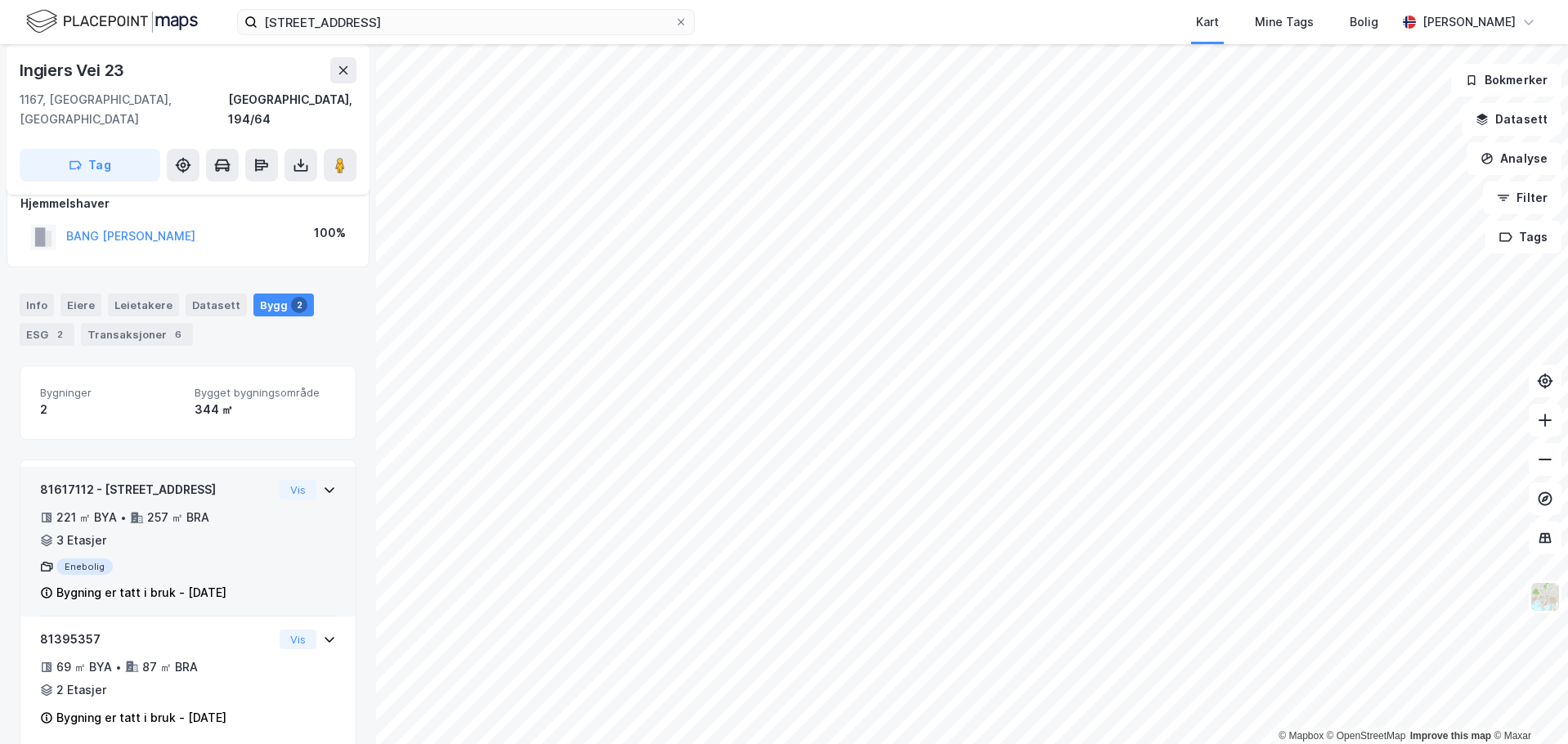
scroll to position [25, 0]
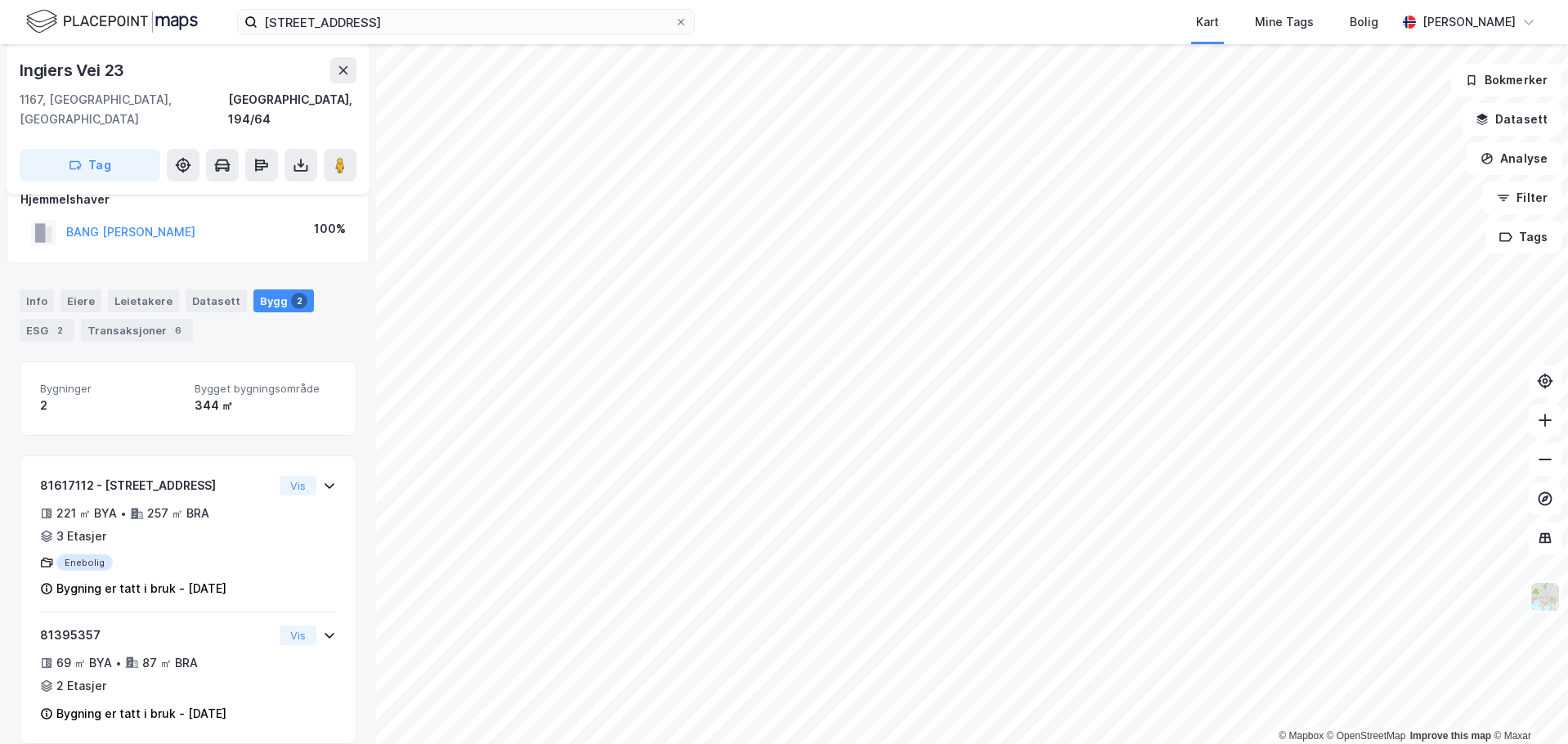
click at [48, 19] on img at bounding box center [111, 22] width 172 height 29
